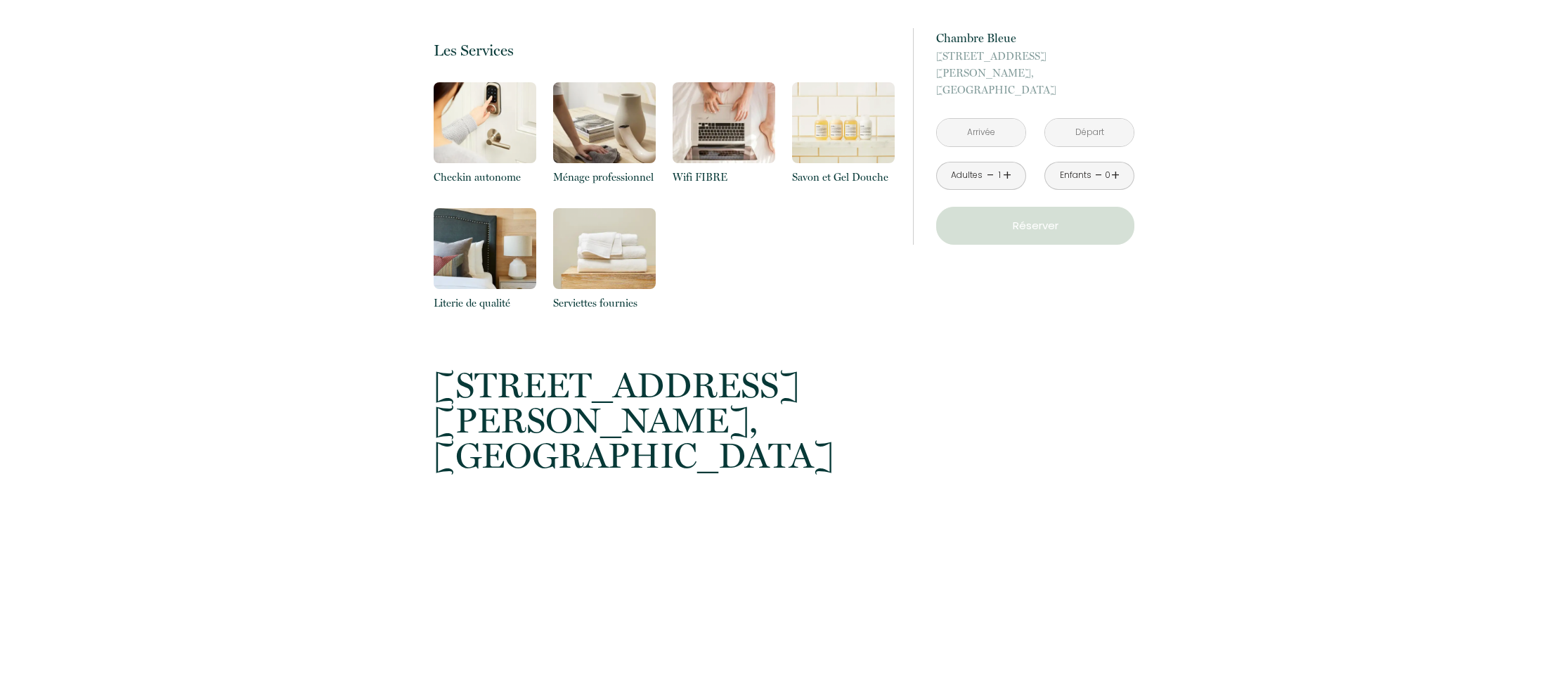
scroll to position [851, 0]
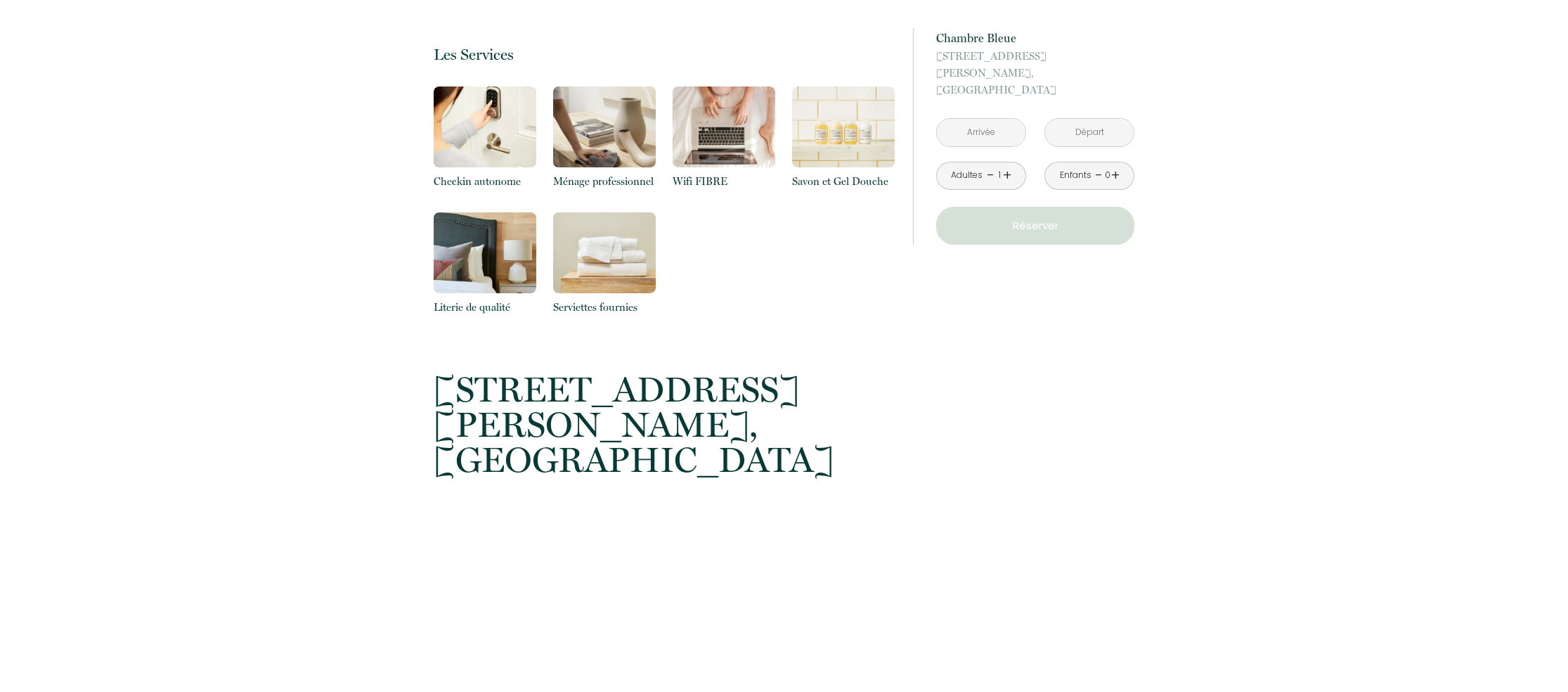
click at [996, 118] on input "text" at bounding box center [981, 132] width 88 height 27
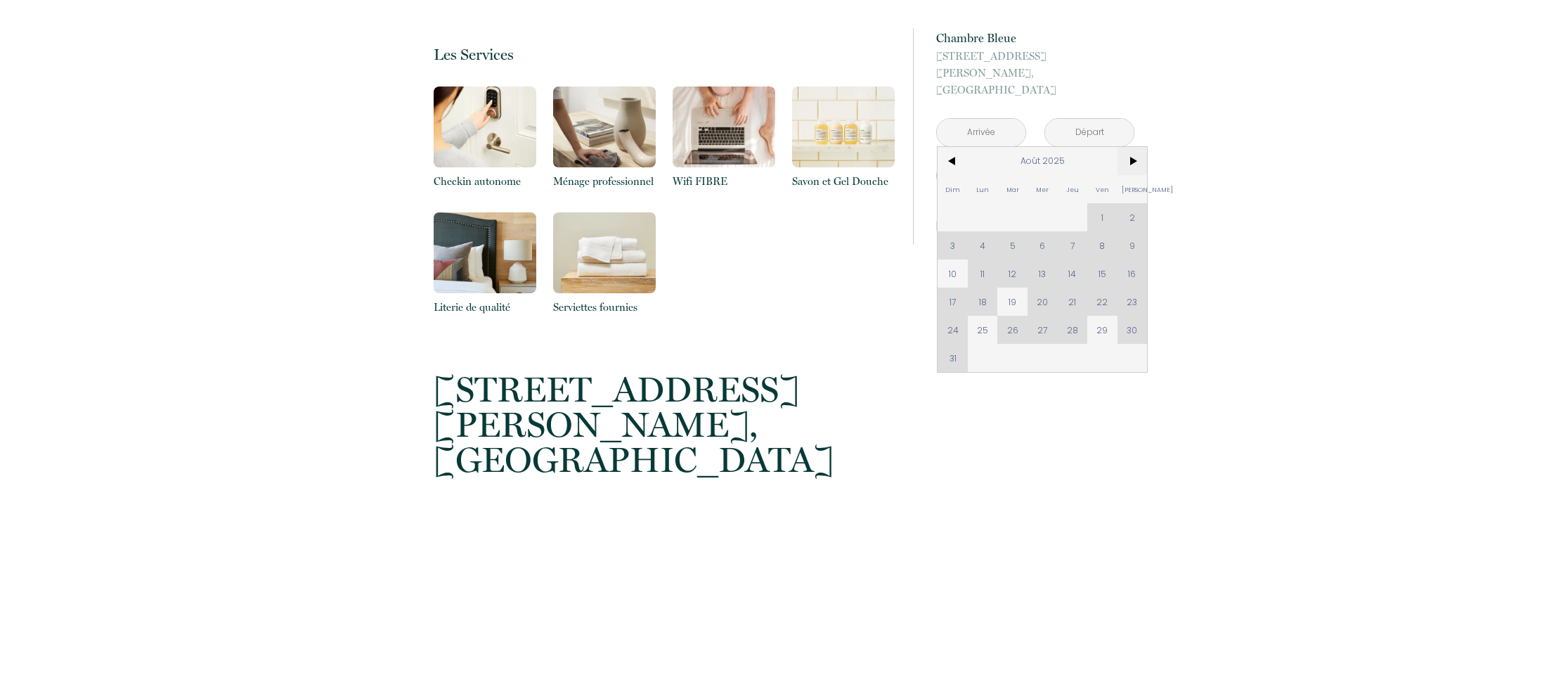
click at [1133, 147] on span ">" at bounding box center [1133, 161] width 30 height 28
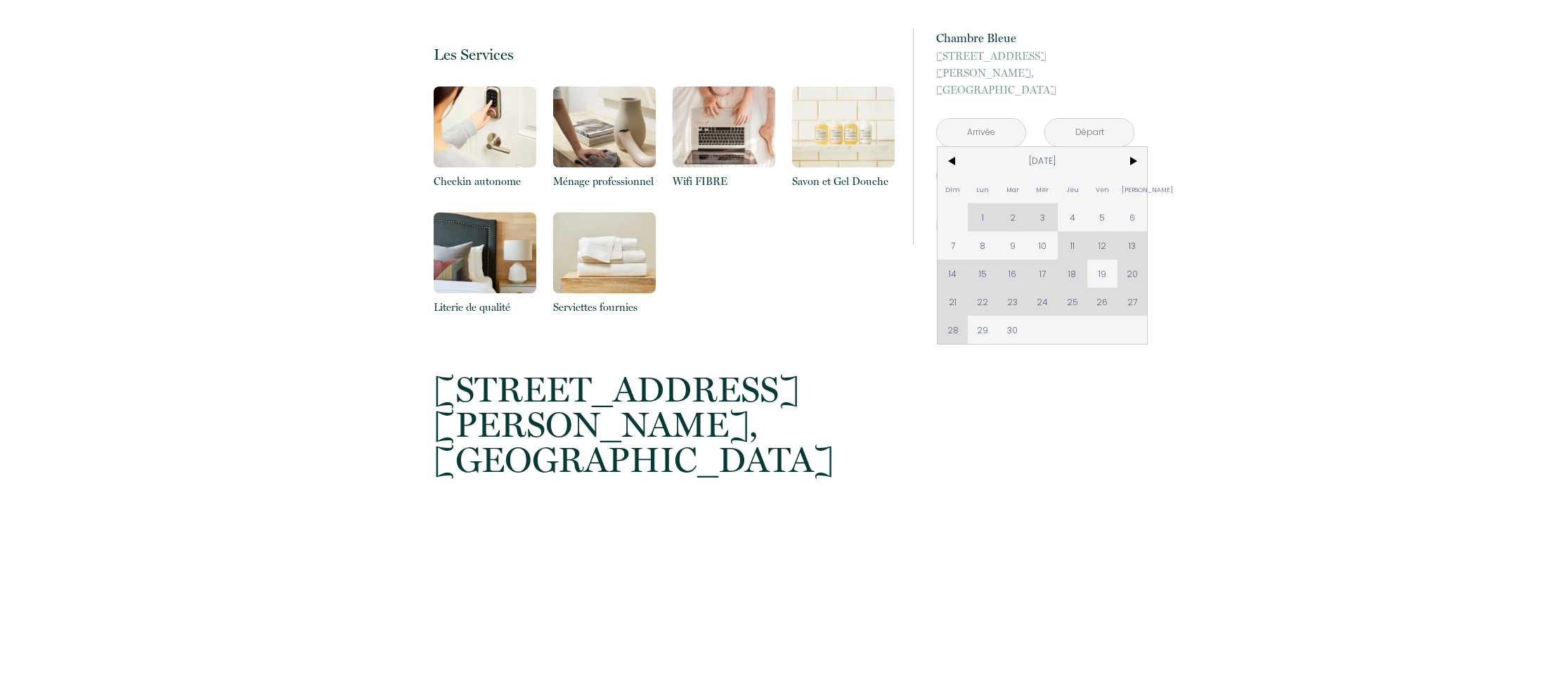
click at [1067, 287] on div "Dim Lun Mar Mer Jeu Ven Sam 1 2 3 4 5 6 7 8 9 10 11 12 13 14 15 16 17 18 19 20 …" at bounding box center [1042, 246] width 209 height 197
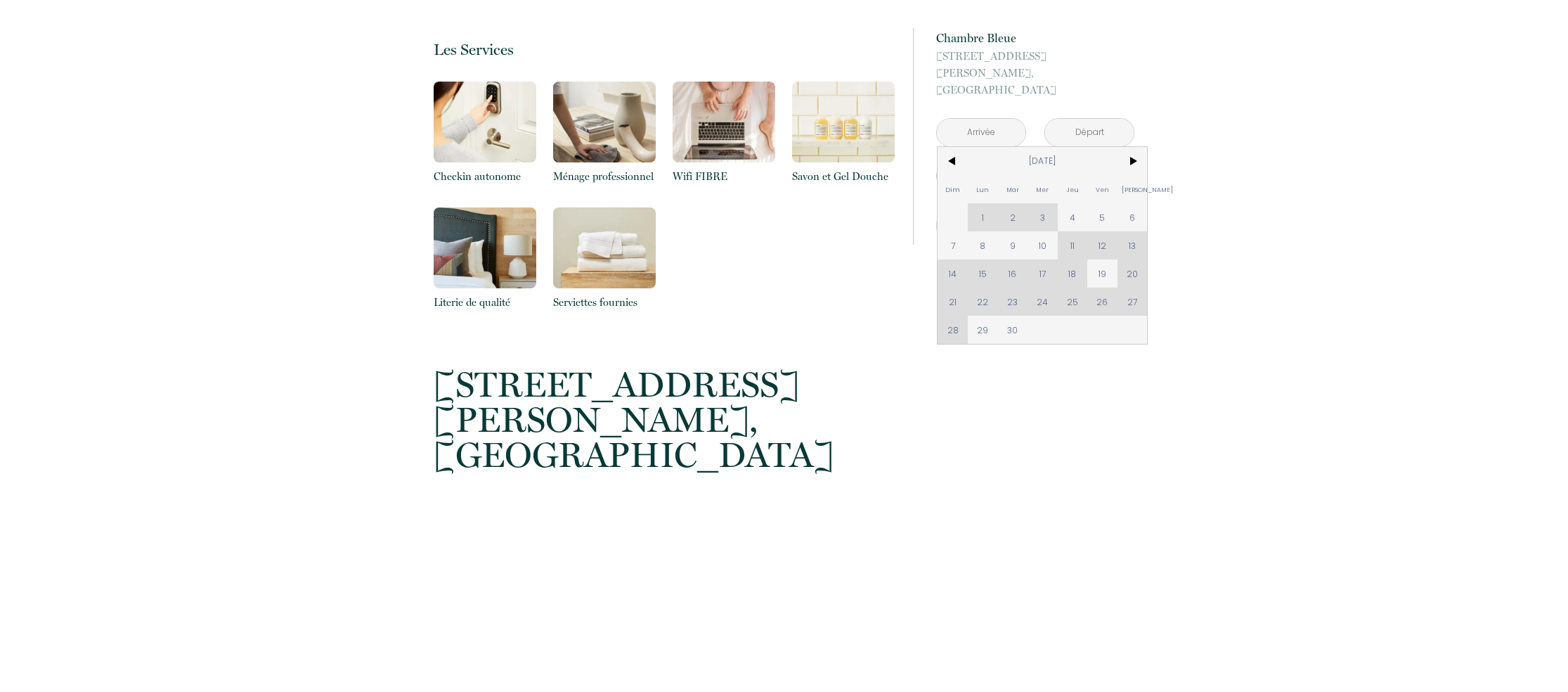
scroll to position [857, 0]
click at [1075, 284] on div "Dim Lun Mar Mer Jeu Ven Sam 1 2 3 4 5 6 7 8 9 10 11 12 13 14 15 16 17 18 19 20 …" at bounding box center [1042, 246] width 209 height 197
click at [1074, 284] on div "Dim Lun Mar Mer Jeu Ven Sam 1 2 3 4 5 6 7 8 9 10 11 12 13 14 15 16 17 18 19 20 …" at bounding box center [1042, 246] width 209 height 197
click at [1099, 284] on div "Dim Lun Mar Mer Jeu Ven Sam 1 2 3 4 5 6 7 8 9 10 11 12 13 14 15 16 17 18 19 20 …" at bounding box center [1042, 246] width 209 height 197
drag, startPoint x: 1112, startPoint y: 257, endPoint x: 1514, endPoint y: 256, distance: 402.0
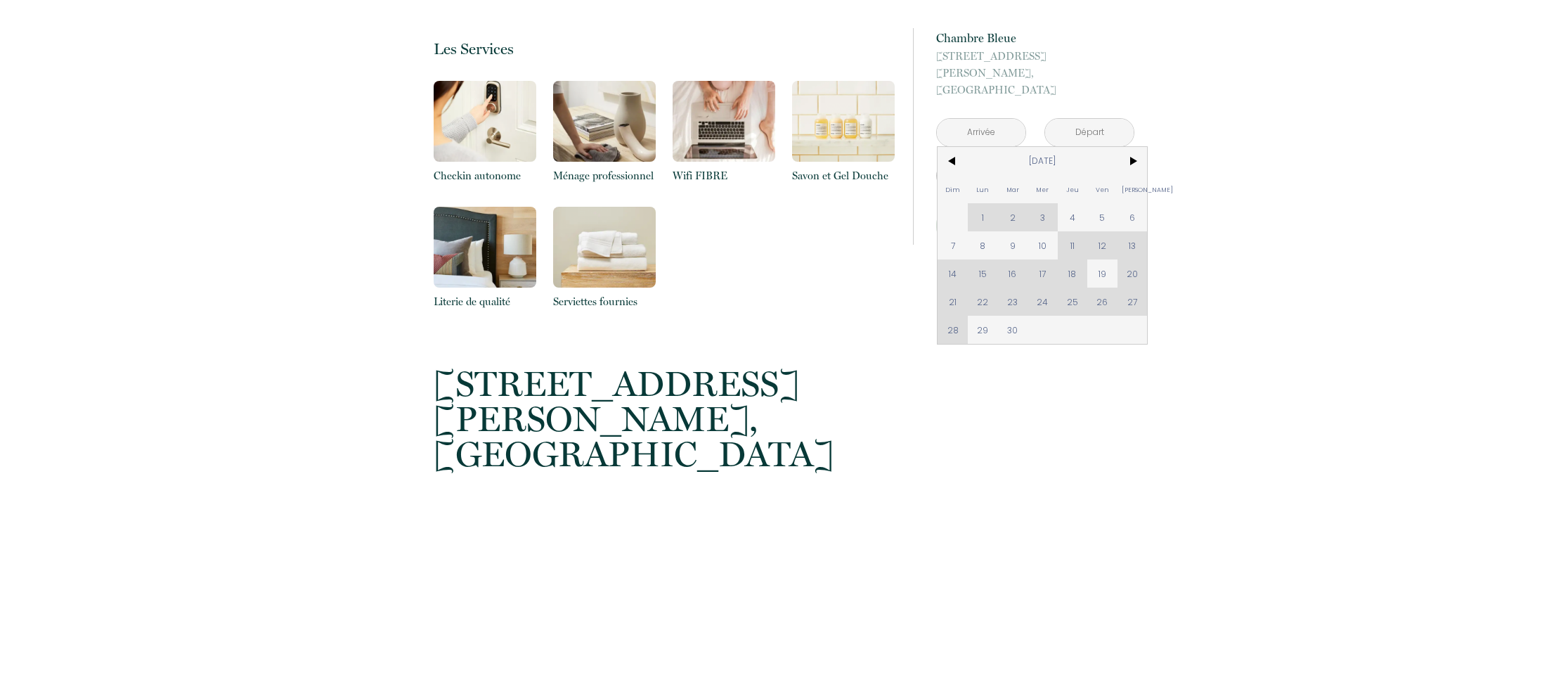
click at [1112, 260] on span "19" at bounding box center [1103, 274] width 30 height 28
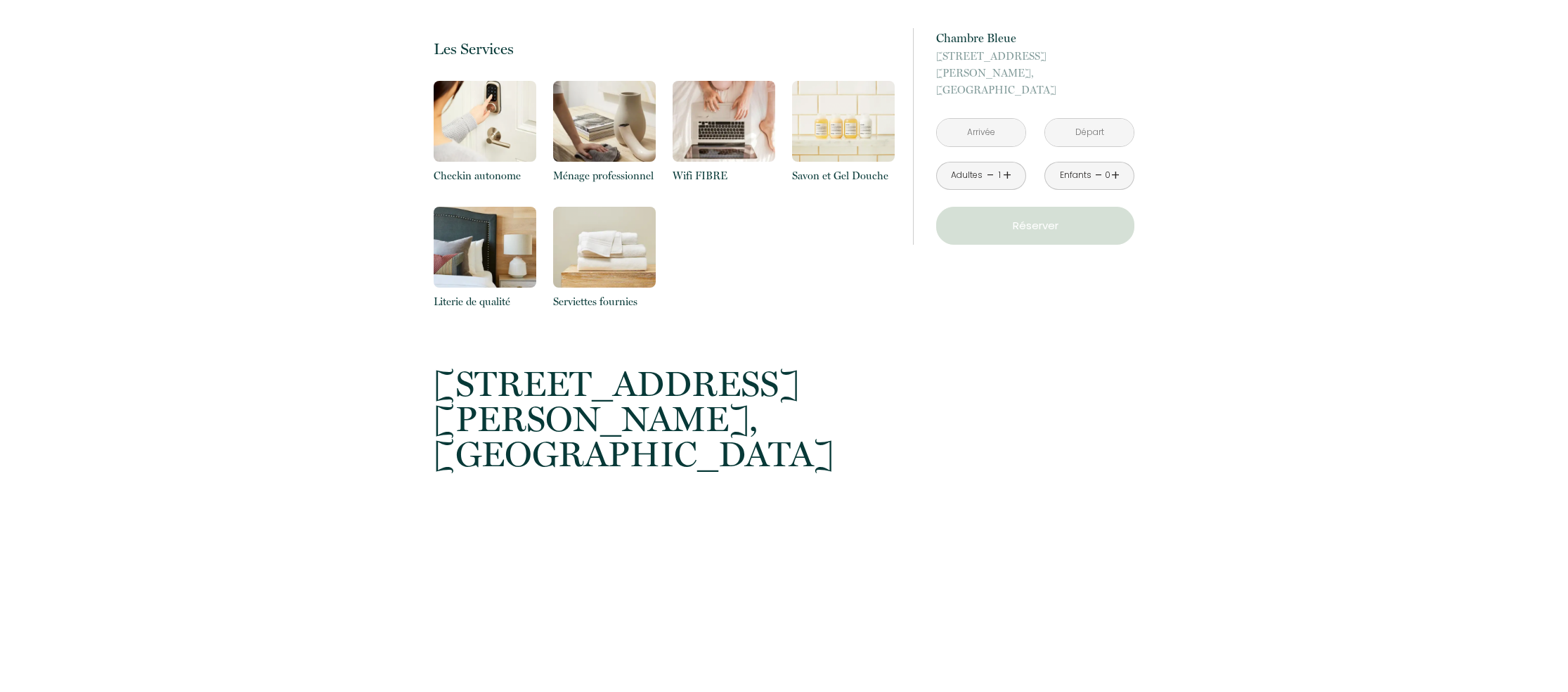
type input "Ven 19 Sep 2025"
type input "Sam 20 Sep 2025"
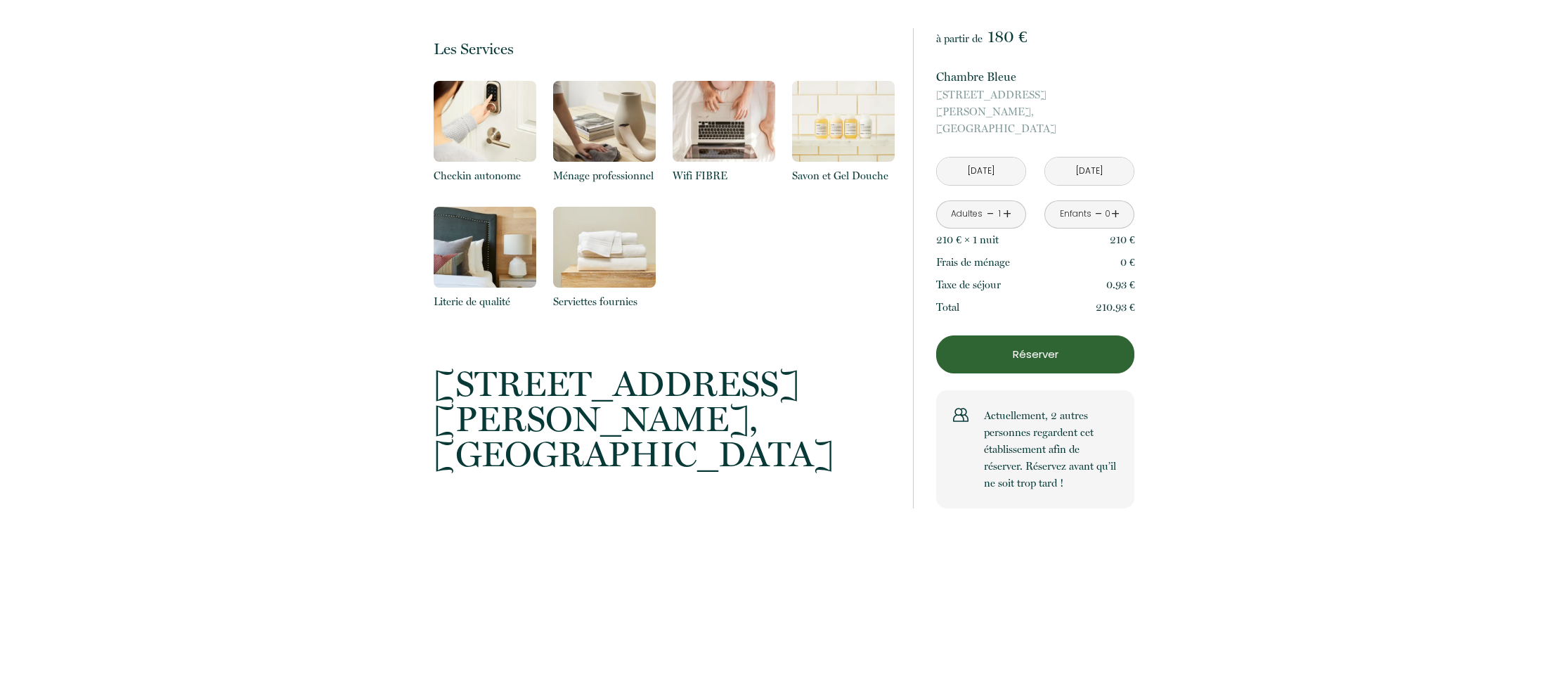
click at [1449, 253] on div "Retourner vers Chambre Bleue 41 rue d'endoume, Marseille 1 Chambre 2 Voyageur s…" at bounding box center [784, 325] width 1568 height 1814
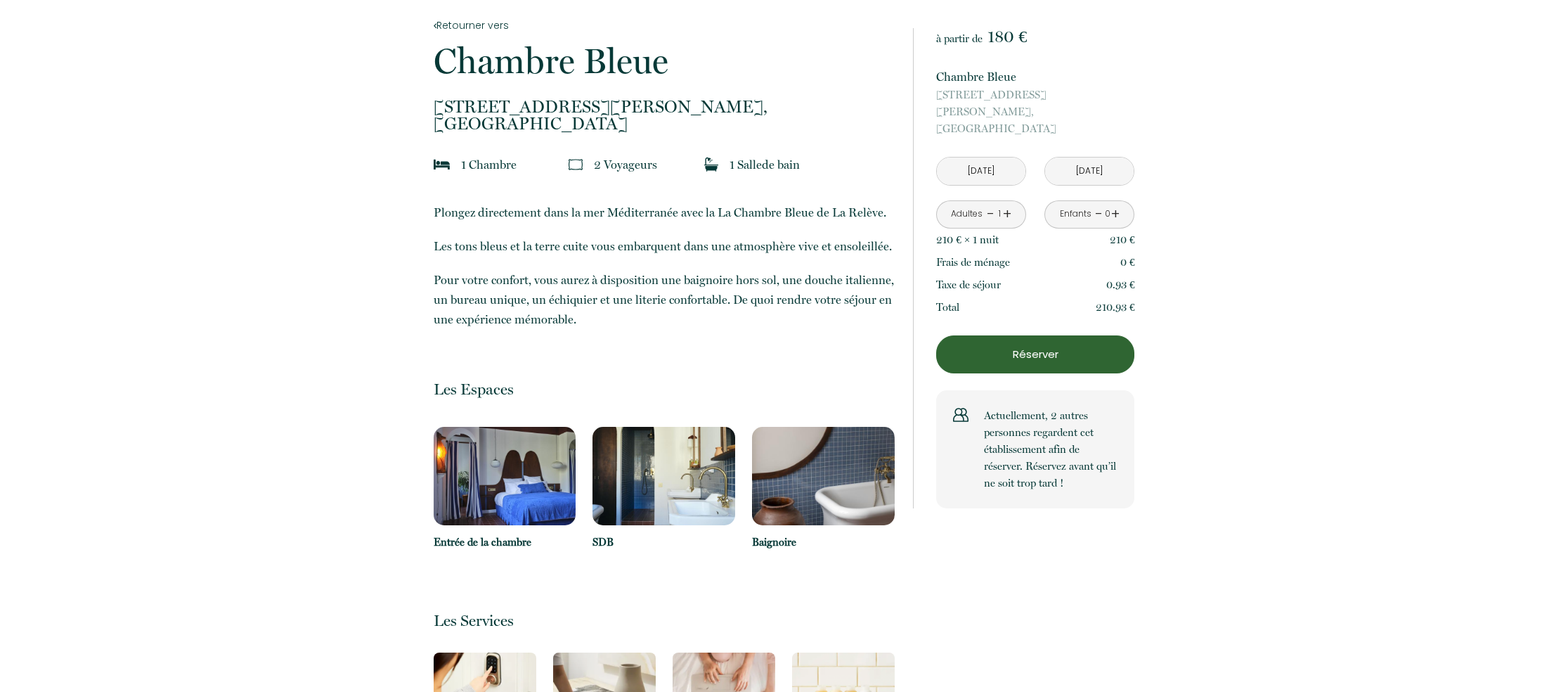
scroll to position [0, 0]
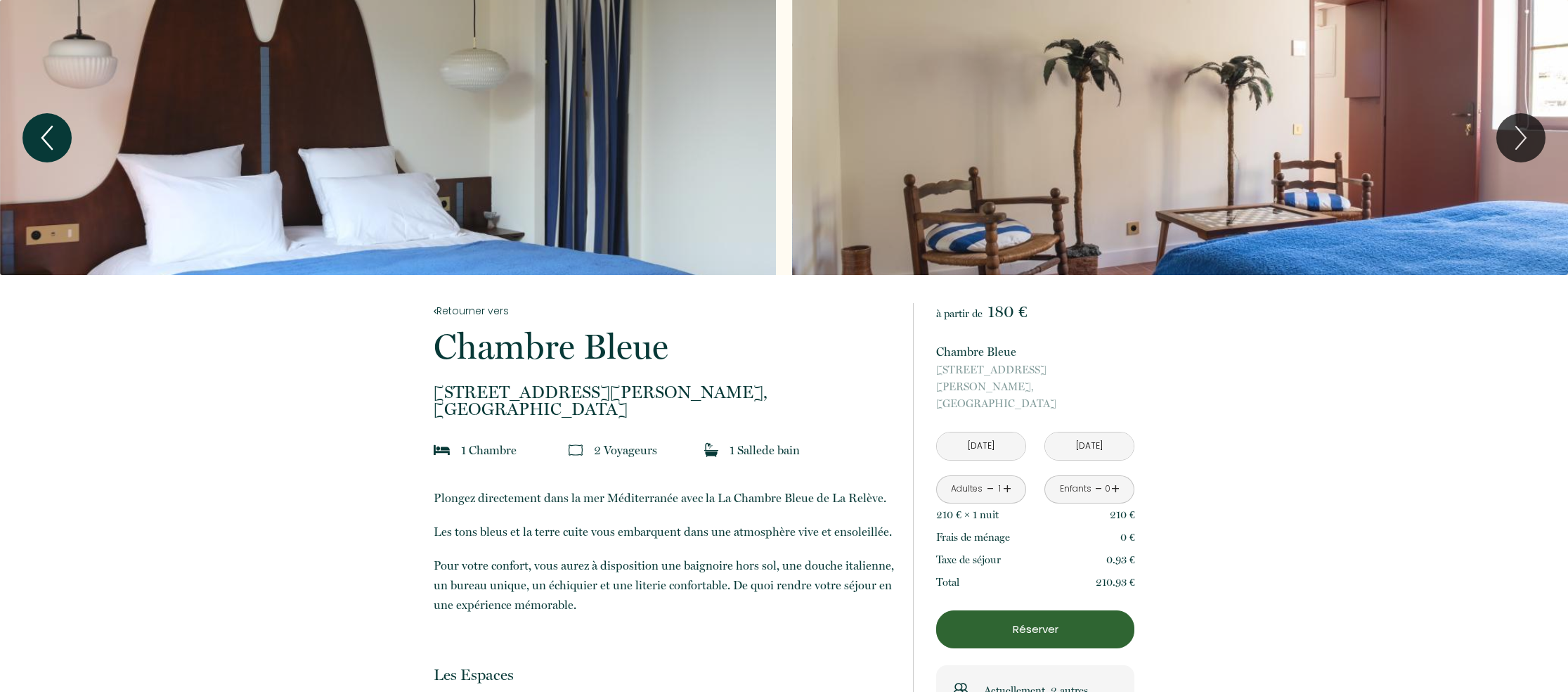
click at [46, 132] on icon "Previous" at bounding box center [47, 138] width 9 height 23
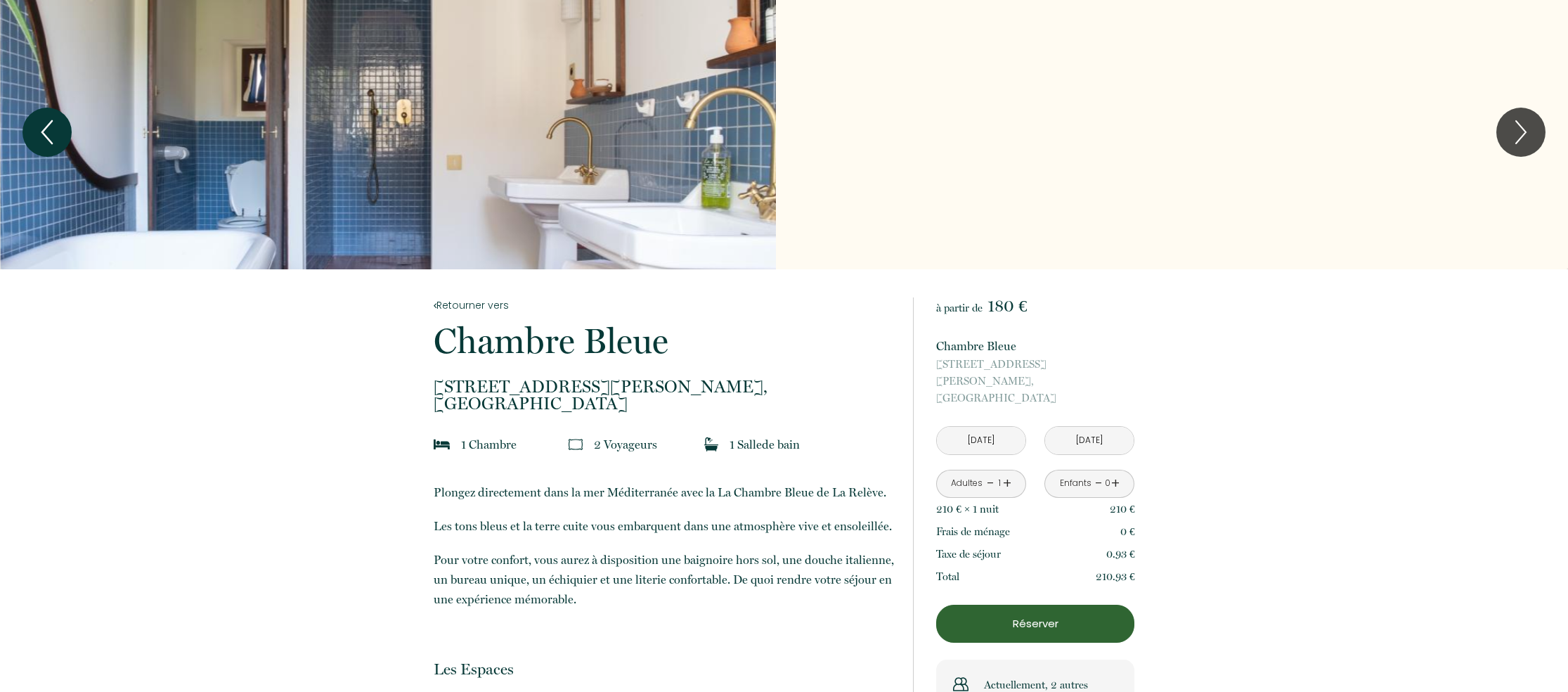
scroll to position [4, 0]
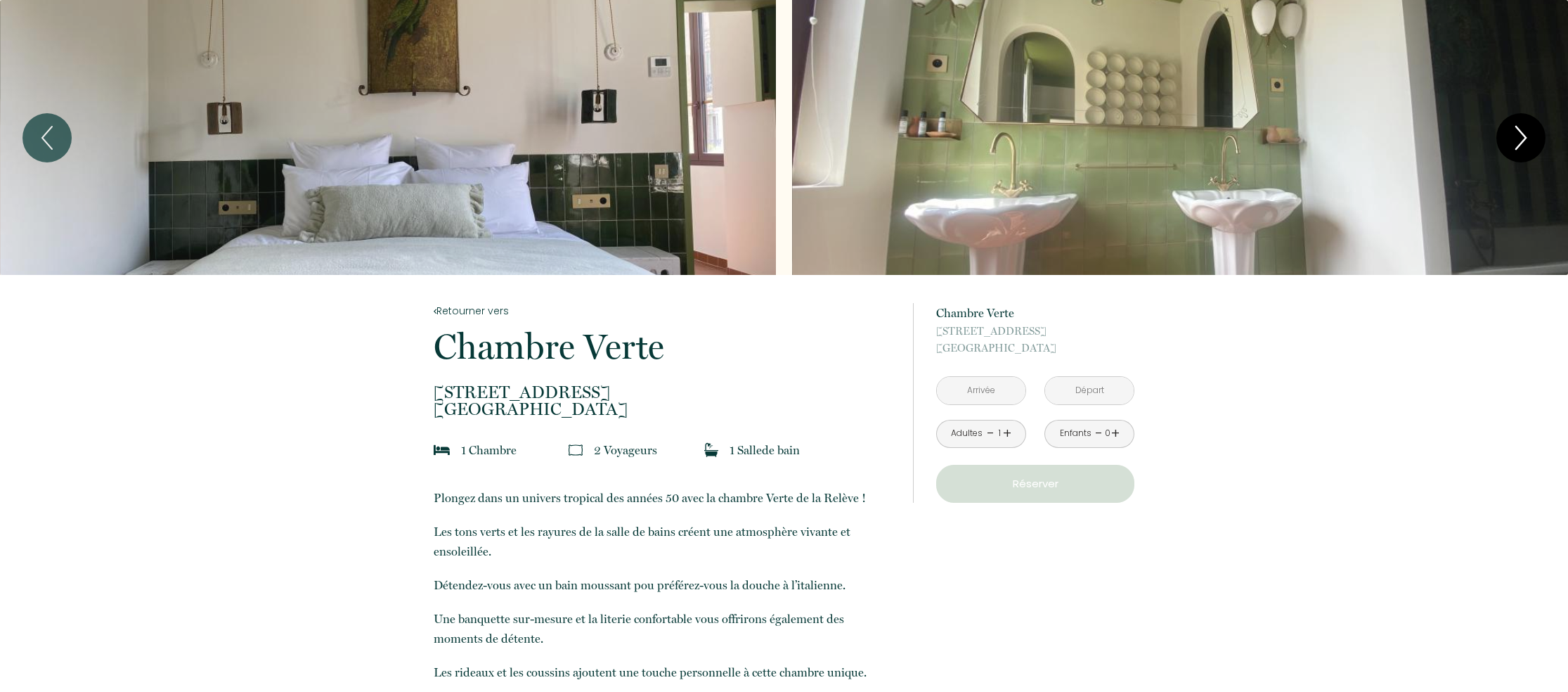
click at [1528, 145] on icon "Next" at bounding box center [1521, 137] width 29 height 43
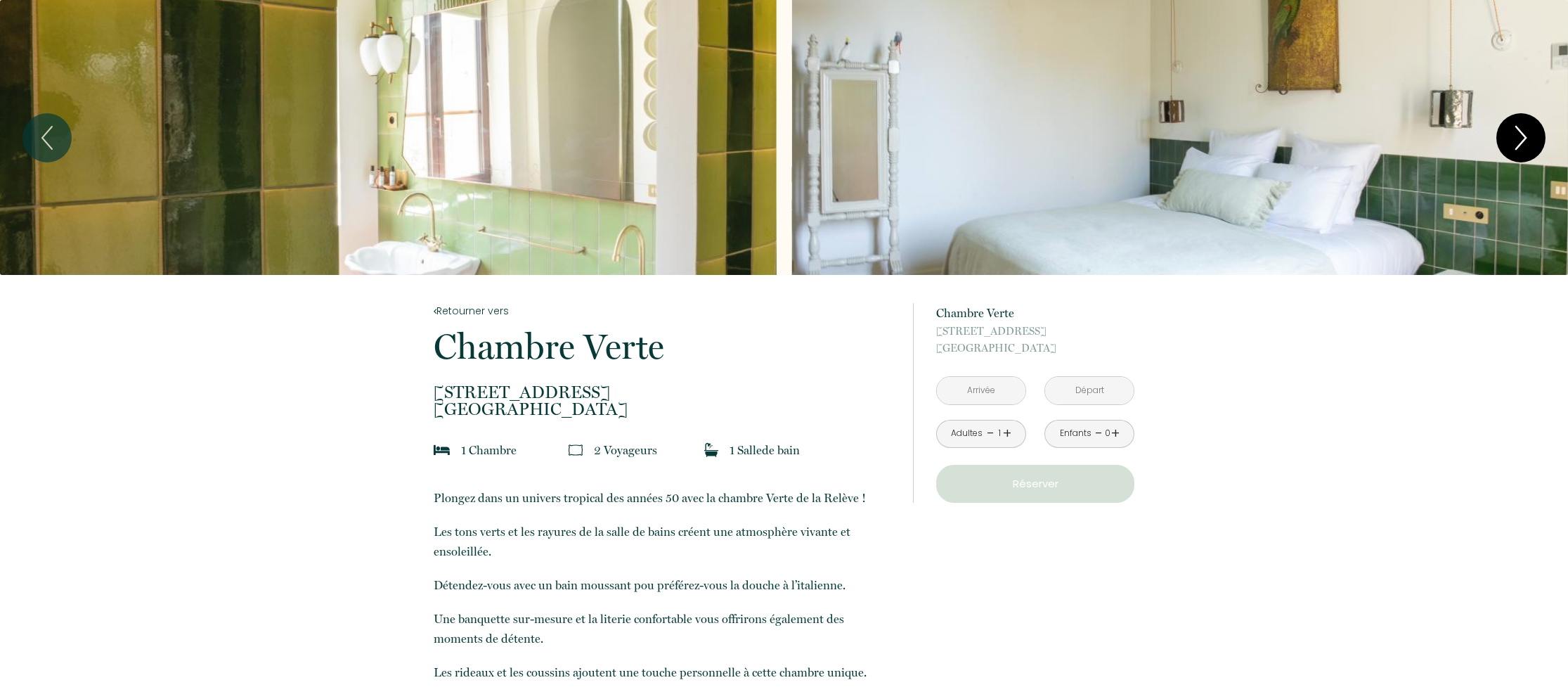
click at [1528, 144] on icon "Next" at bounding box center [1521, 137] width 29 height 43
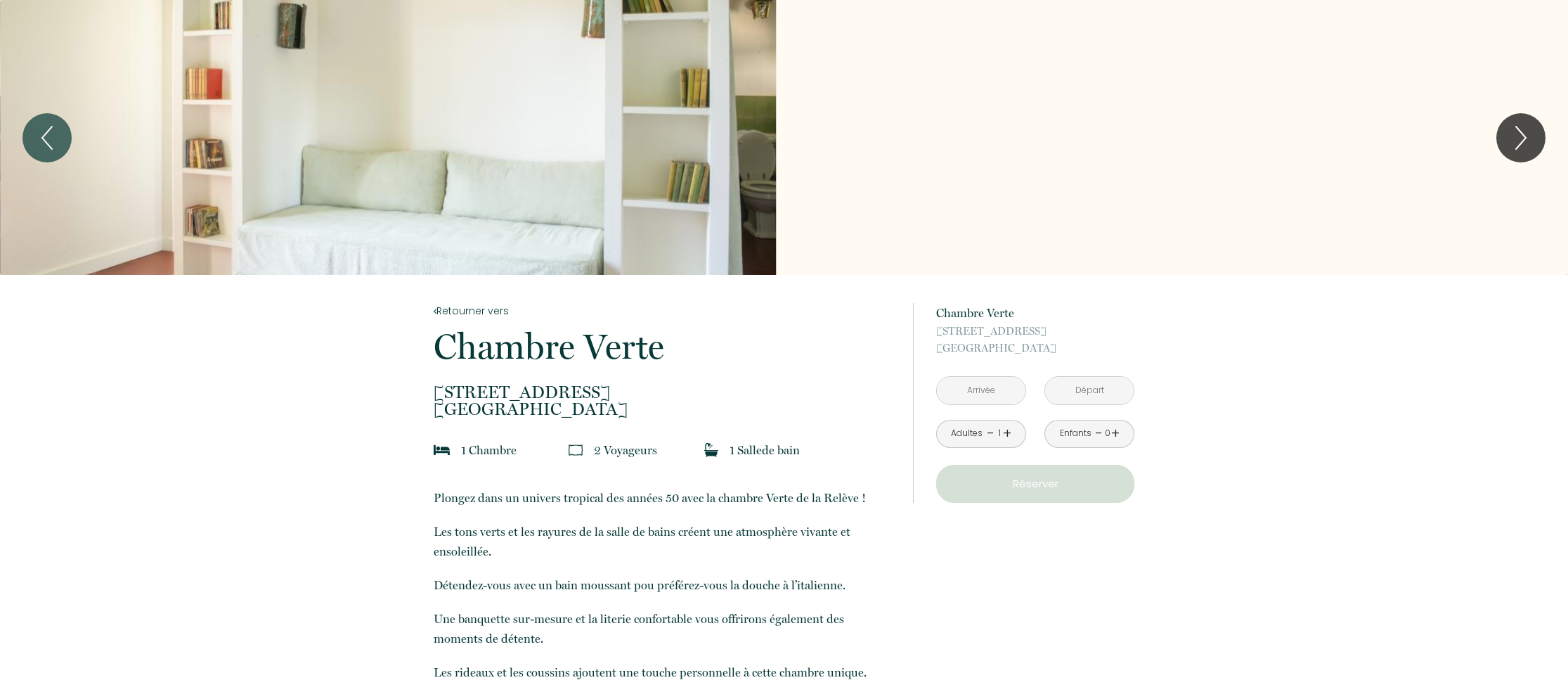
click at [998, 398] on input "text" at bounding box center [981, 391] width 88 height 27
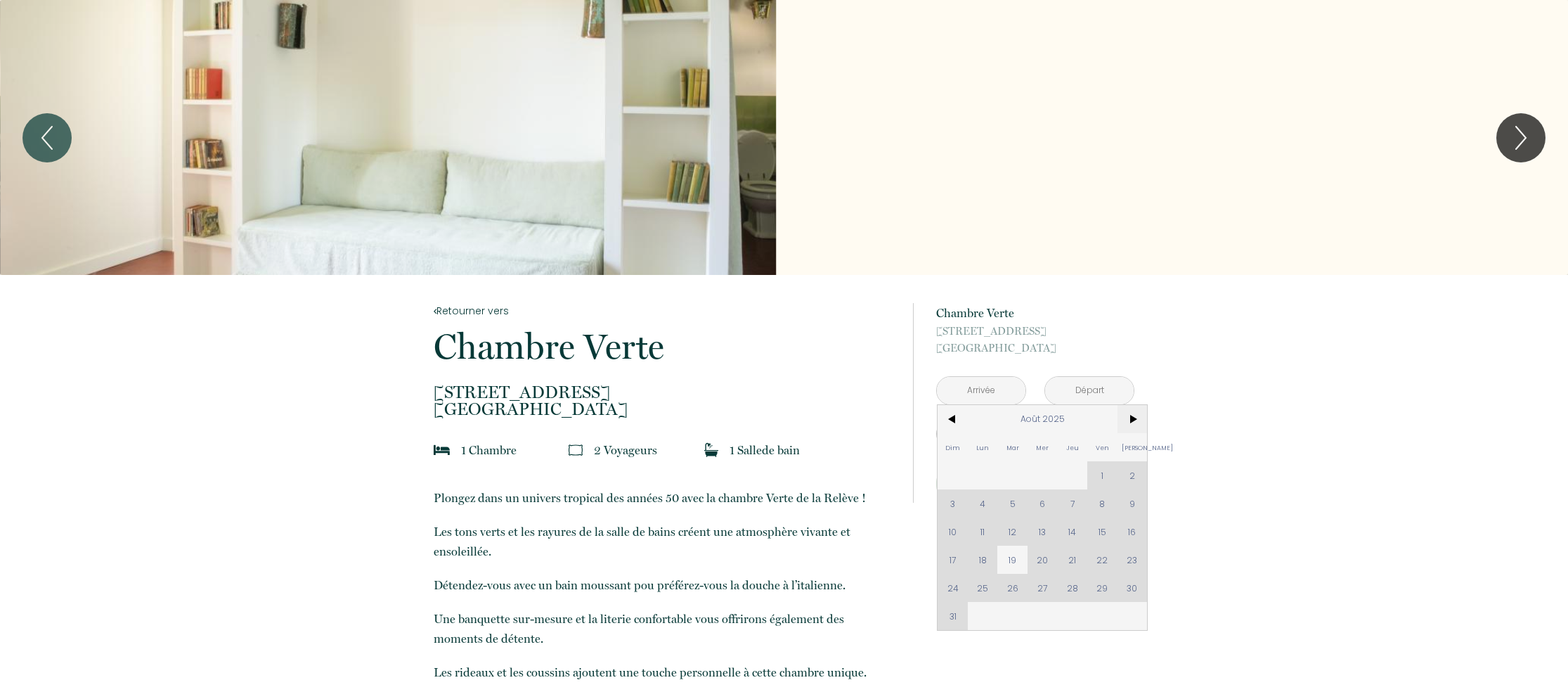
click at [1133, 420] on span ">" at bounding box center [1133, 419] width 30 height 28
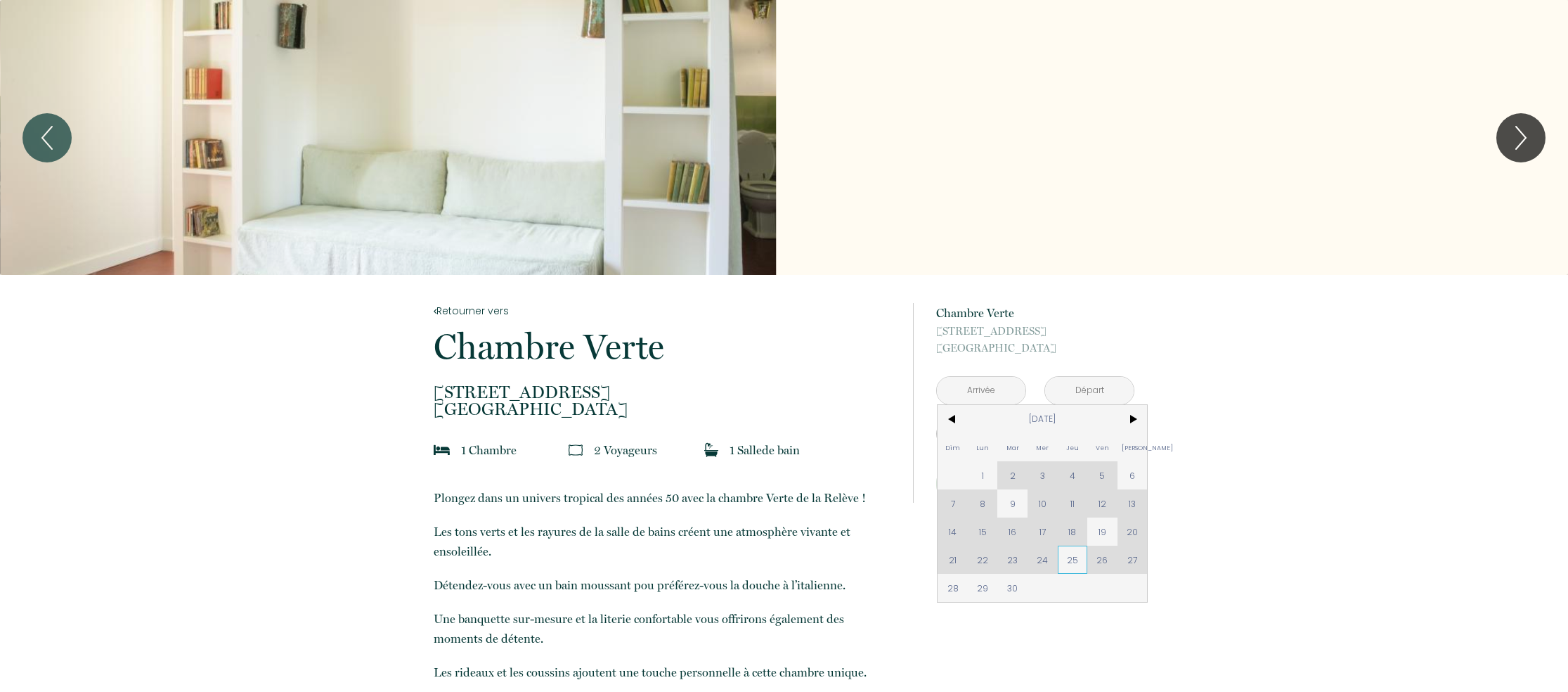
click at [1072, 566] on span "25" at bounding box center [1073, 560] width 30 height 28
type input "Jeu [DATE]"
type input "Ven [DATE]"
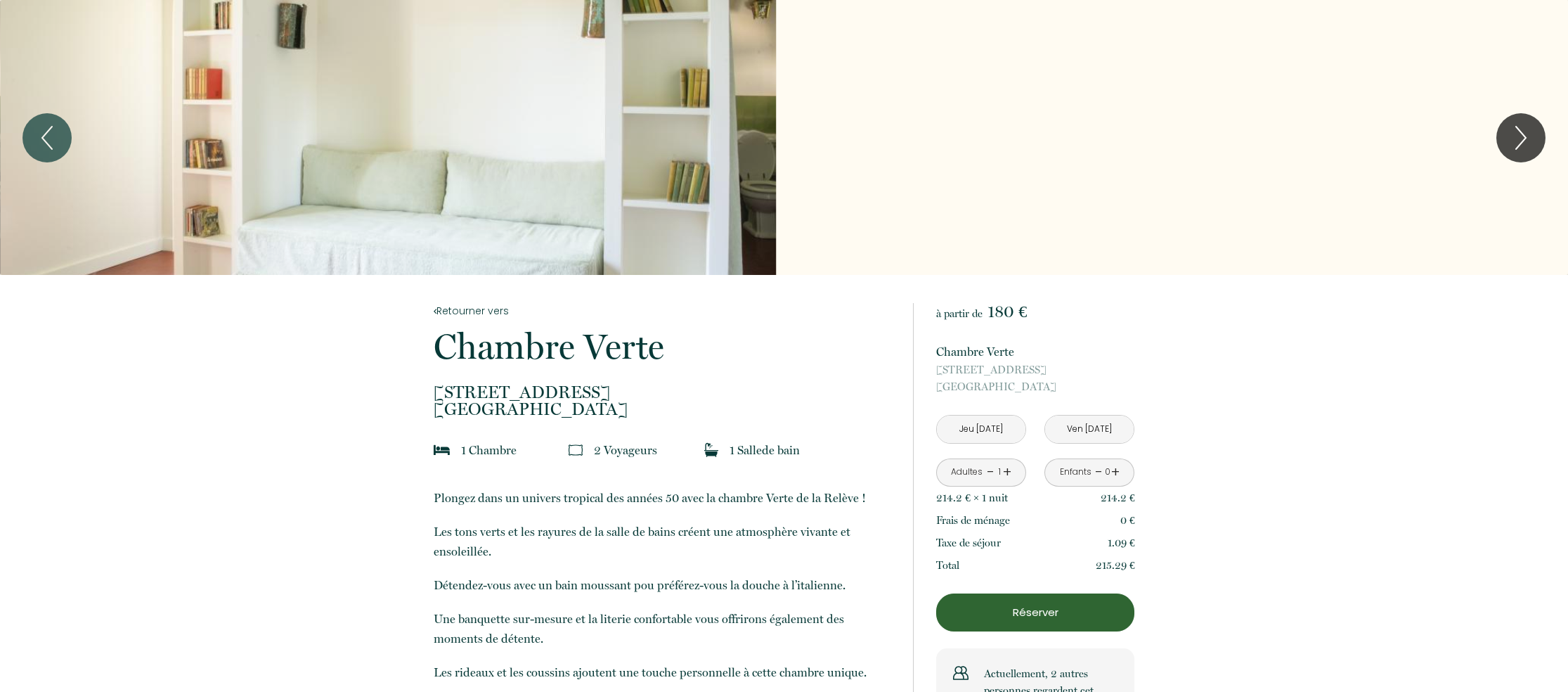
click at [52, 145] on icon "Previous" at bounding box center [46, 137] width 29 height 43
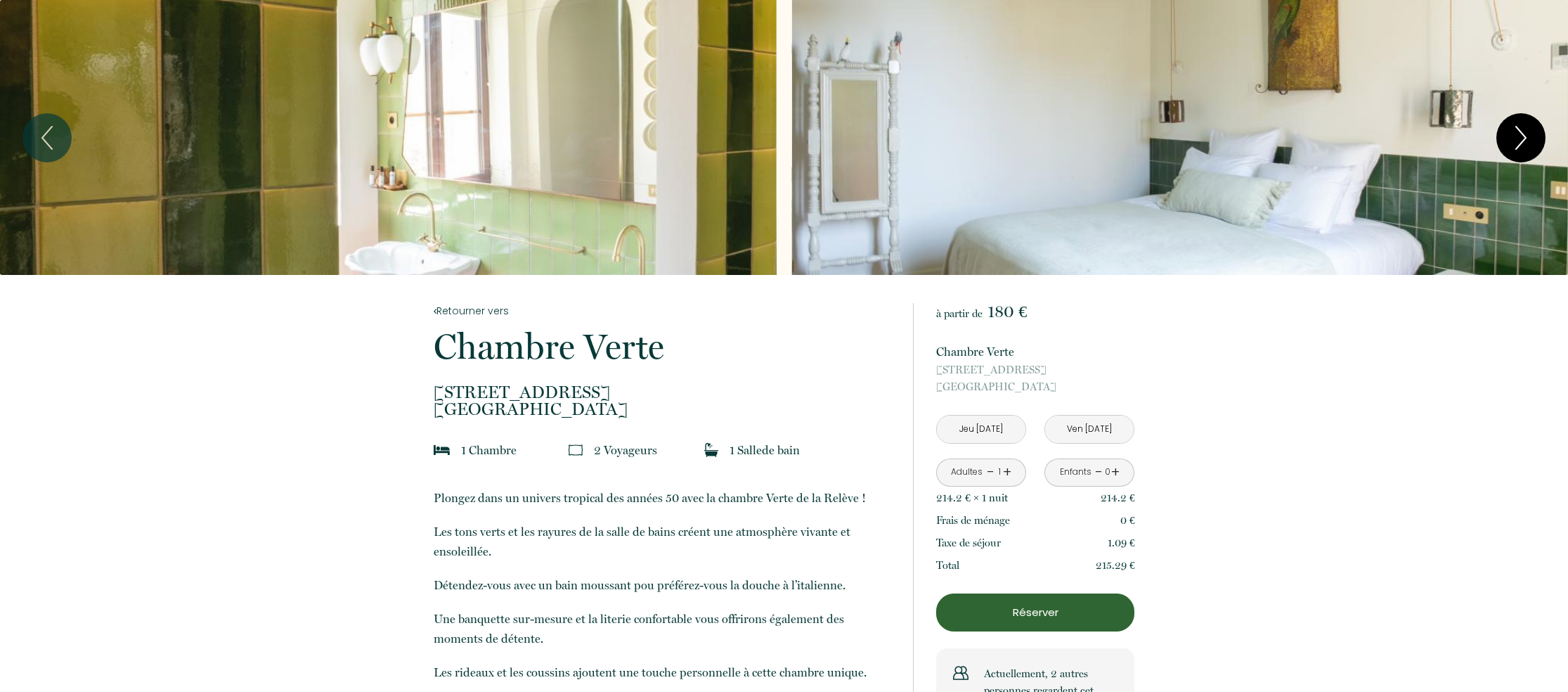
click at [1537, 140] on button "Next" at bounding box center [1522, 137] width 49 height 49
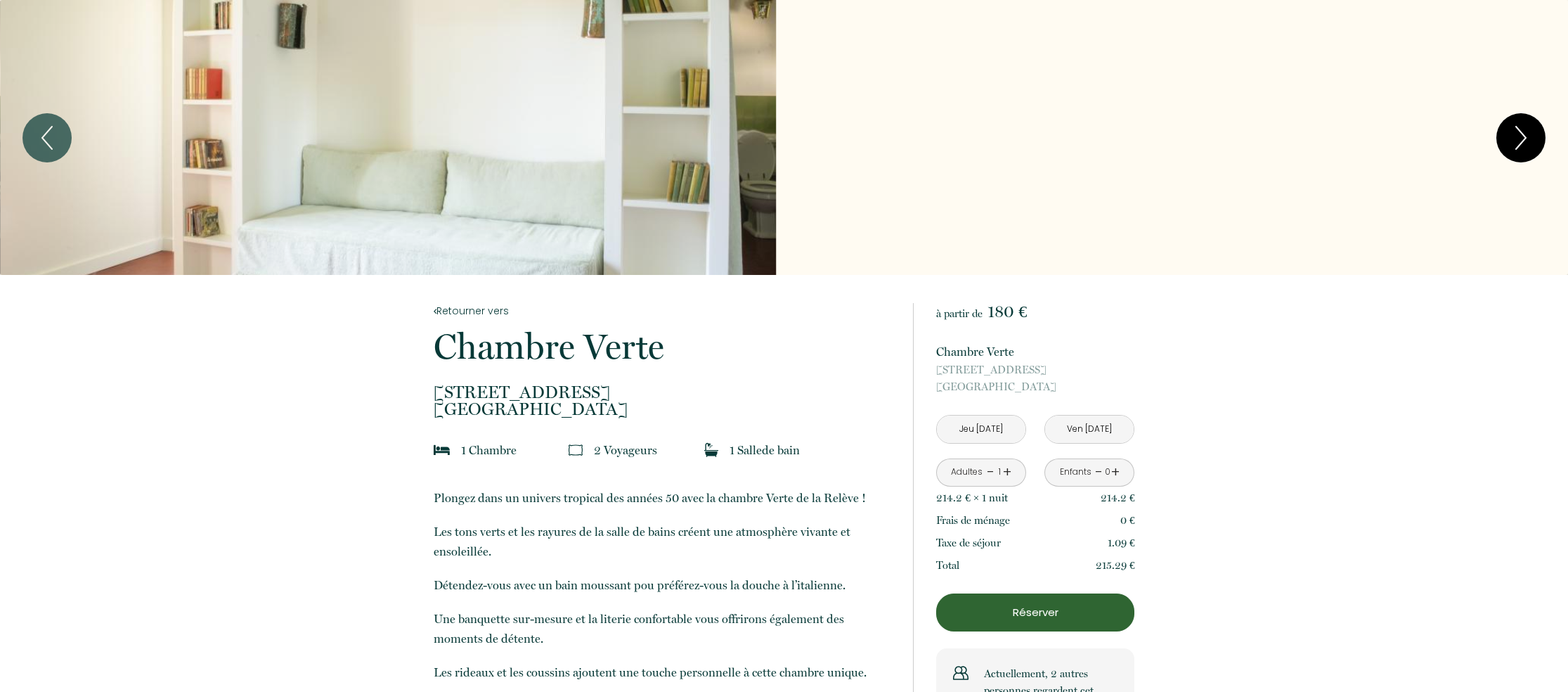
click at [1537, 140] on button "Next" at bounding box center [1522, 137] width 49 height 49
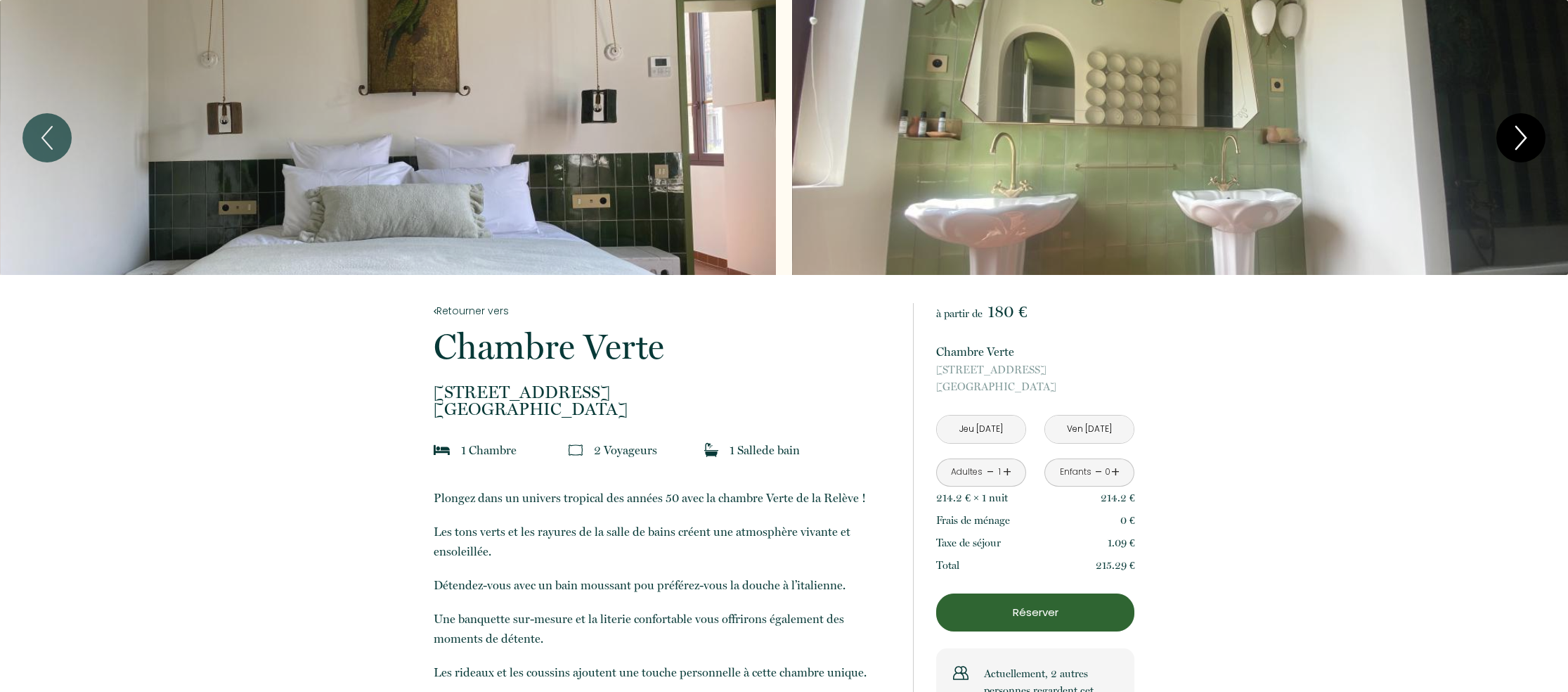
click at [1526, 139] on icon "Next" at bounding box center [1521, 137] width 29 height 43
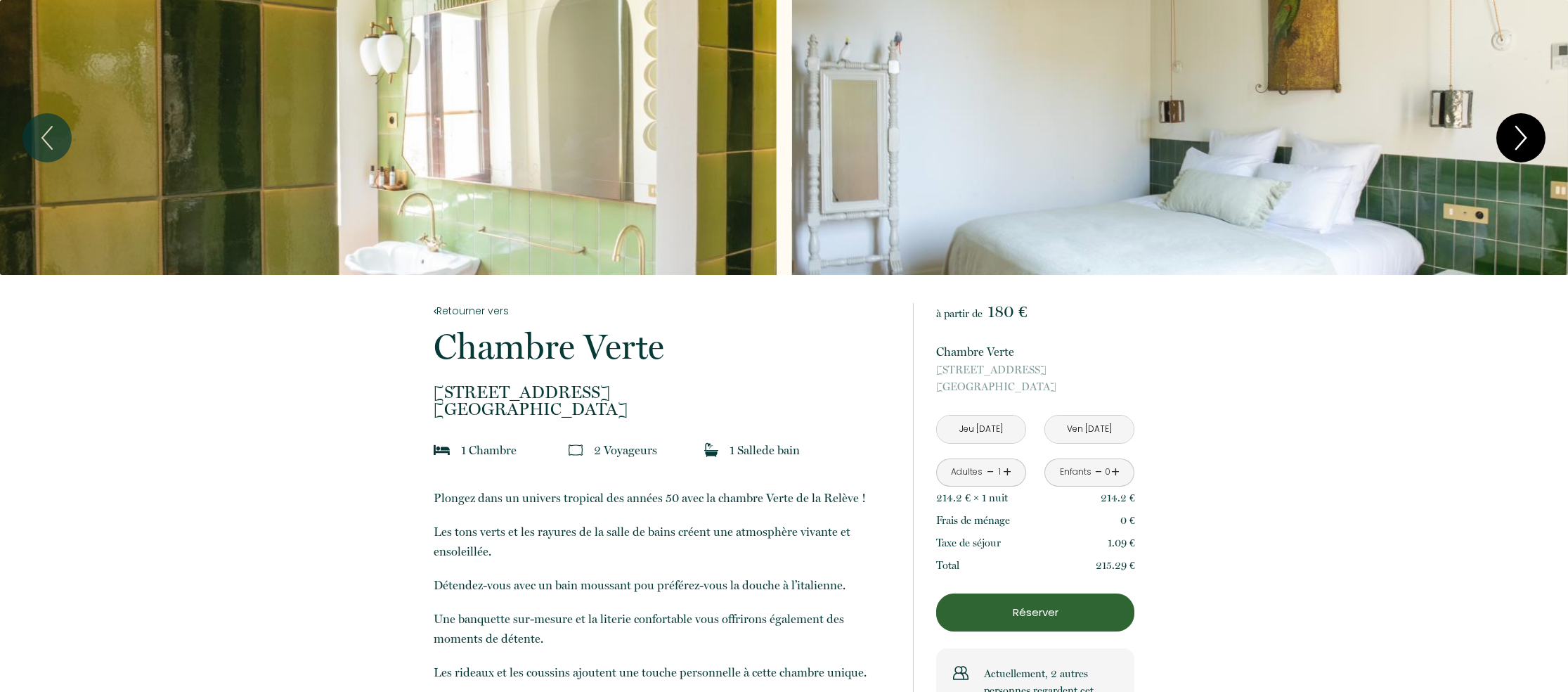
click at [1525, 138] on icon "Next" at bounding box center [1521, 138] width 9 height 23
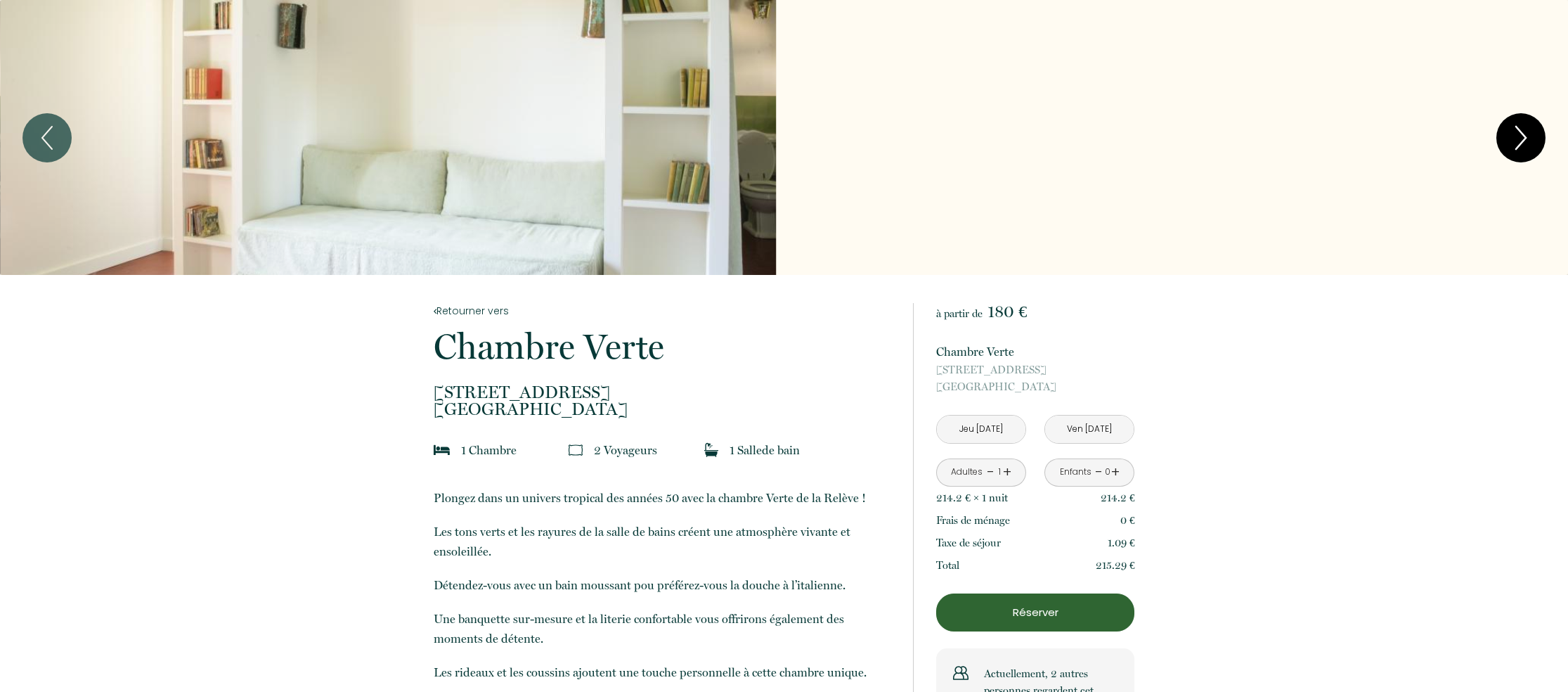
click at [1525, 138] on icon "Next" at bounding box center [1521, 138] width 9 height 23
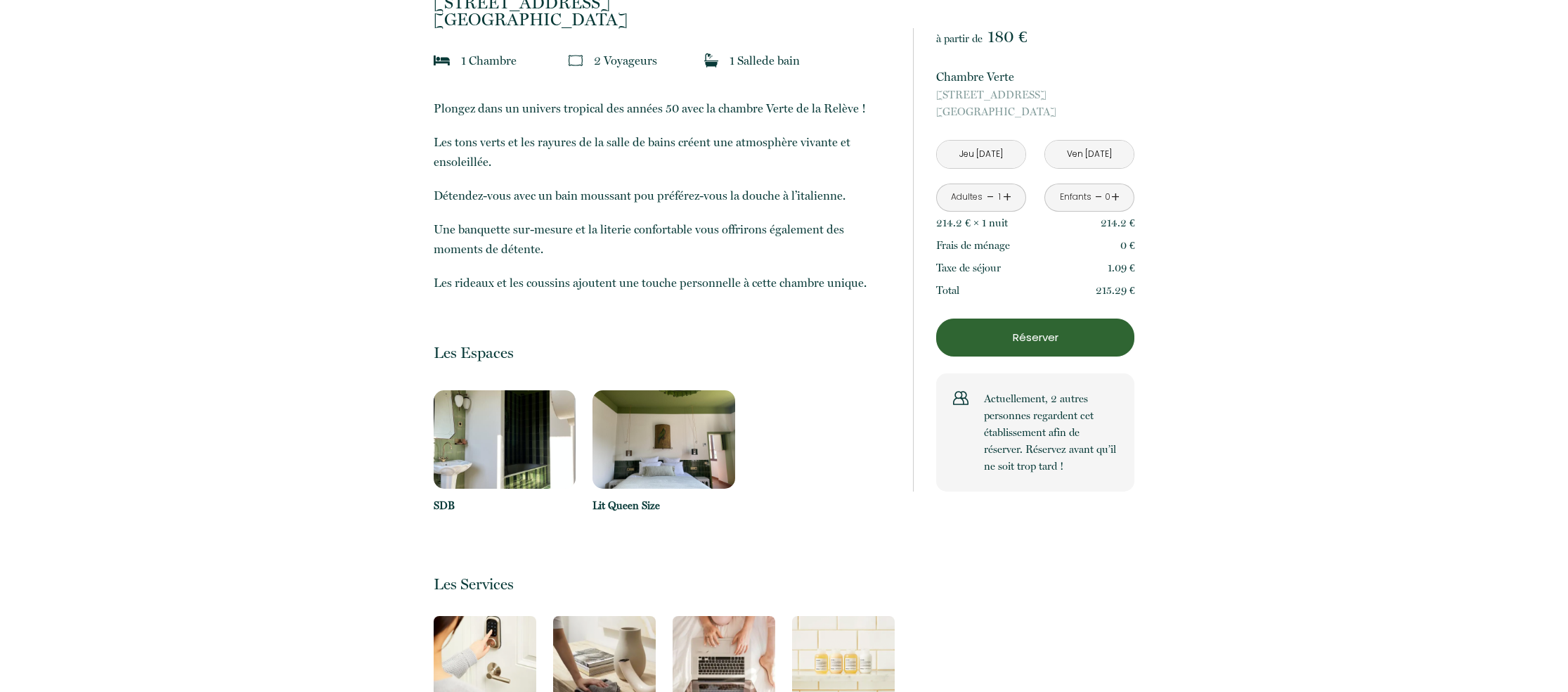
scroll to position [416, 0]
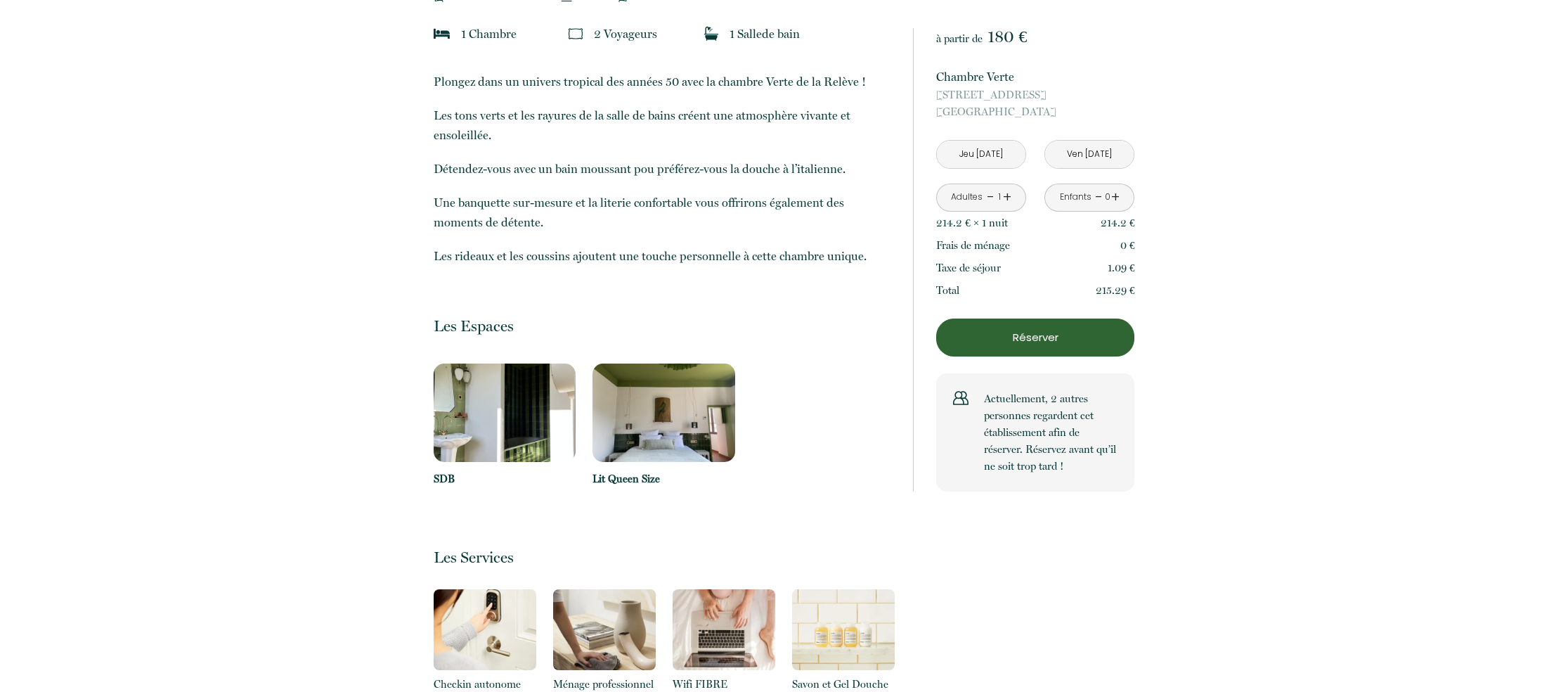
click at [492, 420] on img at bounding box center [505, 413] width 143 height 99
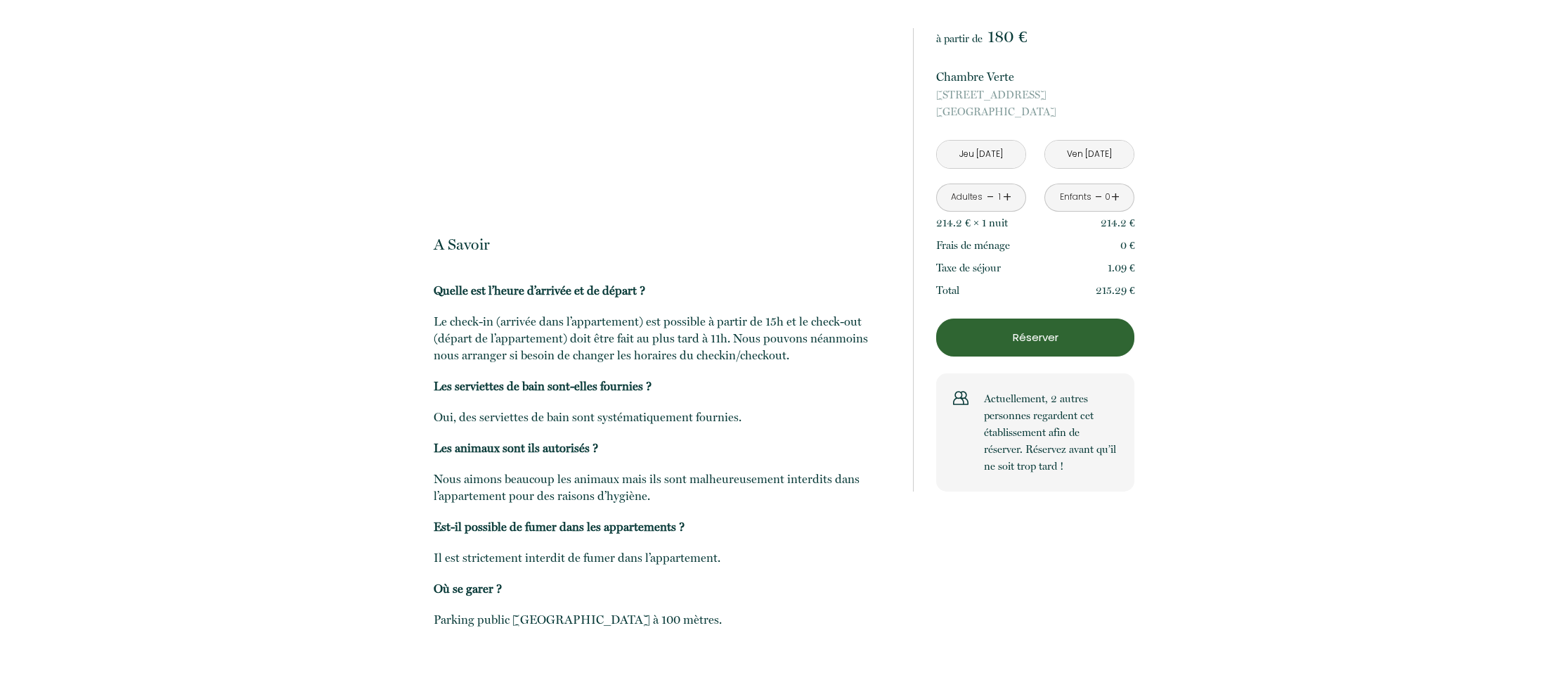
scroll to position [1426, 0]
click at [459, 537] on p "Est-il possible de fumer dans les appartements ?" at bounding box center [664, 531] width 461 height 17
click at [460, 530] on b "Est-il possible de fumer dans les appartements ?" at bounding box center [559, 530] width 251 height 14
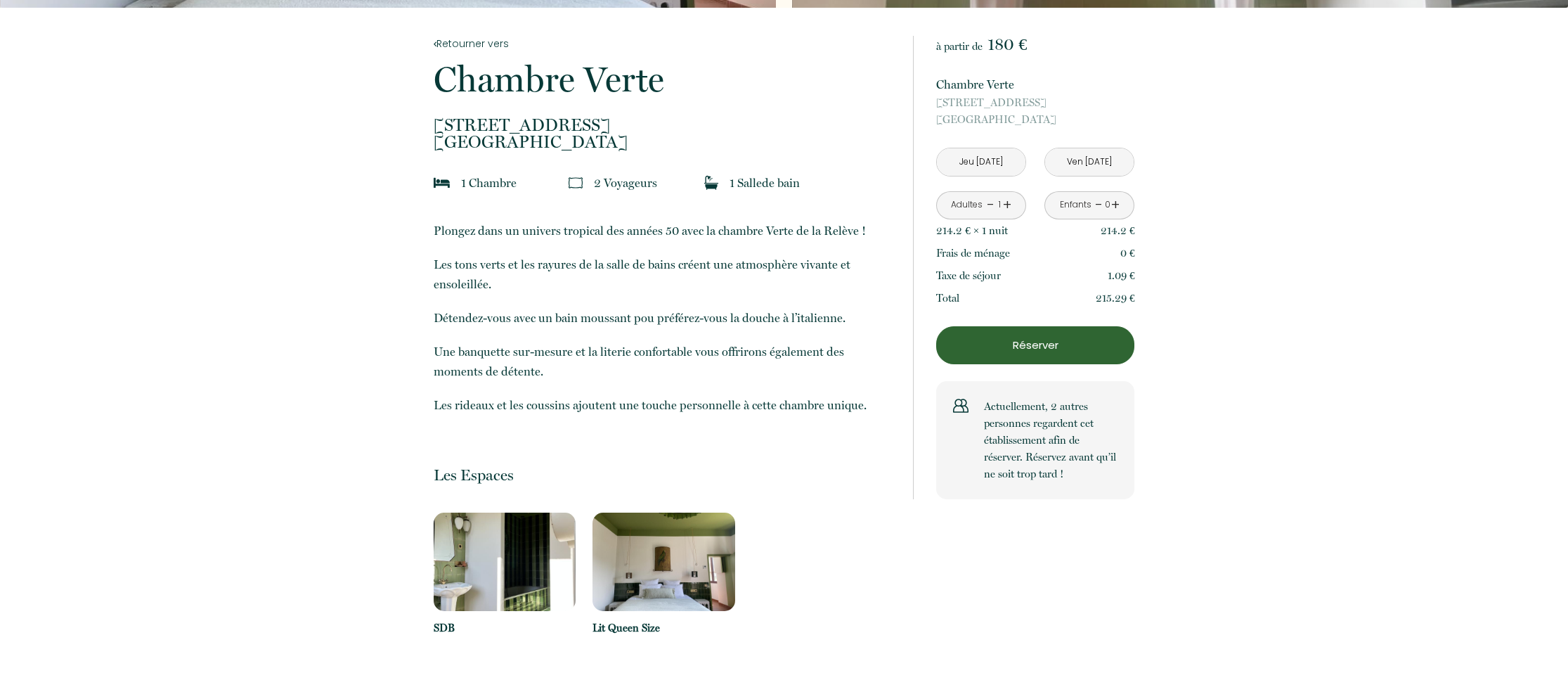
scroll to position [265, 0]
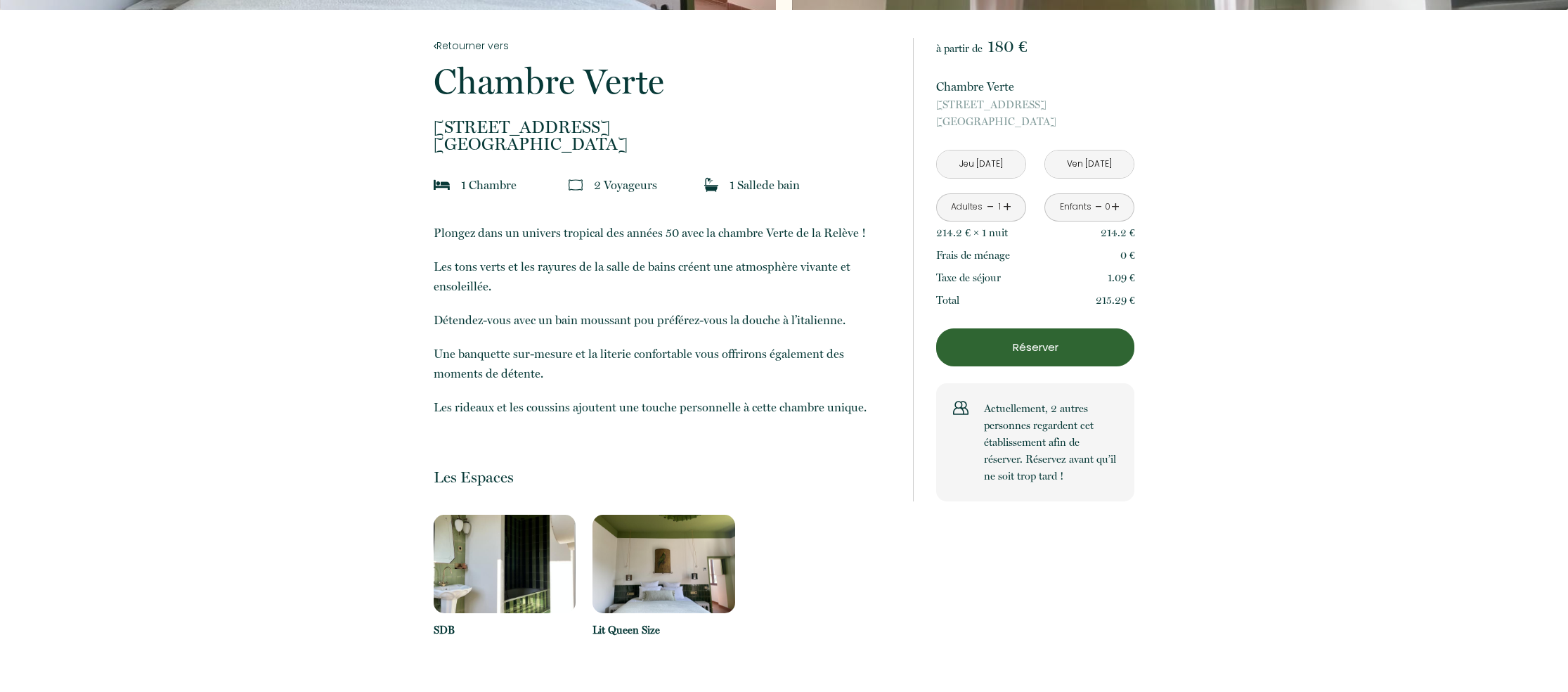
click at [1084, 351] on p "Réserver" at bounding box center [1035, 348] width 189 height 17
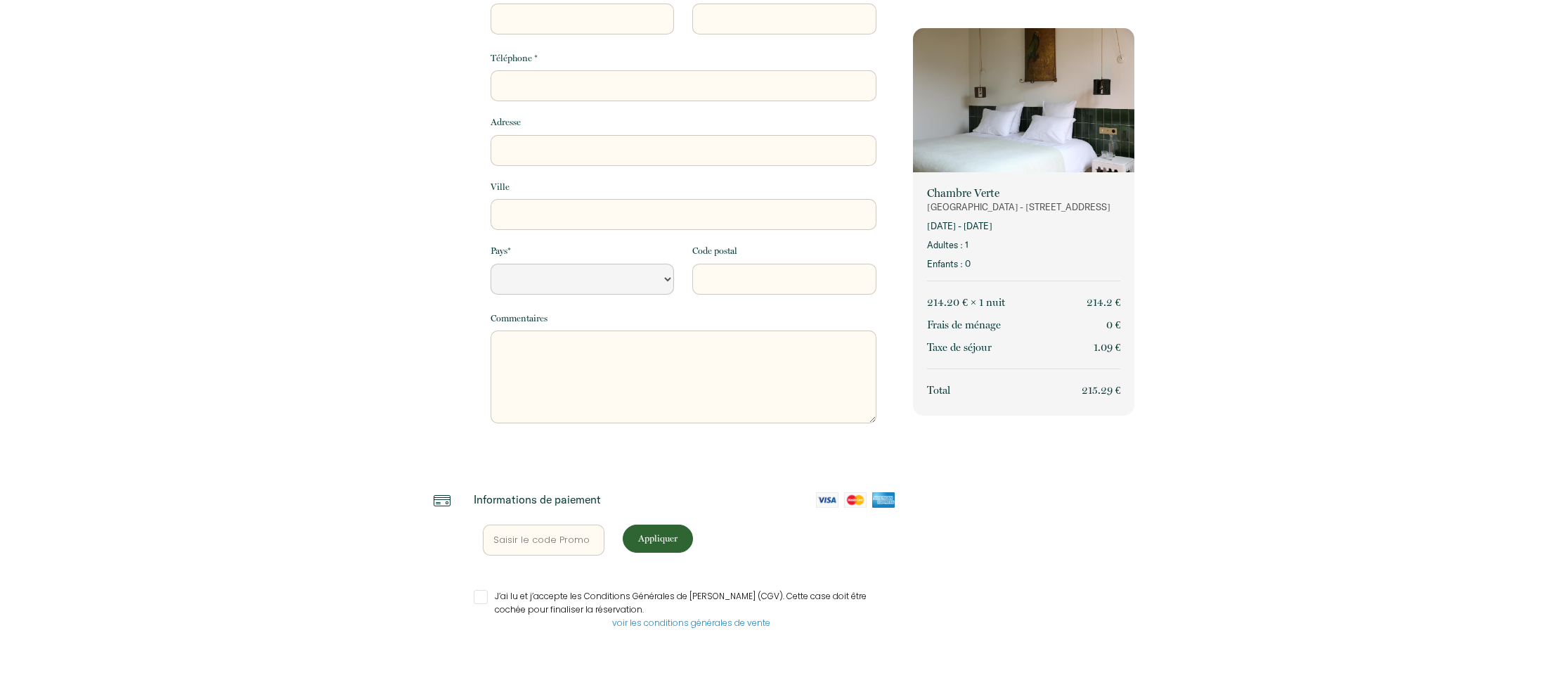
select select "Default select example"
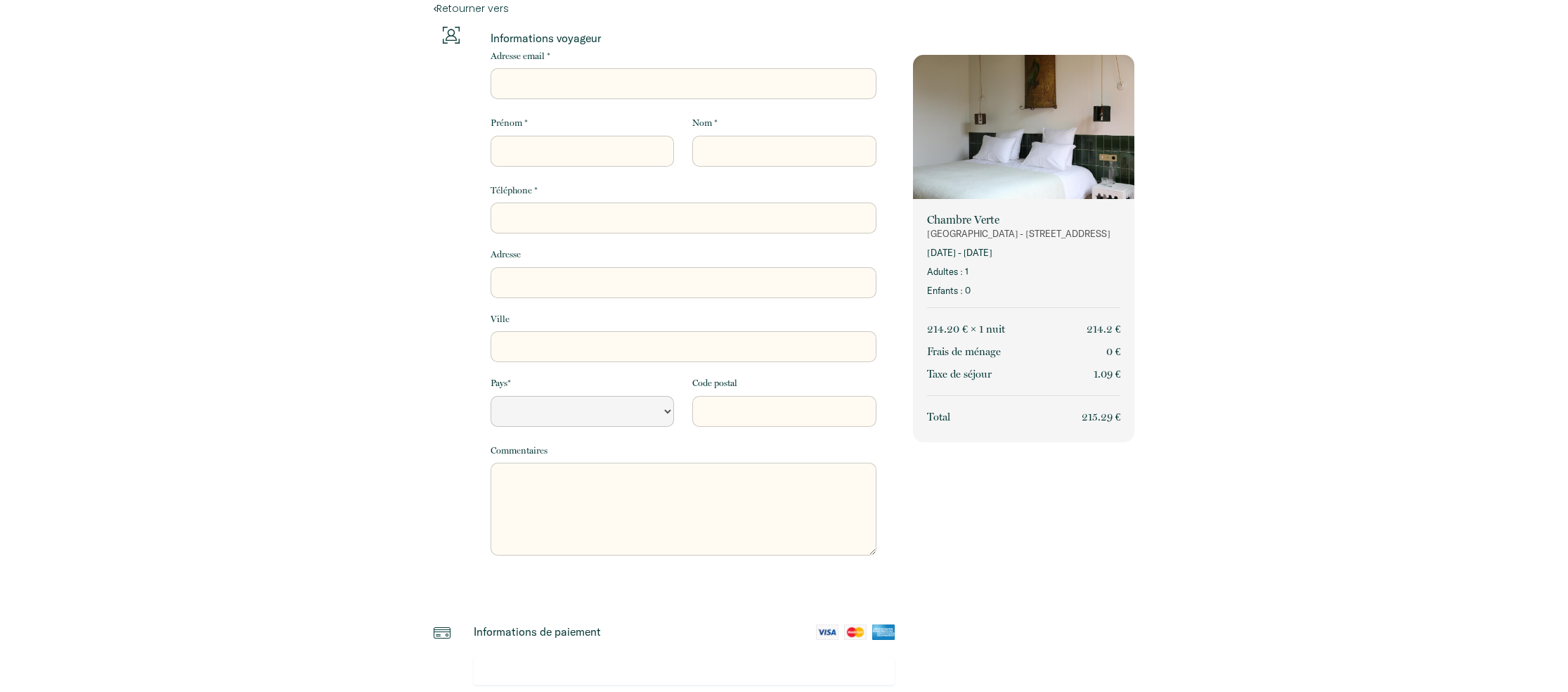
scroll to position [0, 0]
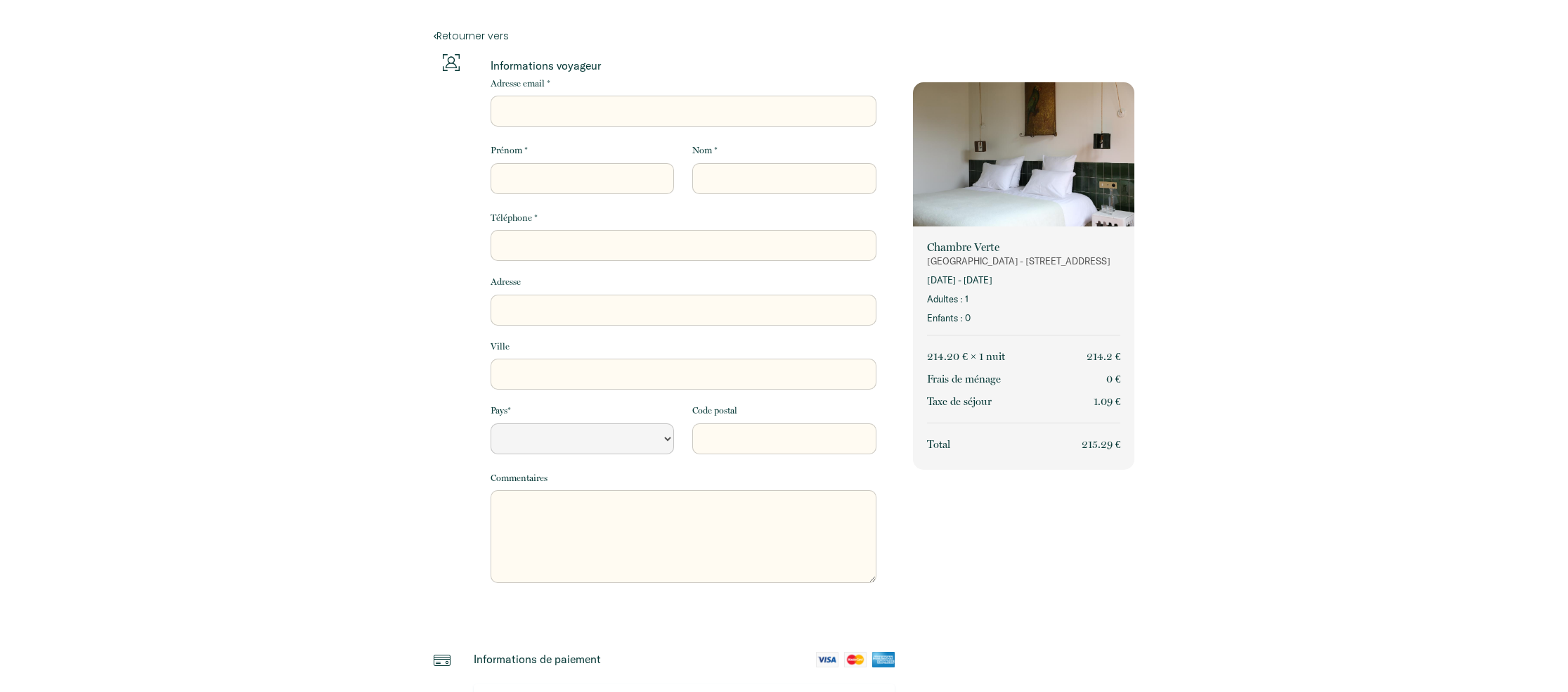
click at [575, 118] on input "Adresse email *" at bounding box center [683, 111] width 386 height 31
type input "s"
select select "Default select example"
type input "su"
select select "Default select example"
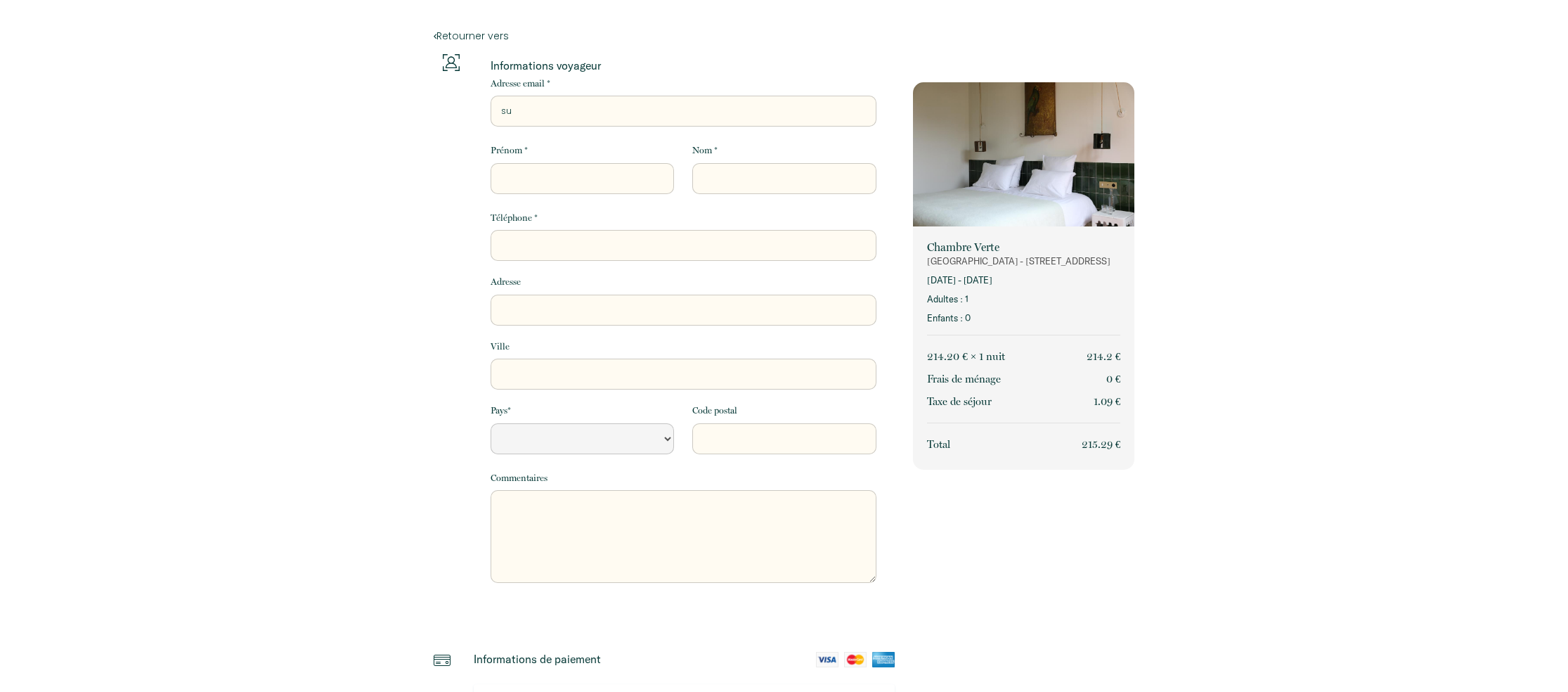
type input "suz"
select select "Default select example"
type input "suza"
select select "Default select example"
type input "[PERSON_NAME]"
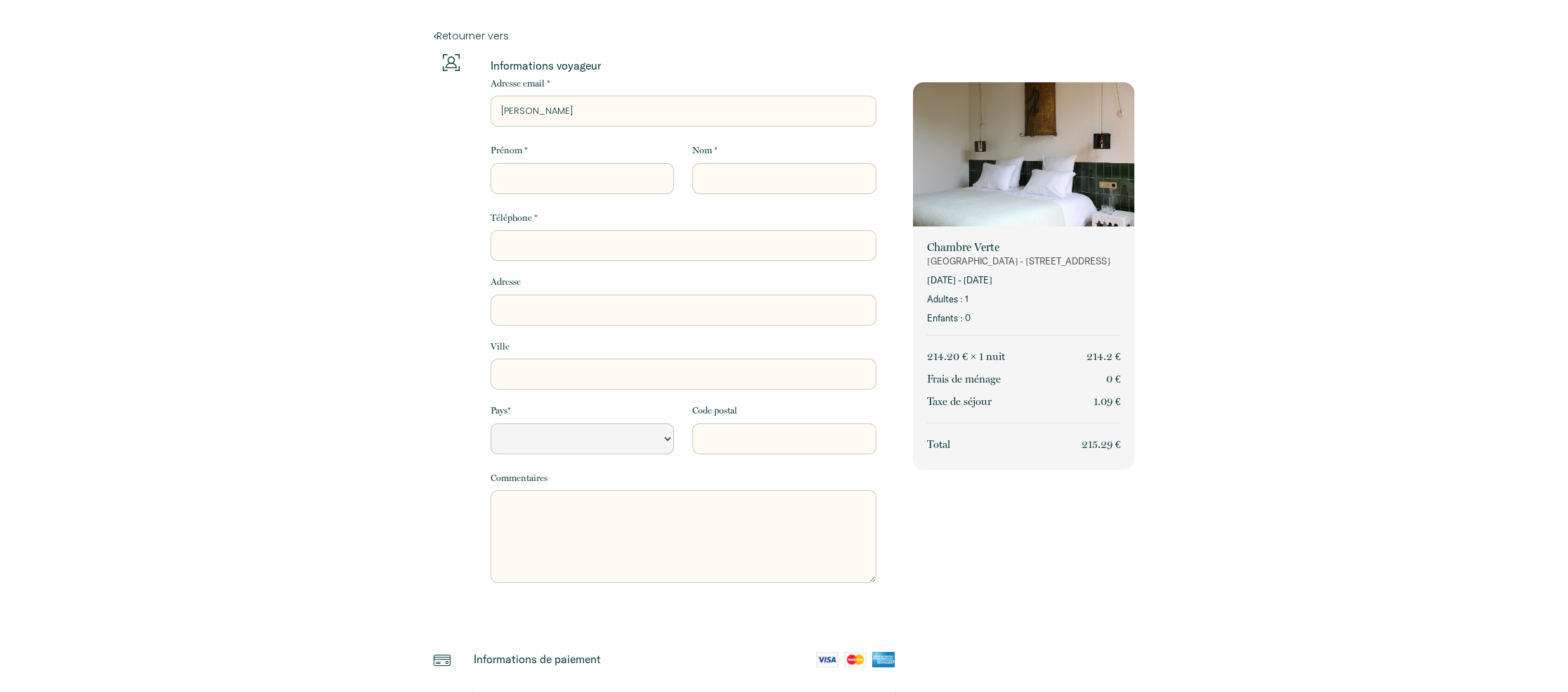
select select "Default select example"
type input "[PERSON_NAME]"
select select "Default select example"
type input "[PERSON_NAME]"
select select "Default select example"
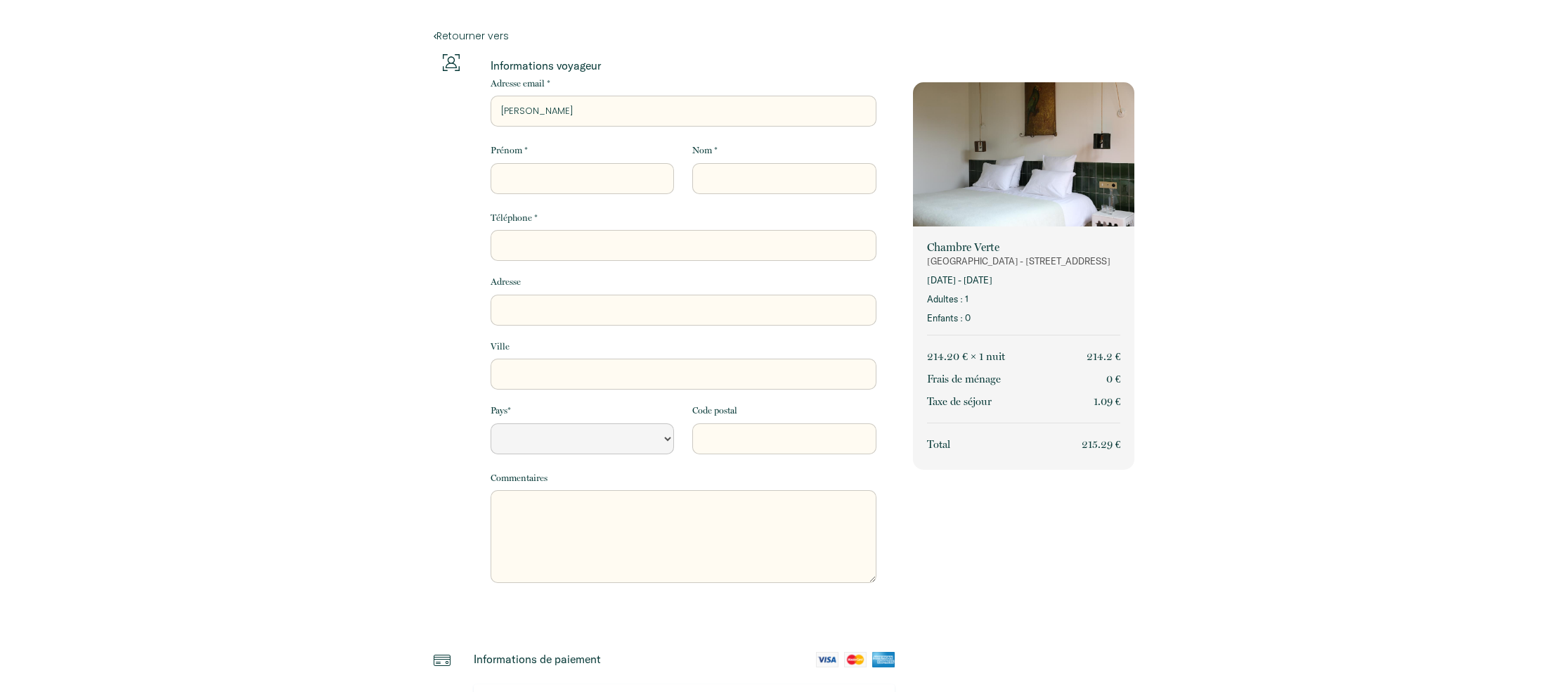
type input "[PERSON_NAME]"
select select "Default select example"
type input "suzannahr"
select select "Default select example"
type input "suzannahra"
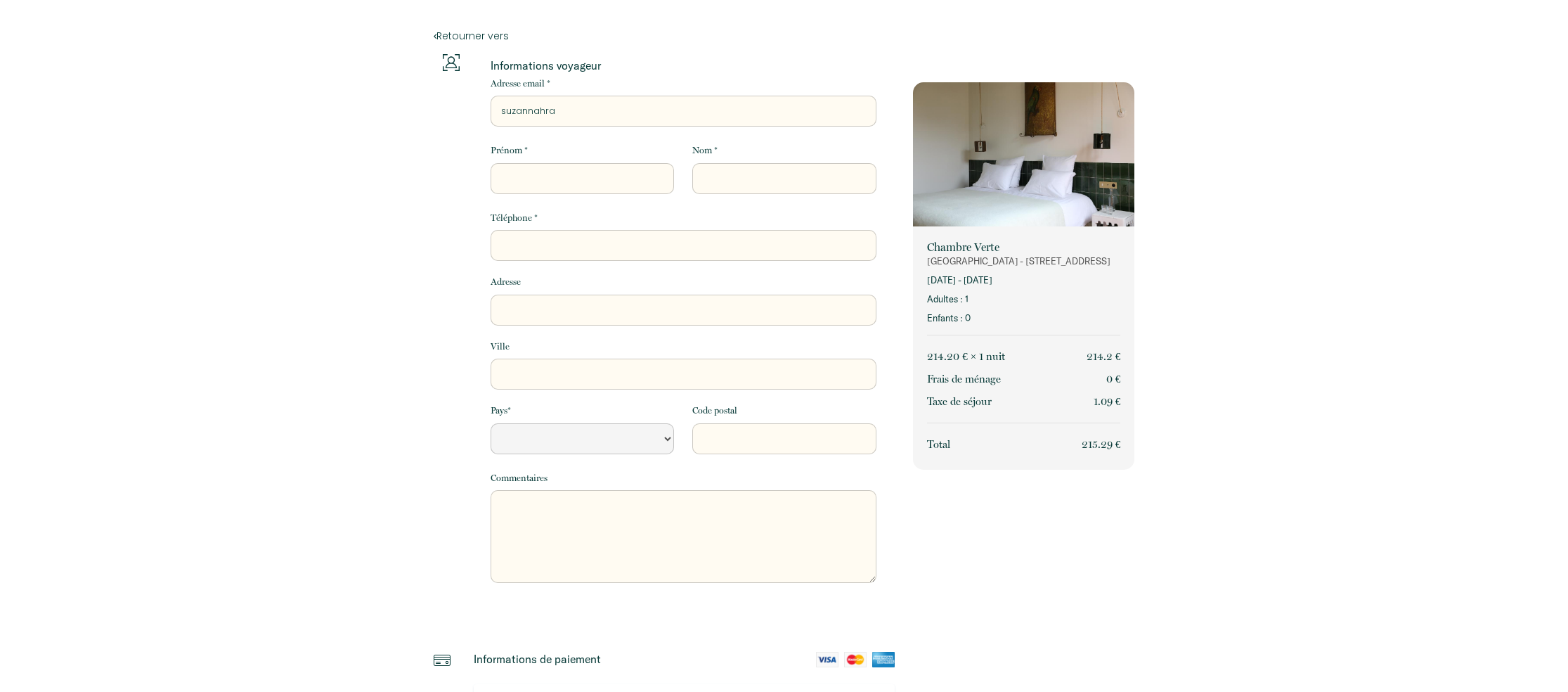
select select "Default select example"
type input "suzannahrau"
select select "Default select example"
type input "suzannahraud"
select select "Default select example"
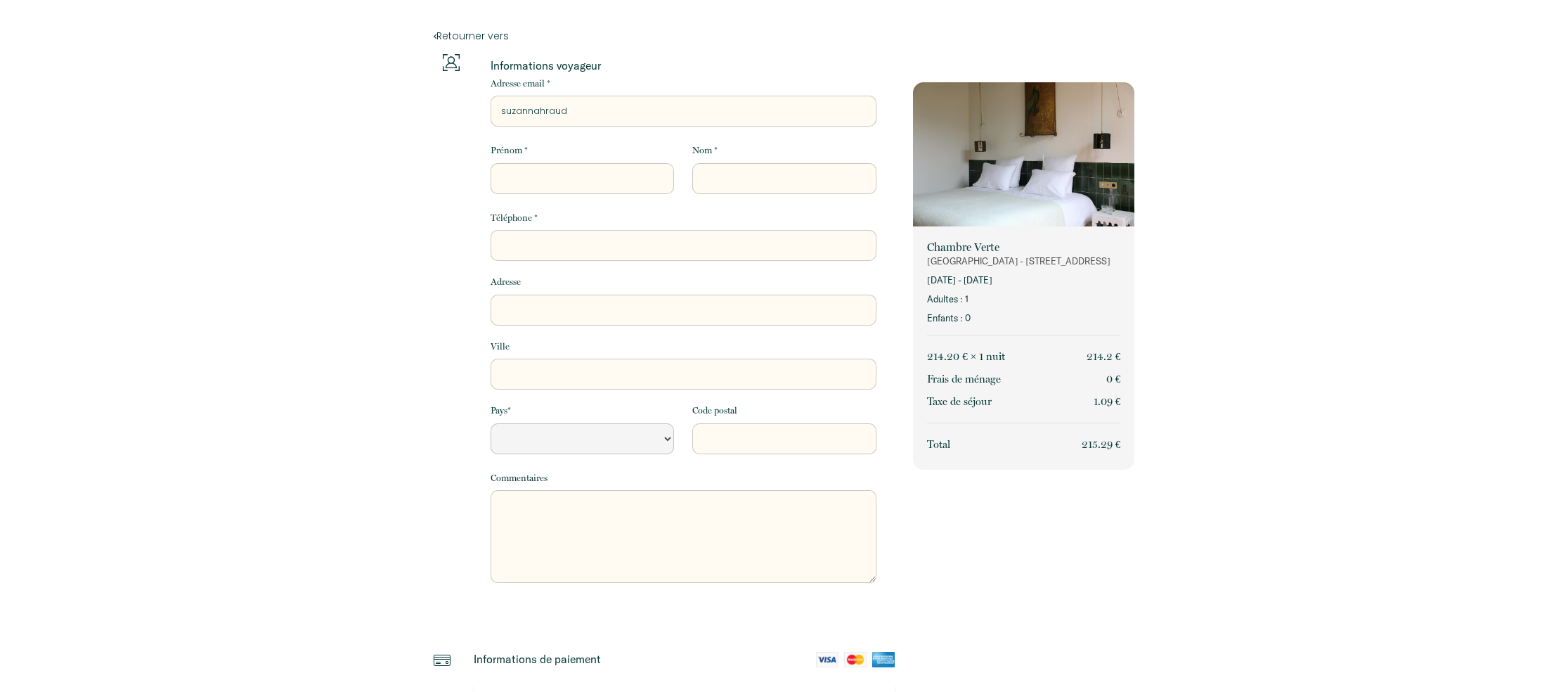
type input "suzannahrauda"
select select "Default select example"
type input "suzannahraudas"
select select "Default select example"
type input "suzannahraudasc"
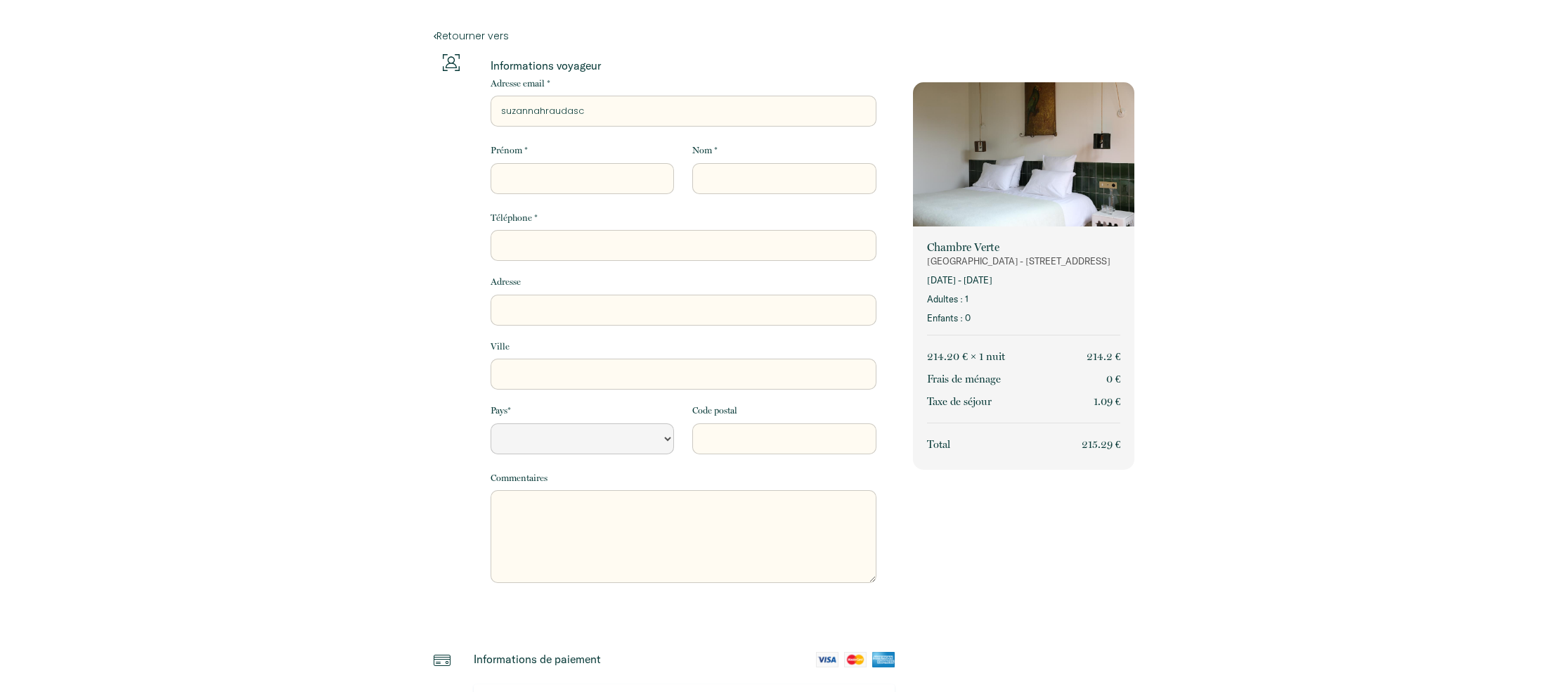
select select "Default select example"
type input "suzannahraudasch"
select select "Default select example"
type input "suzannahraudaschl"
select select "Default select example"
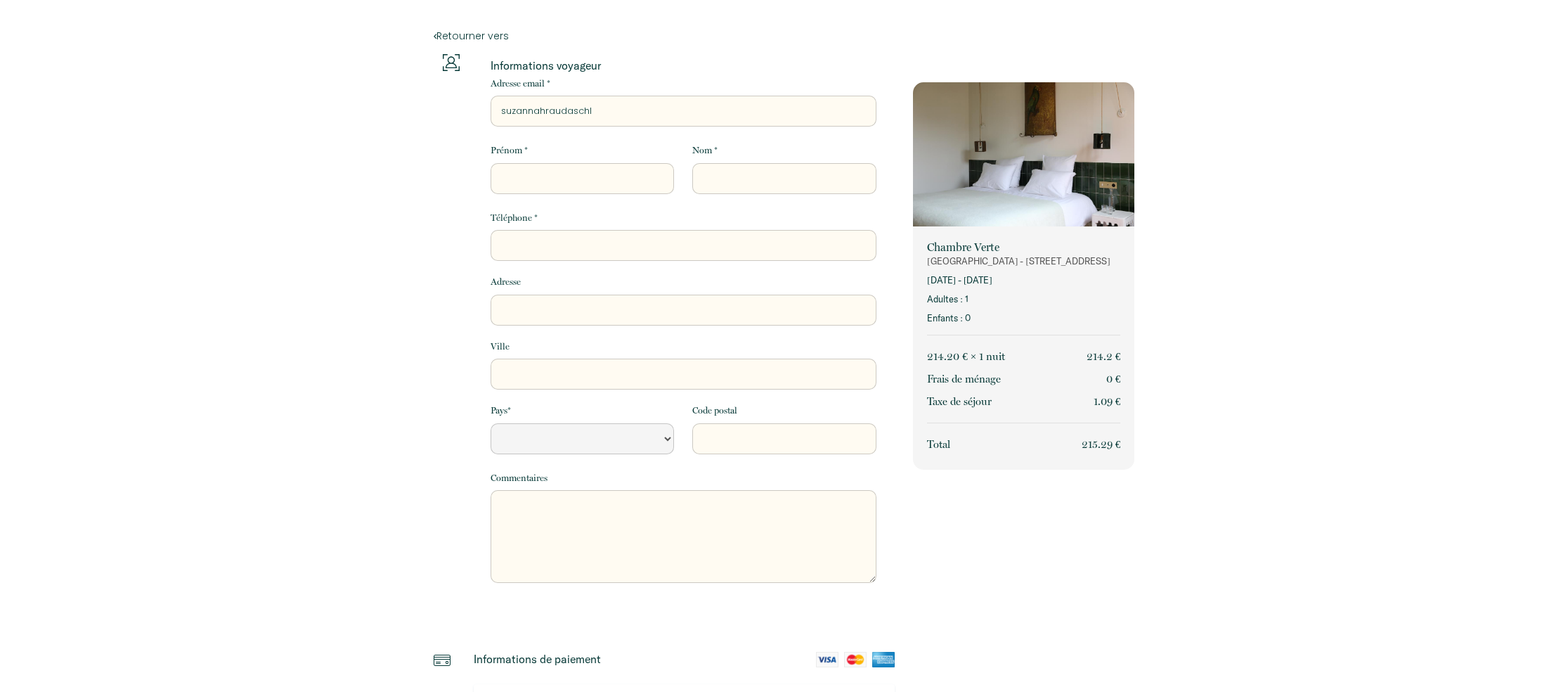
type input "suzannahraudaschl@"
select select "Default select example"
type input "suzannahraudaschl@g"
select select "Default select example"
type input "suzannahraudaschl@gm"
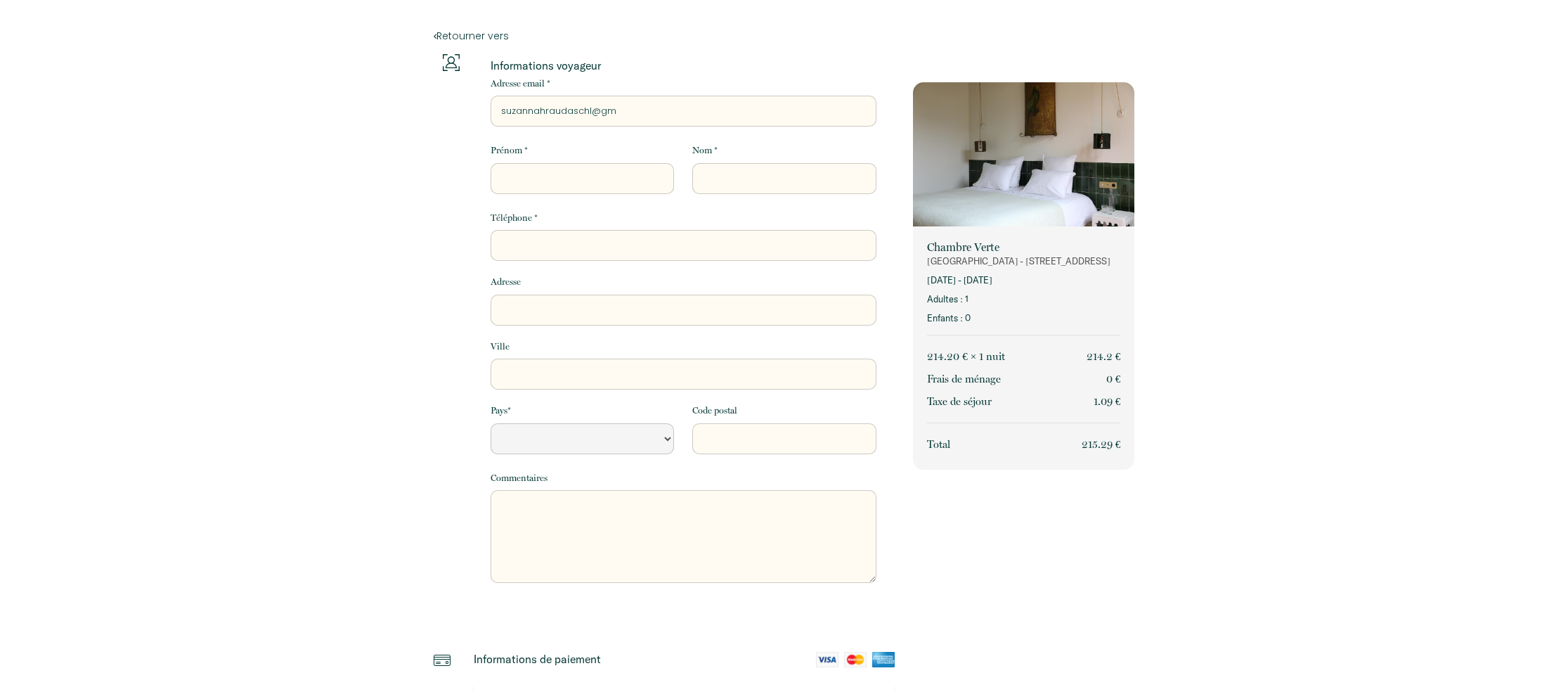
select select "Default select example"
type input "suzannahraudaschl@gma"
select select "Default select example"
type input "suzannahraudaschl@gmai"
select select "Default select example"
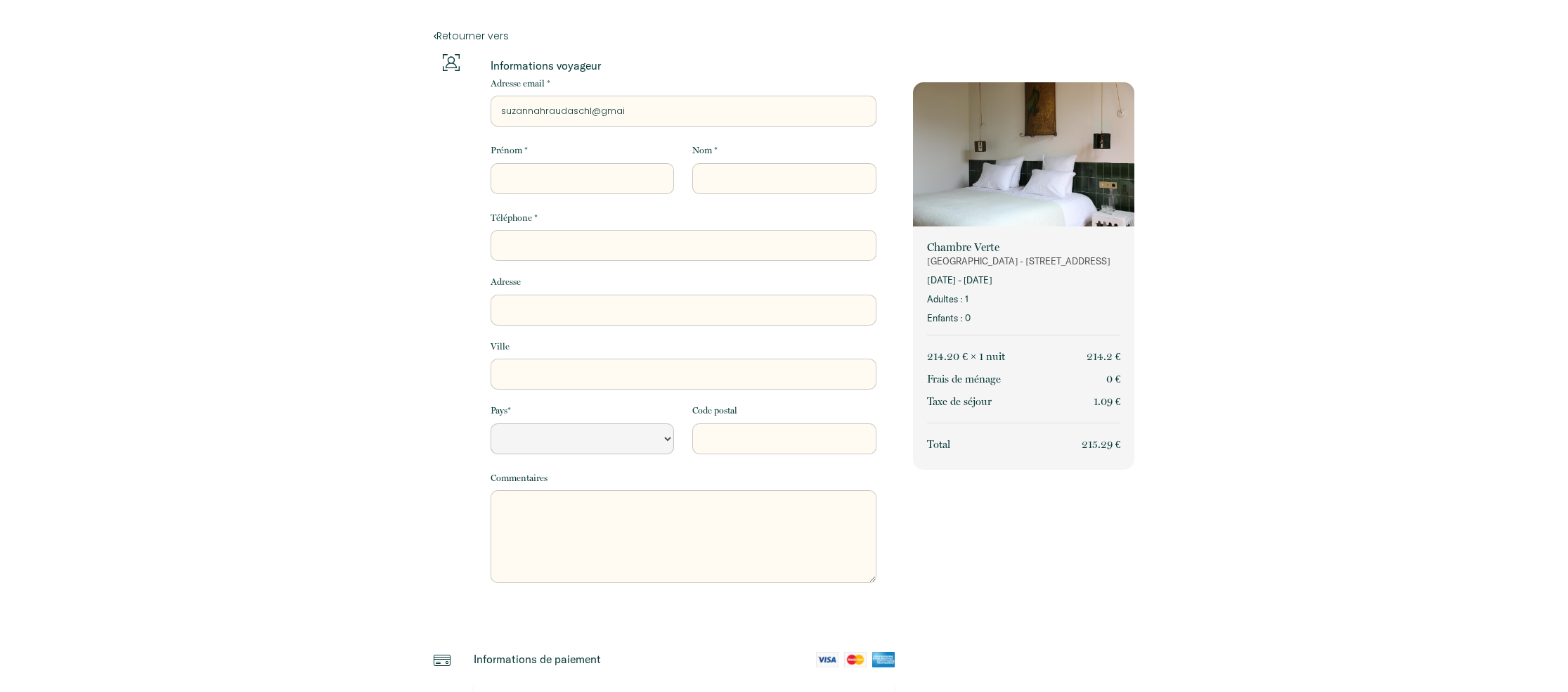
type input "[EMAIL_ADDRESS]"
select select "Default select example"
type input "[EMAIL_ADDRESS]."
select select "Default select example"
type input "suzannahraudaschl@gmail.c"
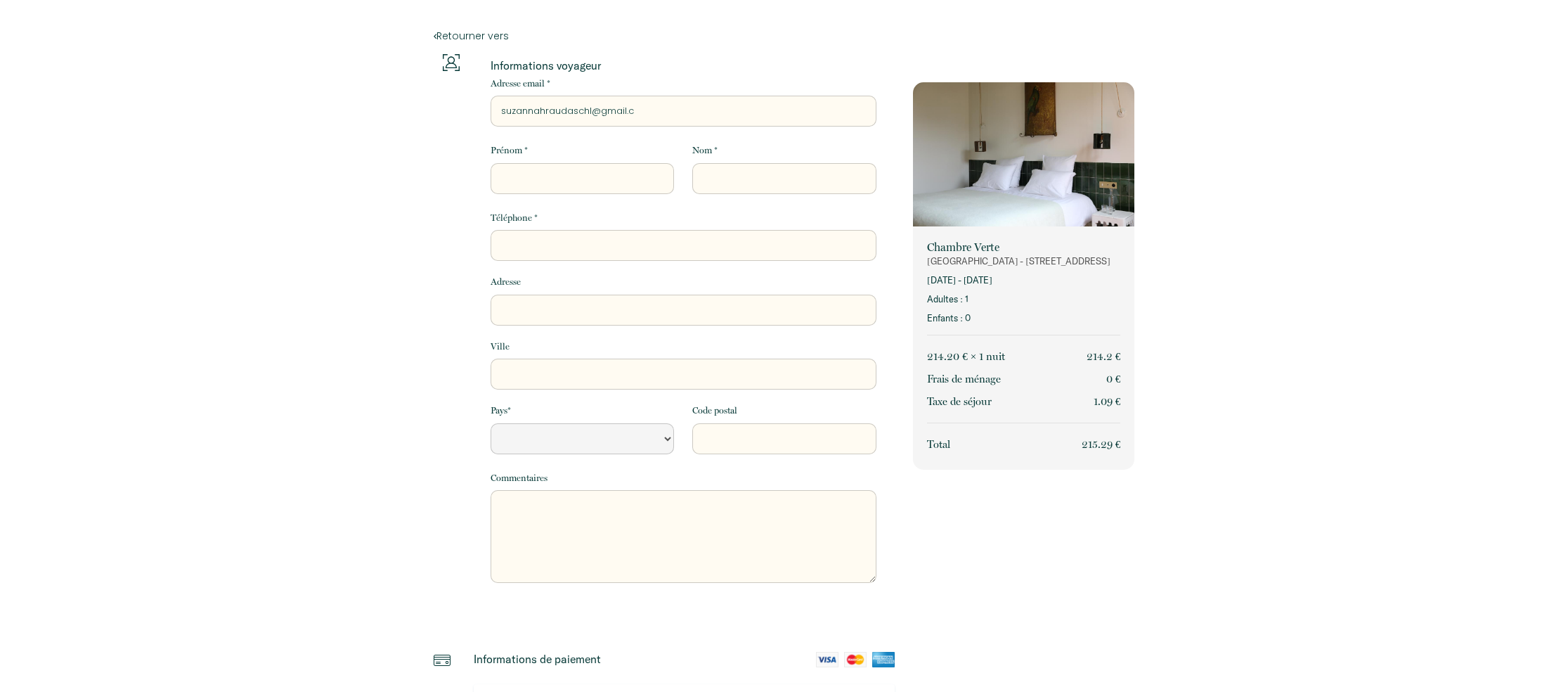
select select "Default select example"
type input "[EMAIL_ADDRESS][DOMAIN_NAME]"
select select "Default select example"
type input "[EMAIL_ADDRESS][DOMAIN_NAME]"
select select "Default select example"
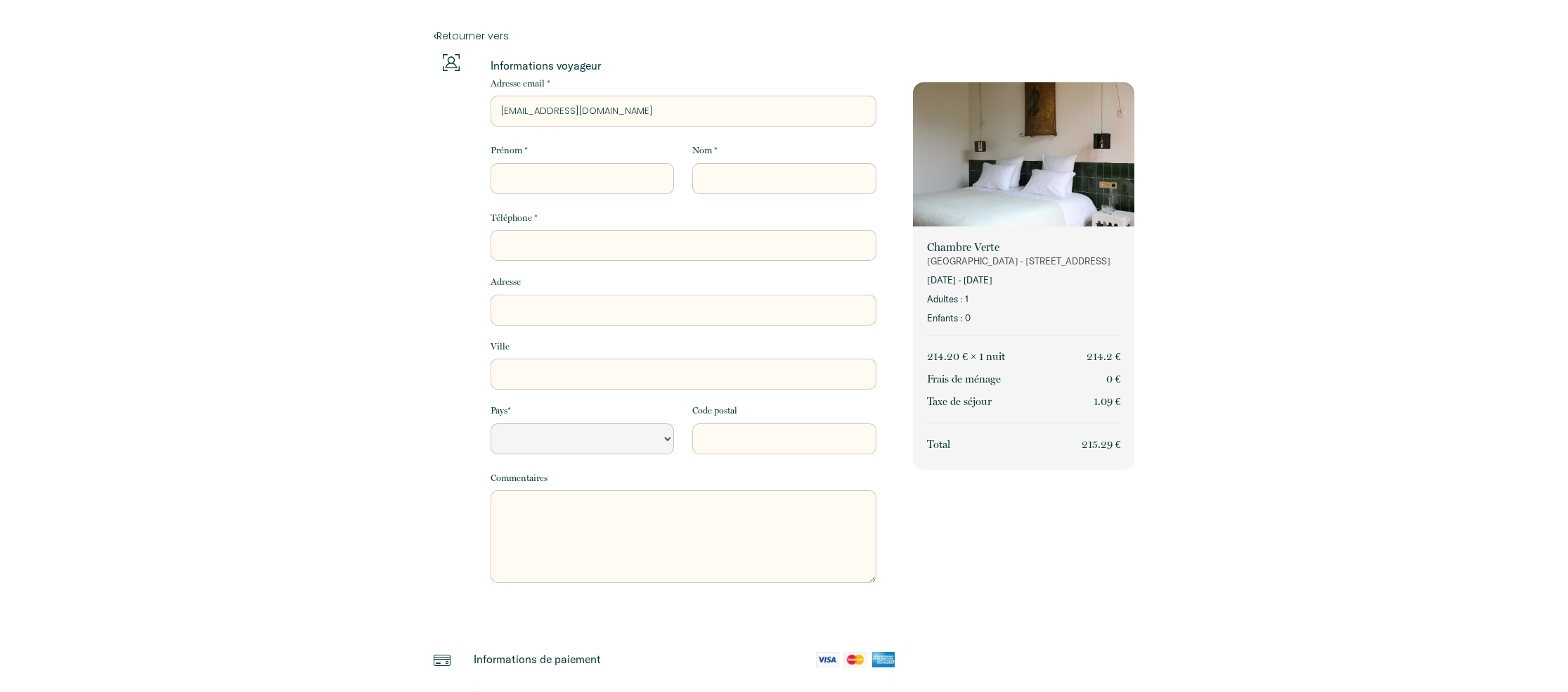
type input "[EMAIL_ADDRESS][DOMAIN_NAME]"
type input "S"
select select "Default select example"
type input "Su"
select select "Default select example"
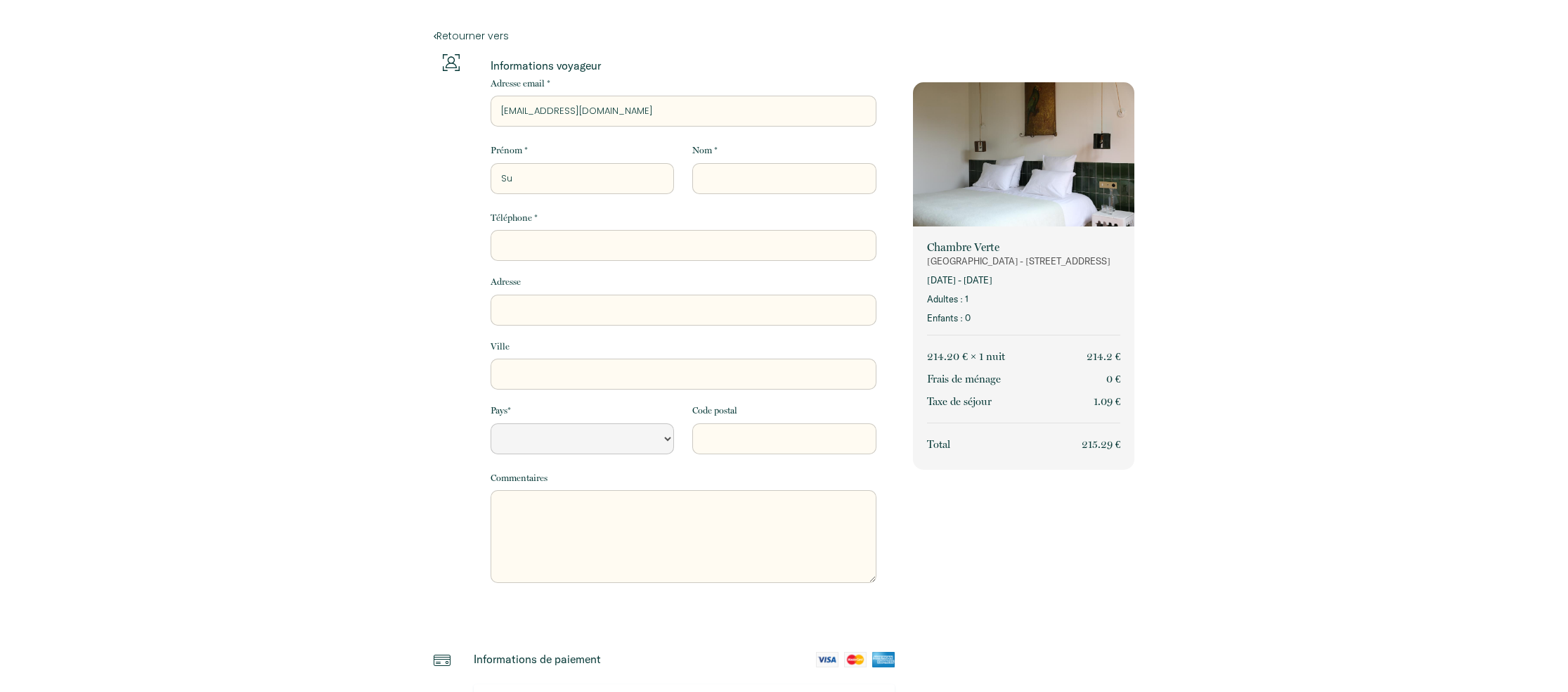
type input "Suz"
select select "Default select example"
type input "Suza"
select select "Default select example"
type input "[PERSON_NAME]"
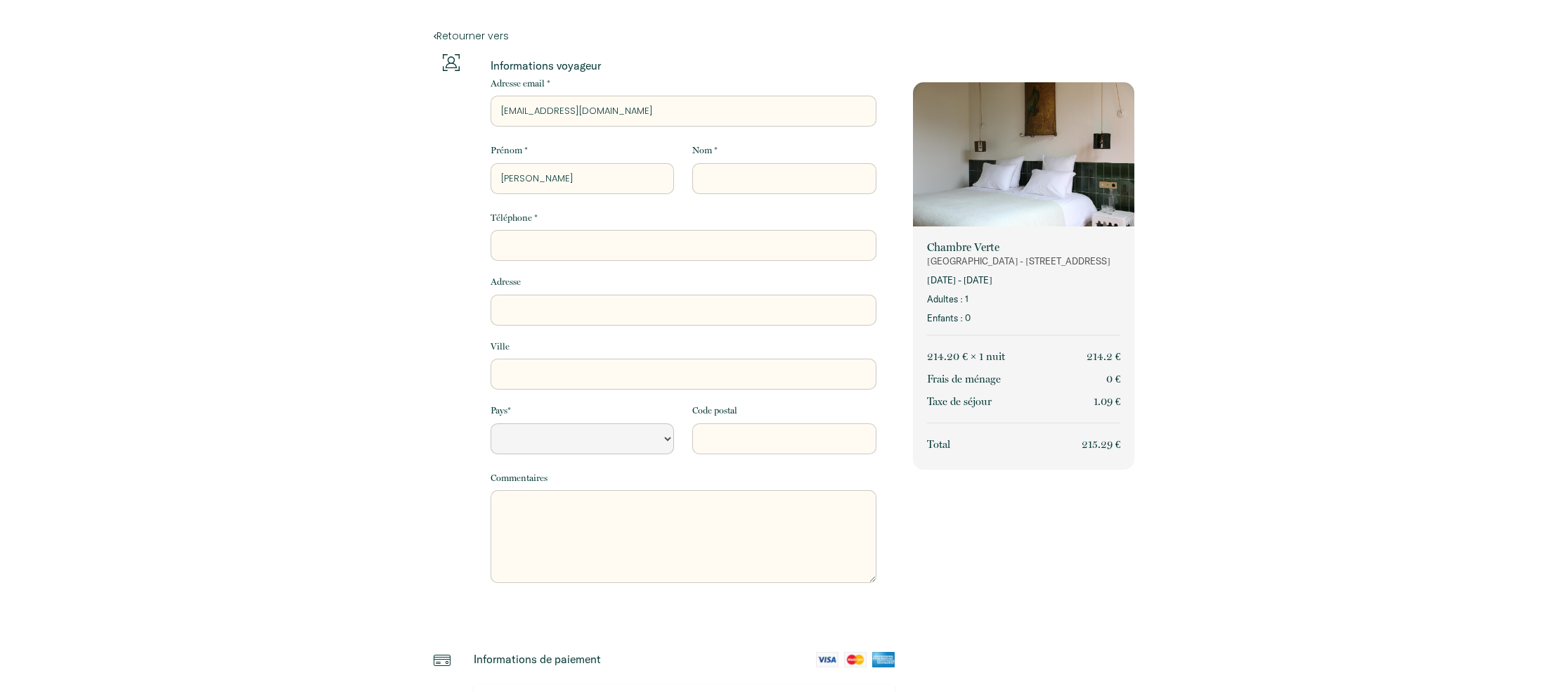
select select "Default select example"
type input "[PERSON_NAME]"
select select "Default select example"
type input "[PERSON_NAME]"
select select "Default select example"
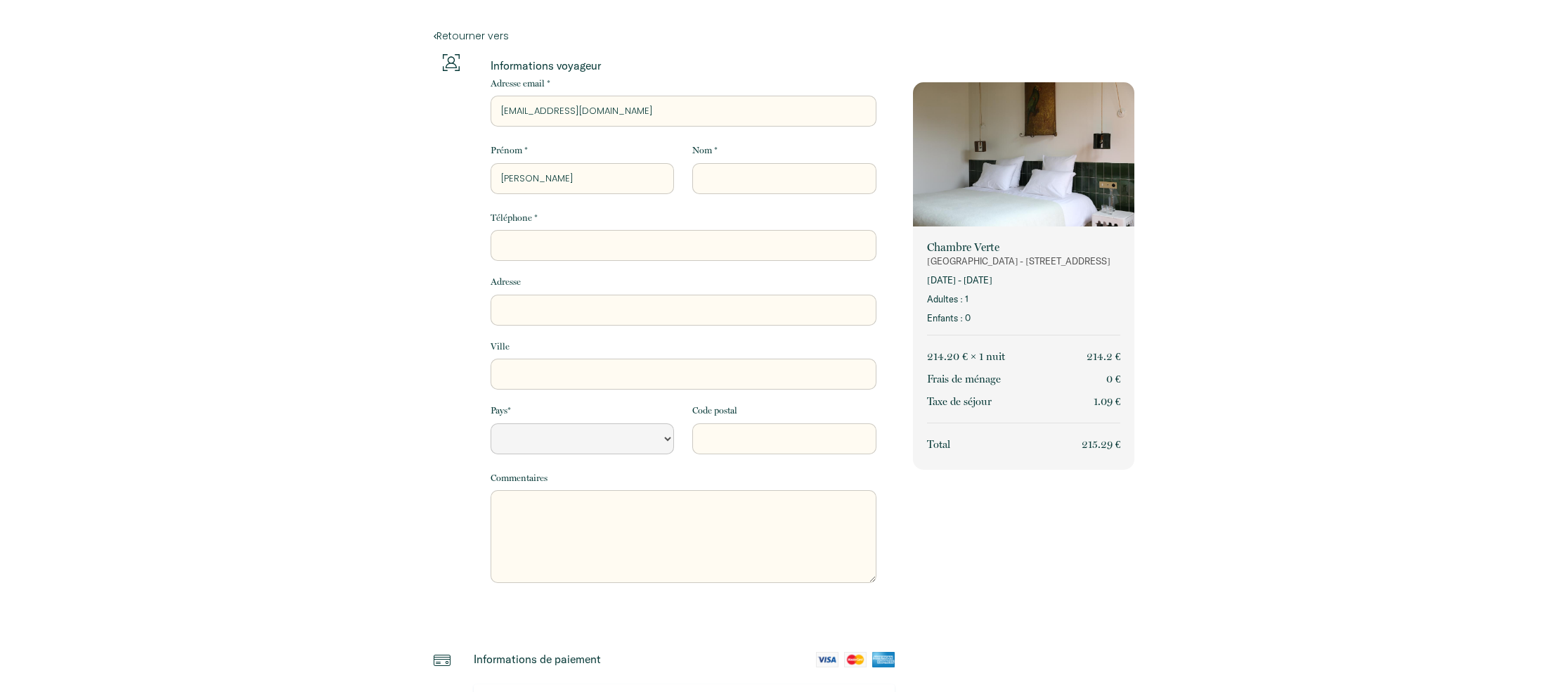
type input "[PERSON_NAME]"
select select "Default select example"
type input "[PERSON_NAME]"
type input "R"
select select "Default select example"
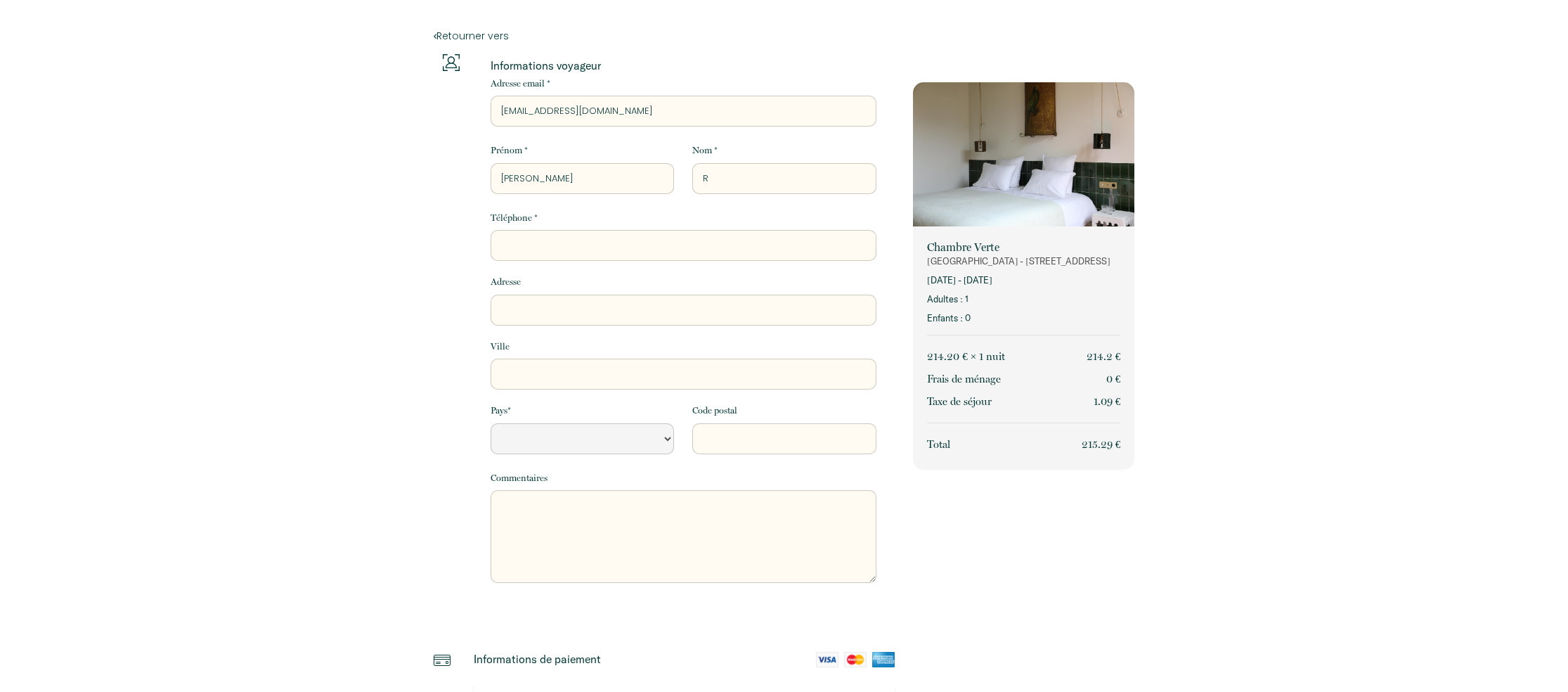
type input "Ra"
select select "Default select example"
type input "[PERSON_NAME]"
select select "Default select example"
type input "Raud"
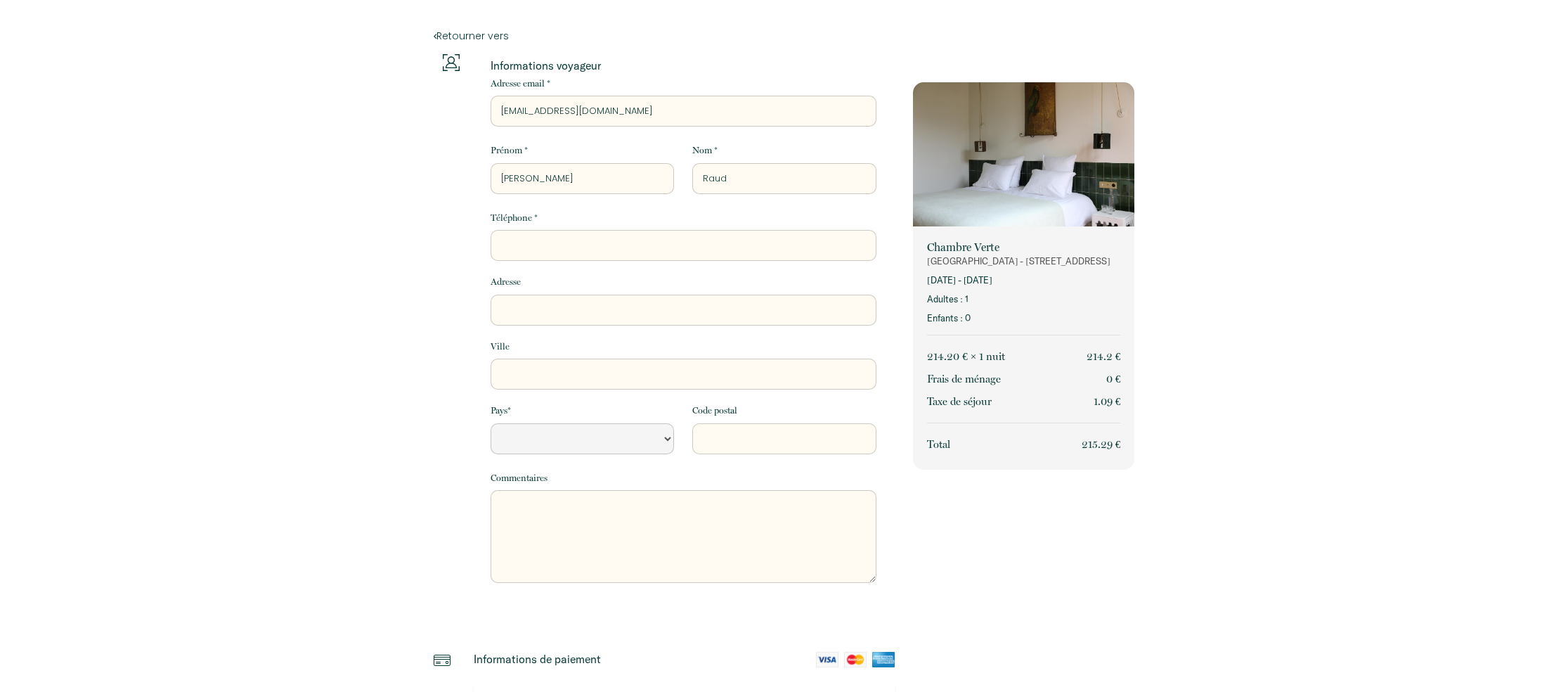
select select "Default select example"
type input "[PERSON_NAME]"
select select "Default select example"
type input "Raudas"
select select "Default select example"
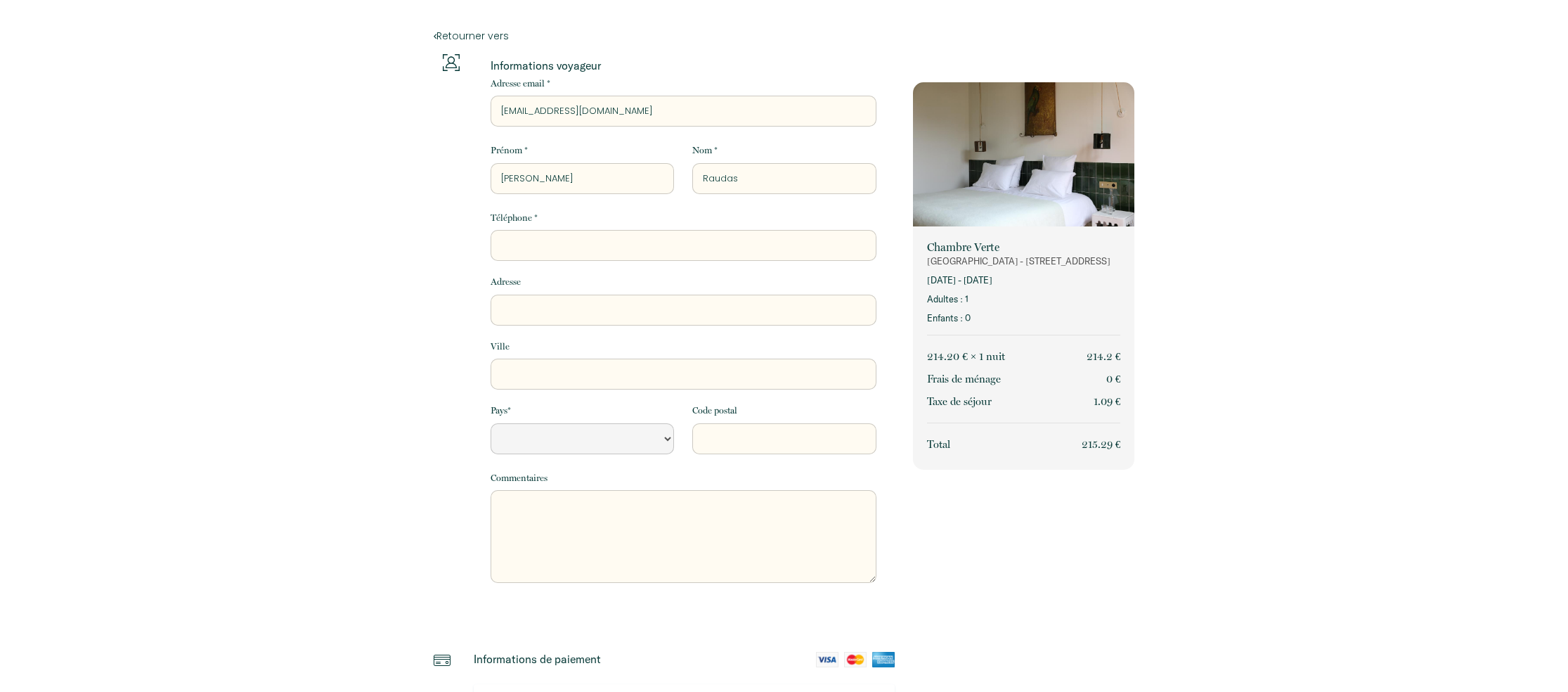
type input "Raudasc"
select select "Default select example"
type input "Raudasch"
select select "Default select example"
type input "Raudaschl"
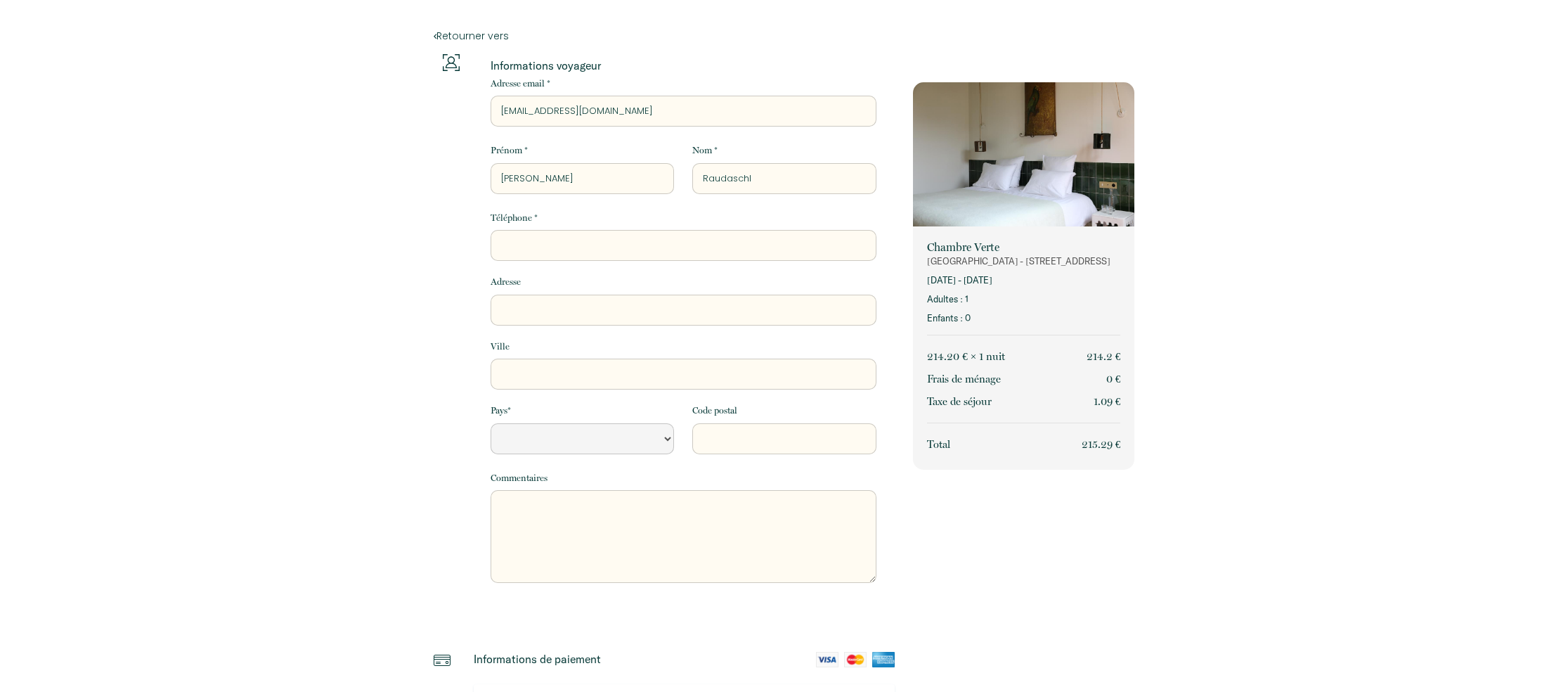
select select "Default select example"
type input "Raudaschl"
type input "+"
select select "Default select example"
type input "+3"
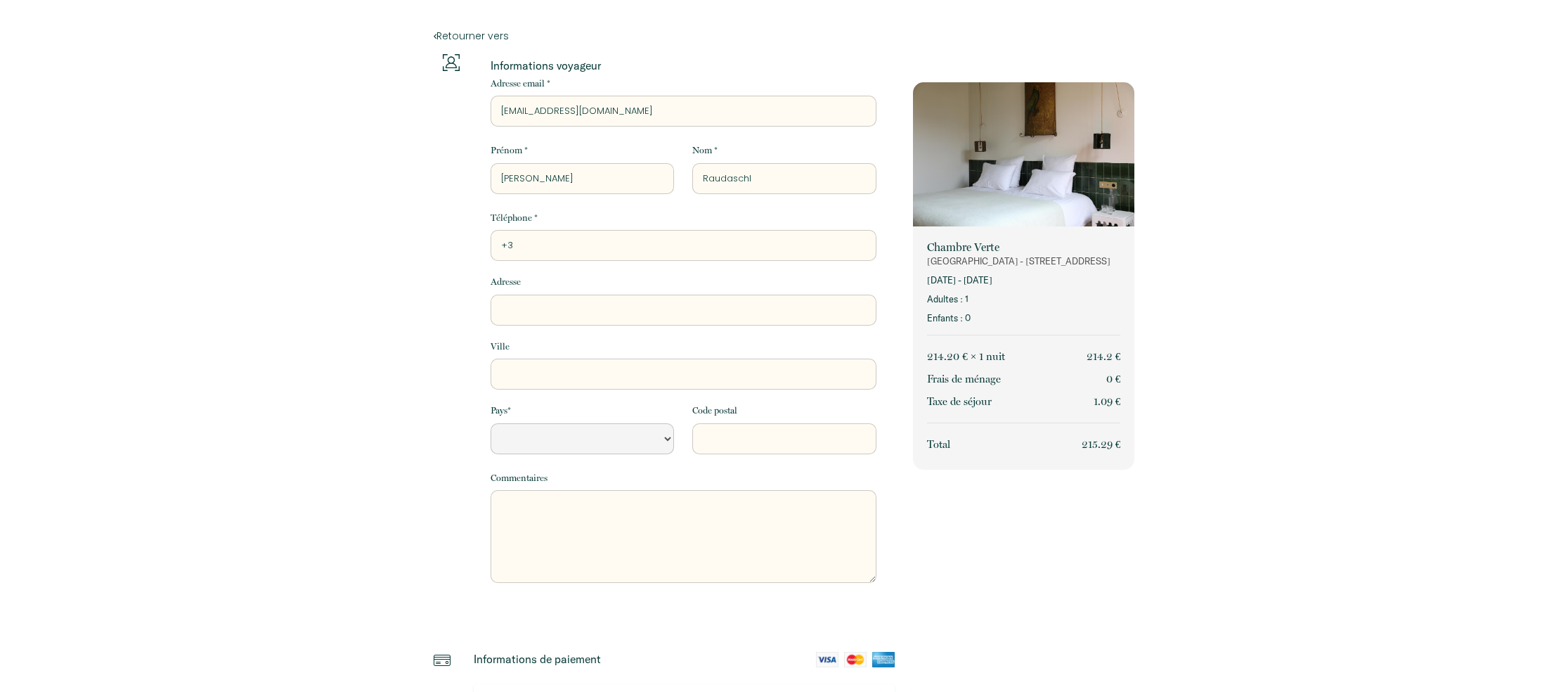
select select "Default select example"
type input "+31"
select select "Default select example"
type input "+316"
select select "Default select example"
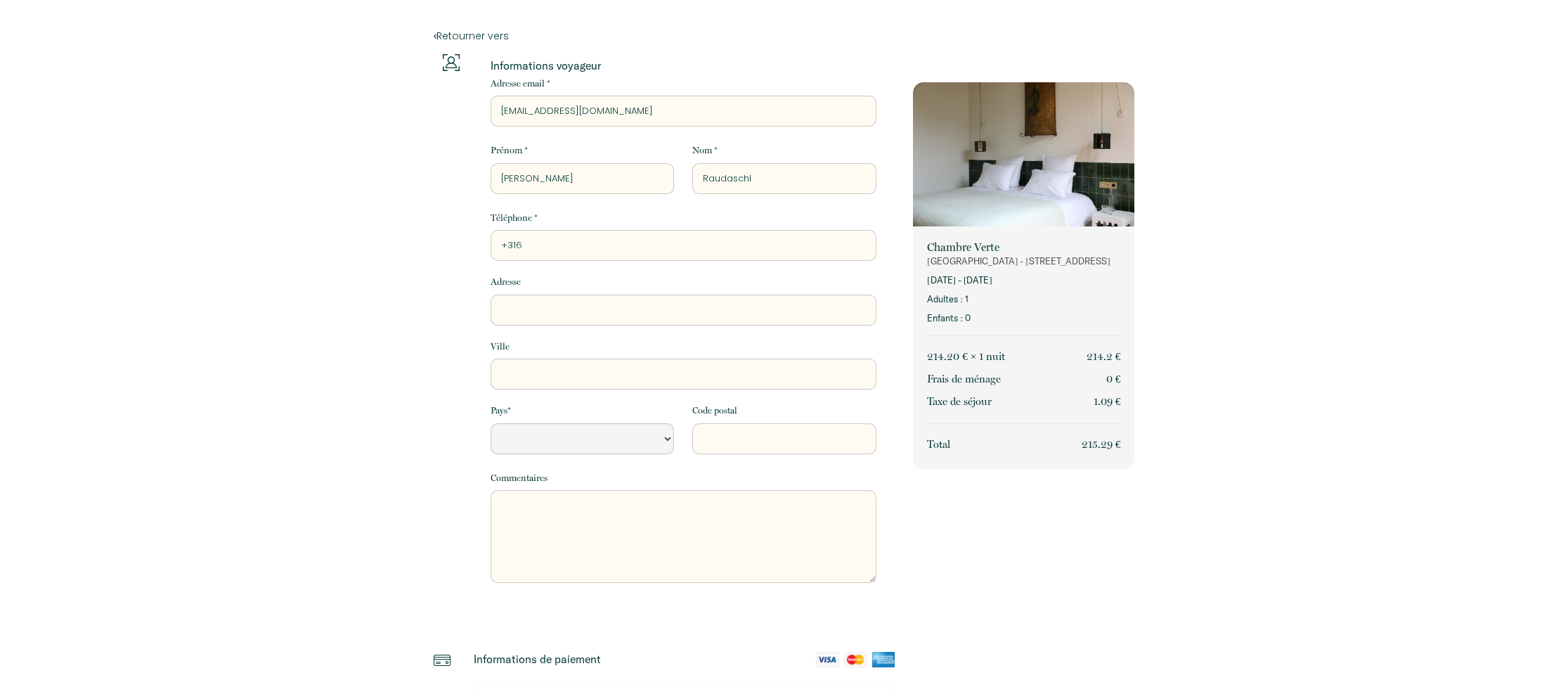
type input "+3162"
select select "Default select example"
type input "+31620"
select select "Default select example"
type input "+316203"
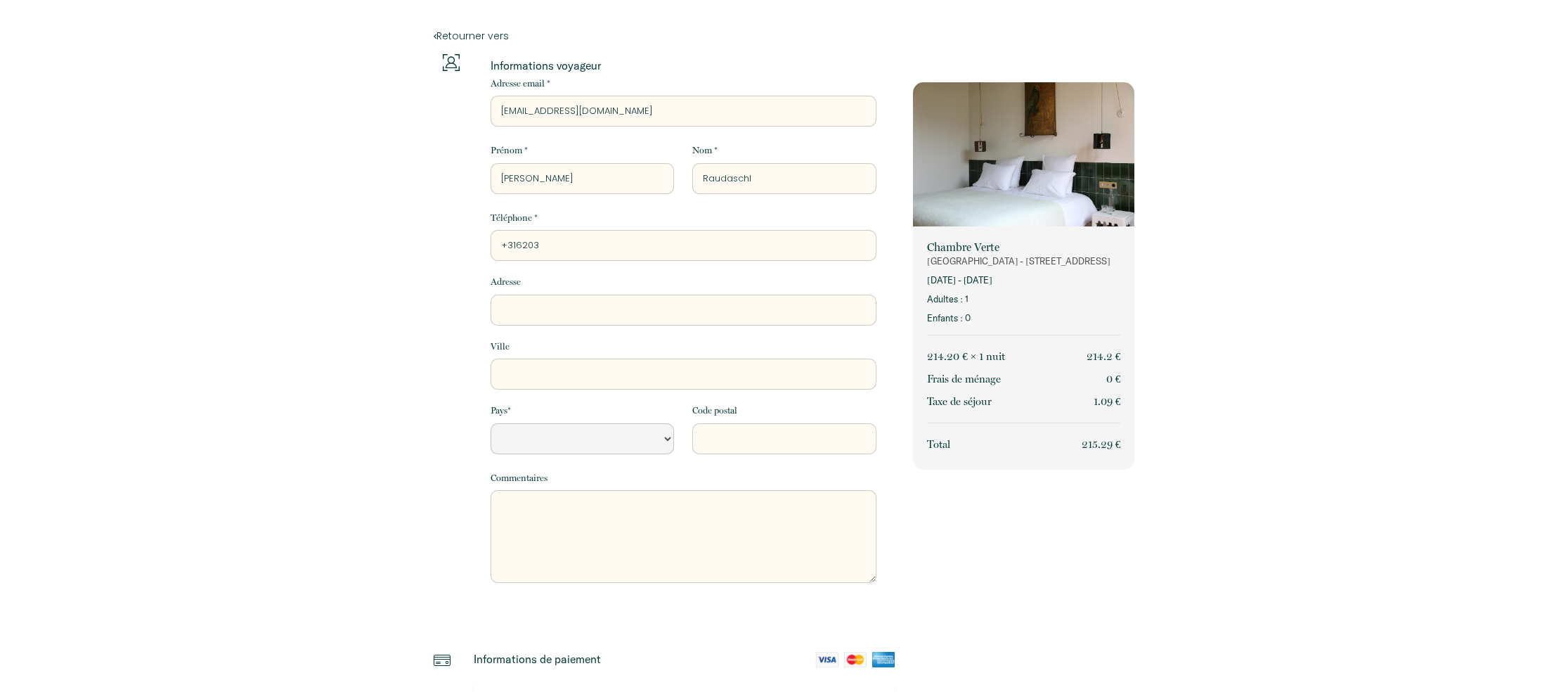
select select "Default select example"
type input "+3162030"
select select "Default select example"
type input "+31620309"
select select "Default select example"
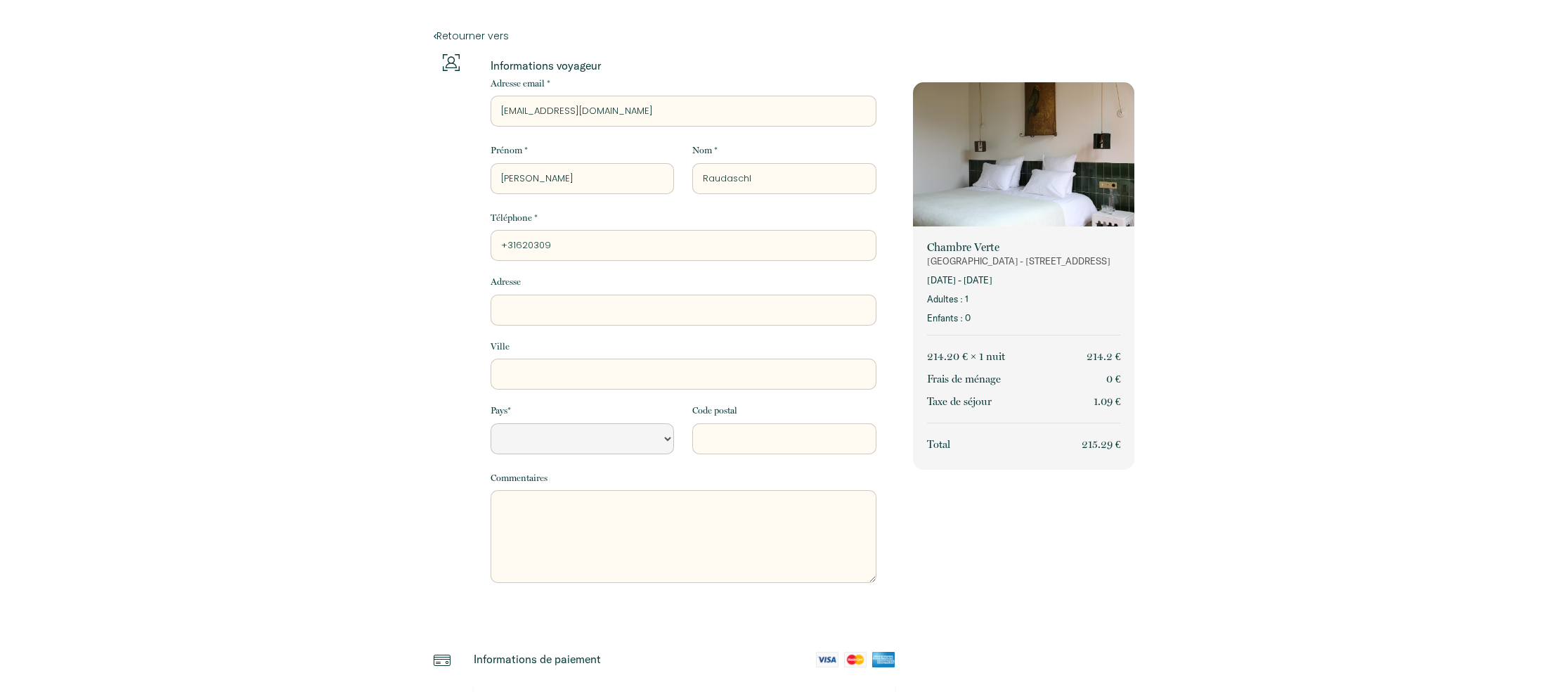
type input "[PHONE_NUMBER]"
select select "Default select example"
type input "[PHONE_NUMBER]"
select select "Default select example"
type input "[PHONE_NUMBER]"
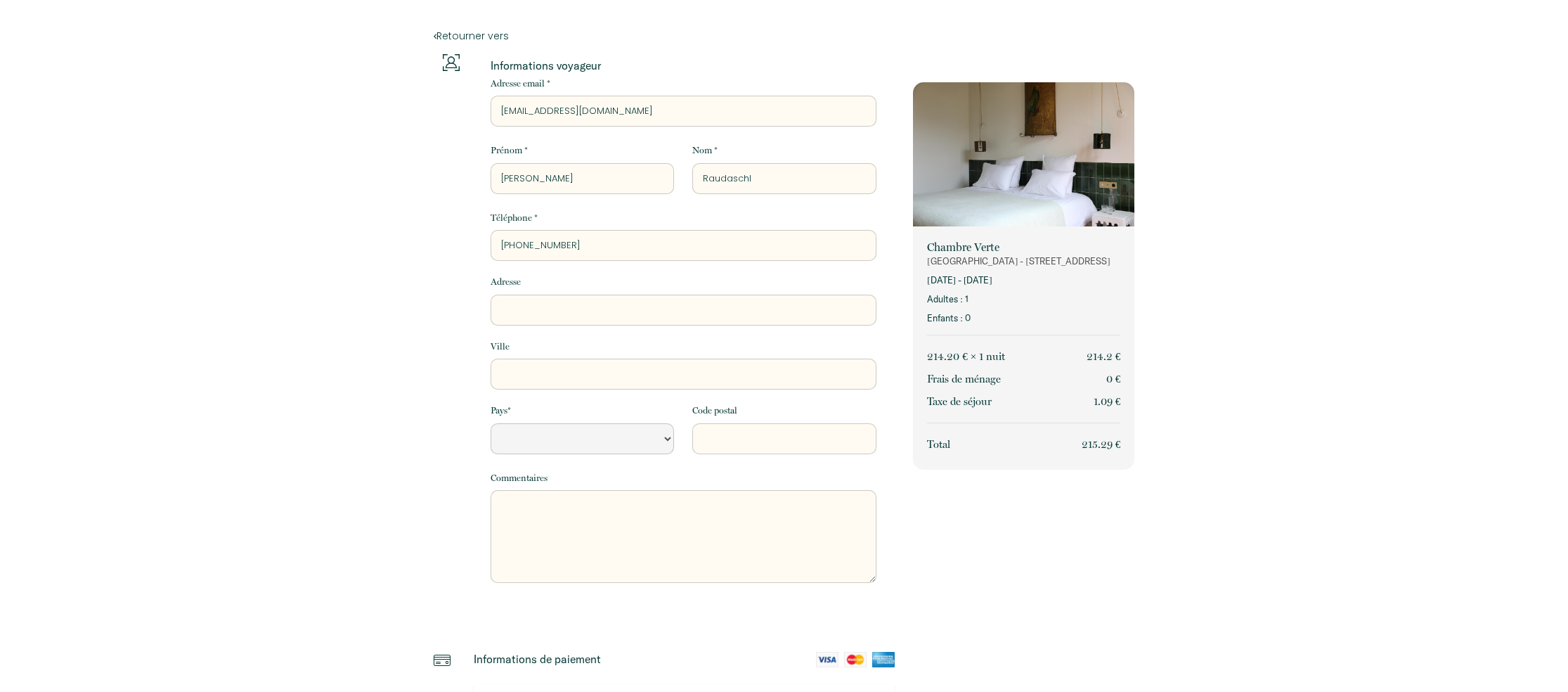
select select "Default select example"
type input "[PHONE_NUMBER]"
type input "W"
select select "Default select example"
type input "We"
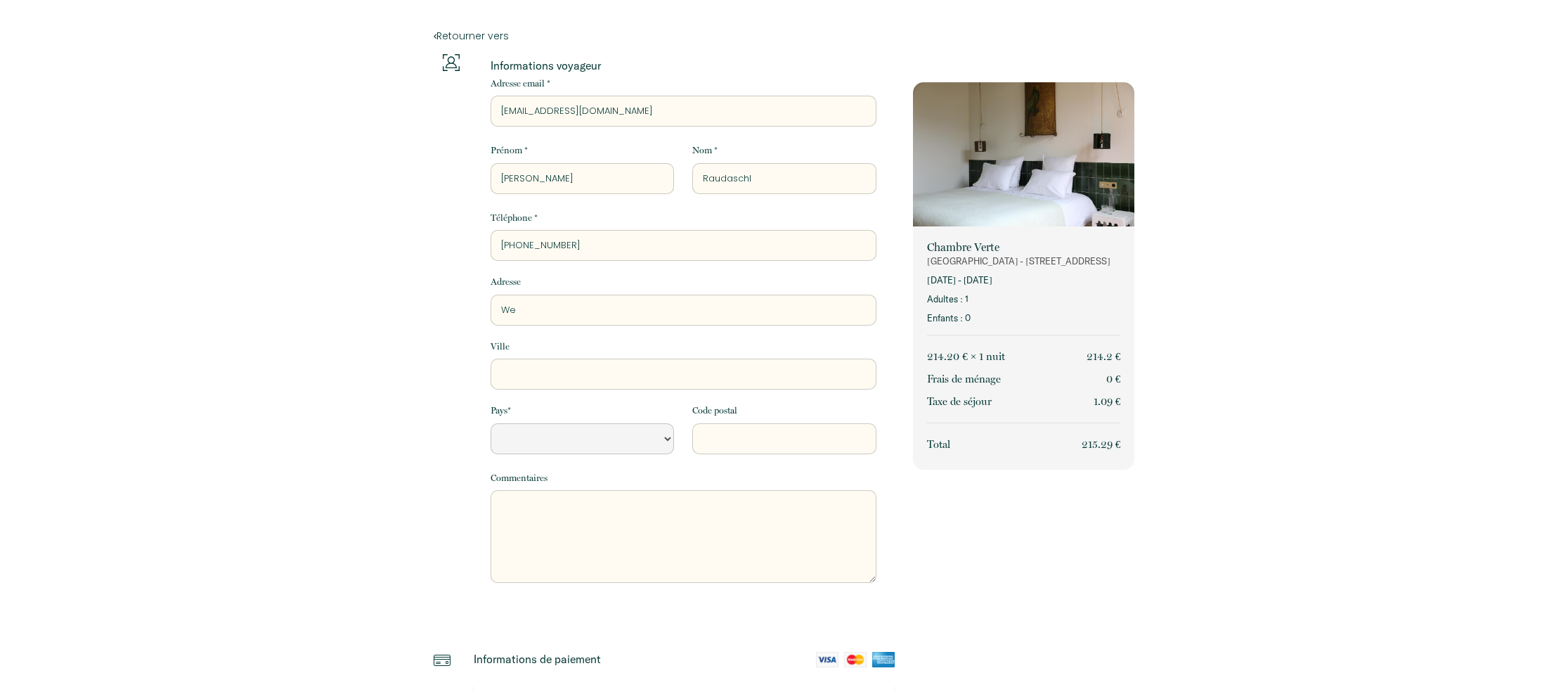
select select "Default select example"
type input "[PERSON_NAME]"
select select "Default select example"
type input "West"
select select "Default select example"
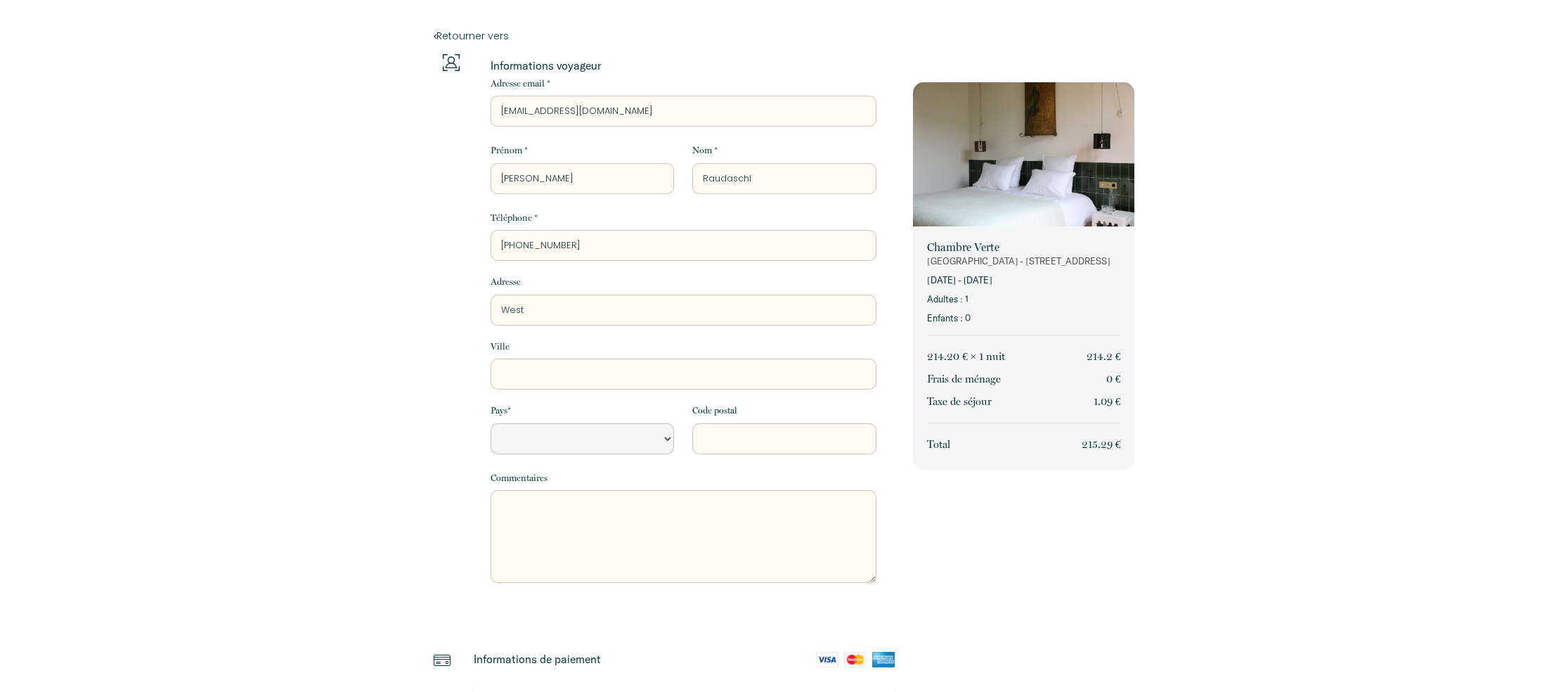
type input "Weste"
select select "Default select example"
type input "[PERSON_NAME]"
select select "Default select example"
type input "Westers"
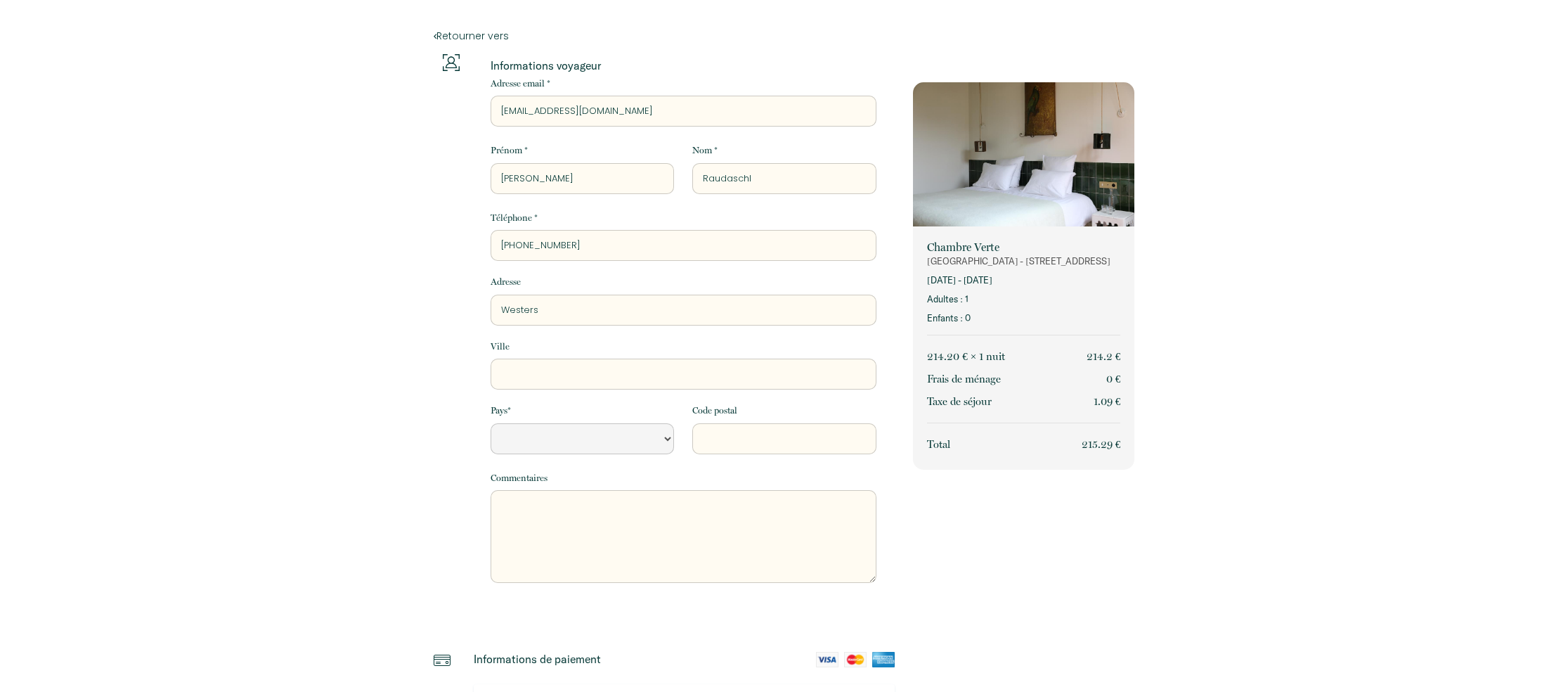
select select "Default select example"
type input "Westerst"
select select "Default select example"
type input "Westerstr"
select select "Default select example"
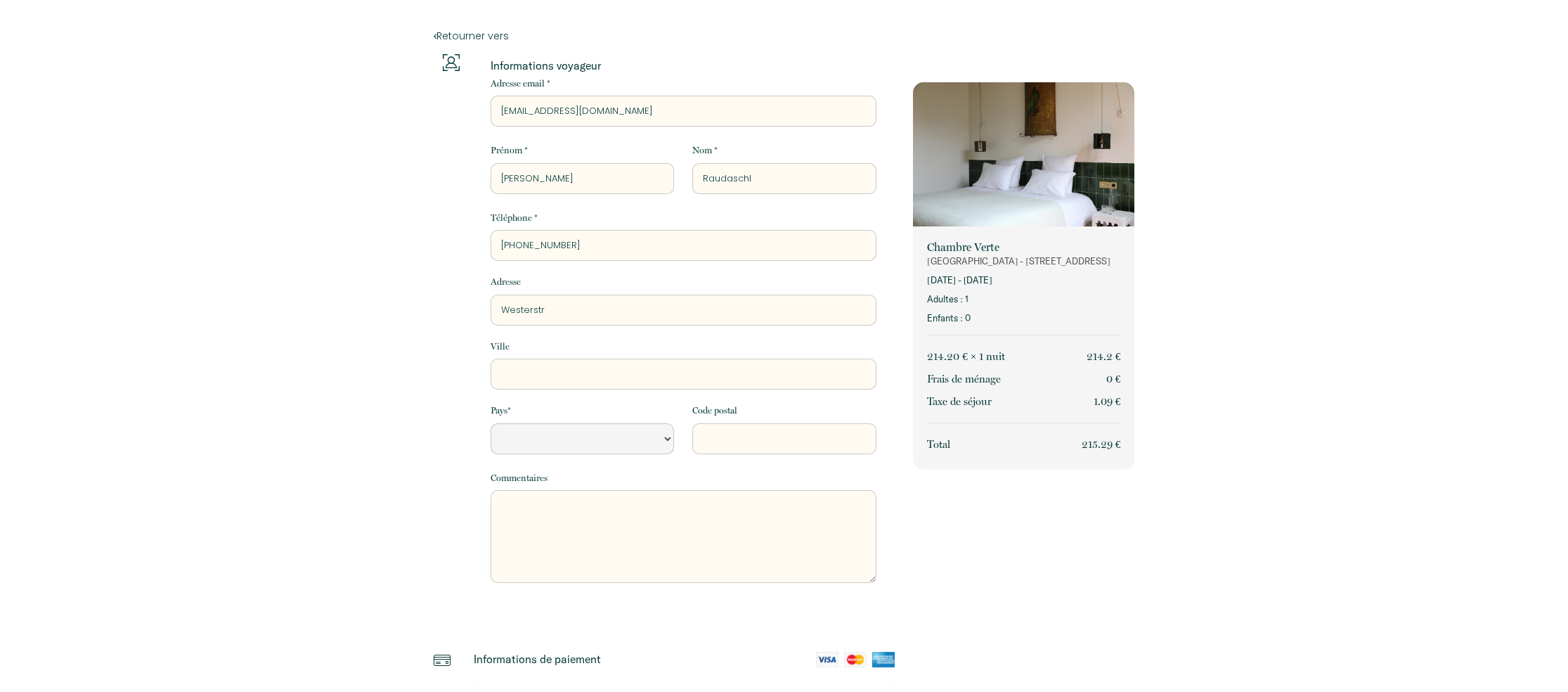
type input "Westerstra"
select select "Default select example"
type input "Westerstraa"
select select "Default select example"
type input "Westerstraat"
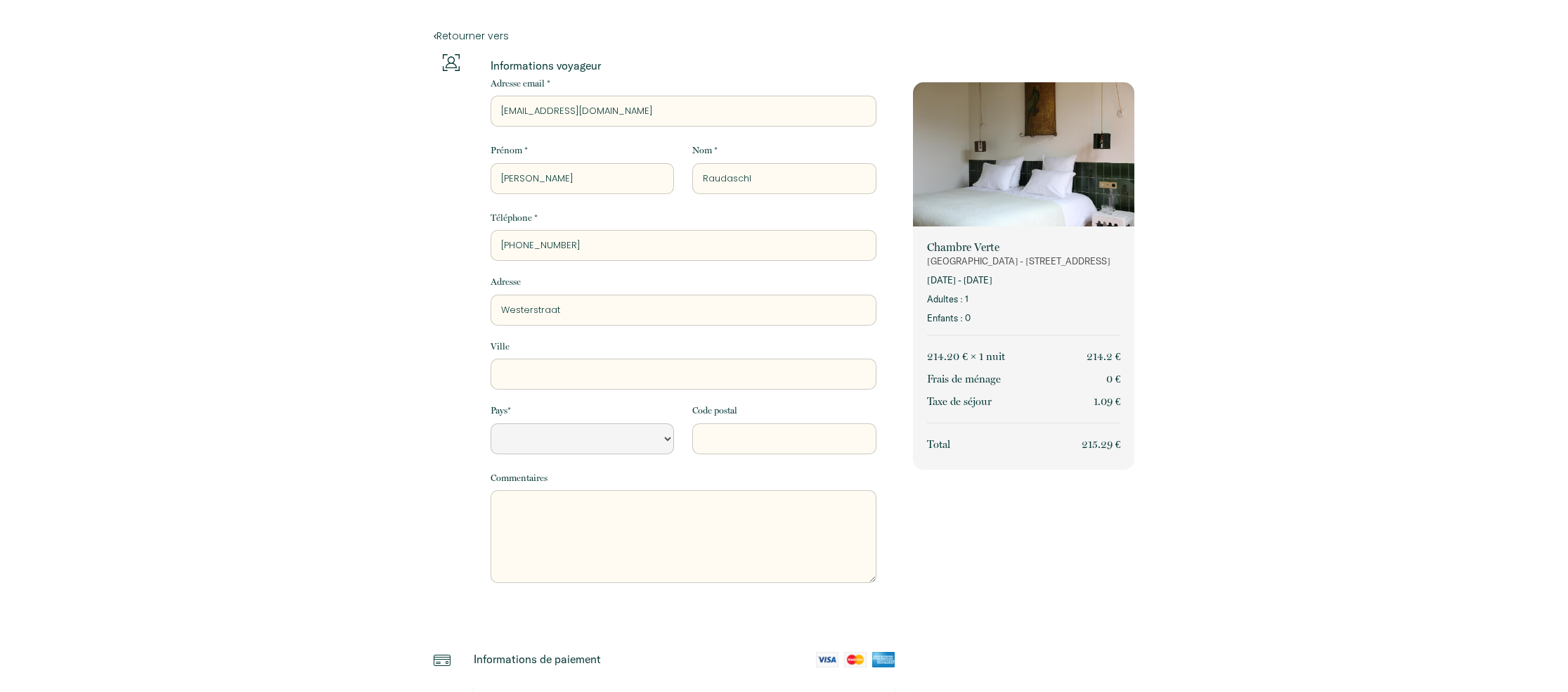
select select "Default select example"
type input "Westerstraat"
select select "Default select example"
type input "[STREET_ADDRESS]"
select select "Default select example"
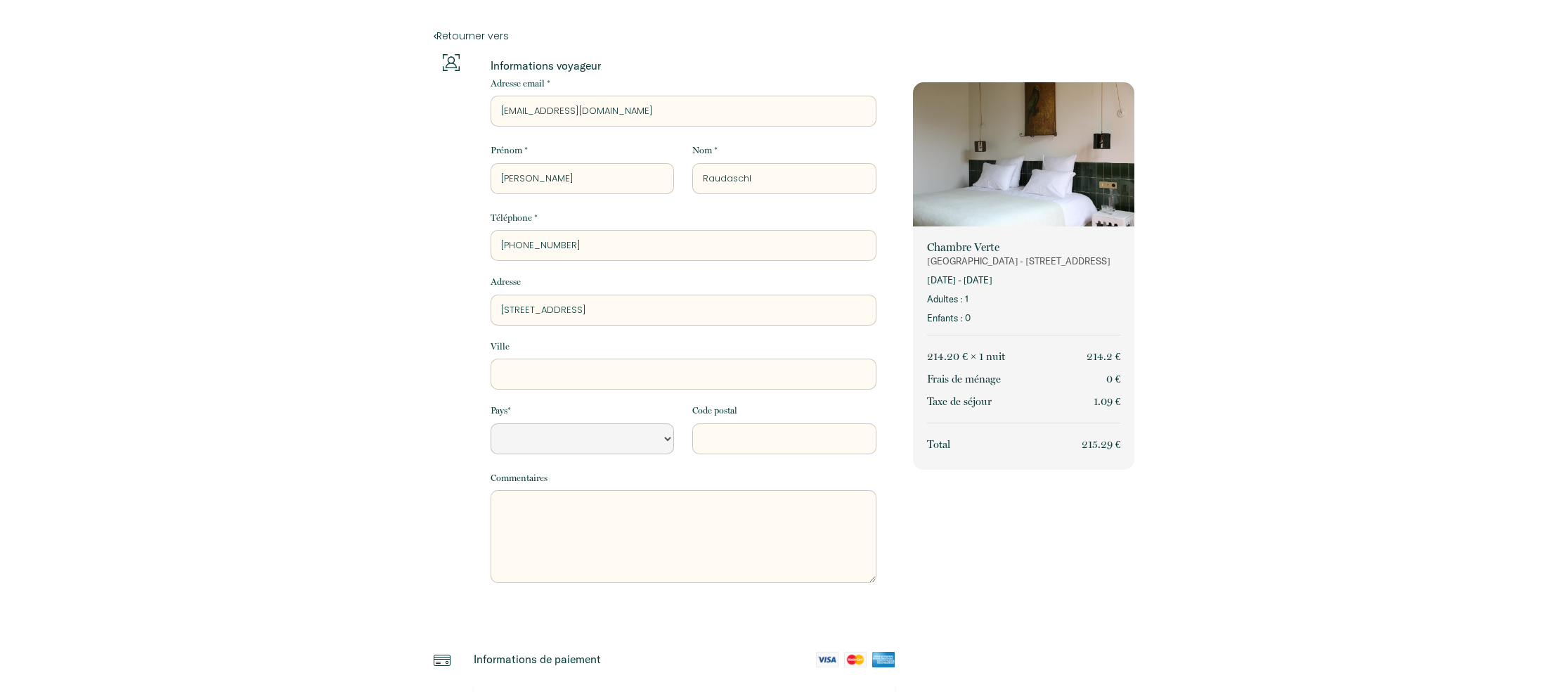
type input "[STREET_ADDRESS]"
select select "Default select example"
type input "[STREET_ADDRESS]"
select select "Default select example"
type input "[STREET_ADDRESS]"
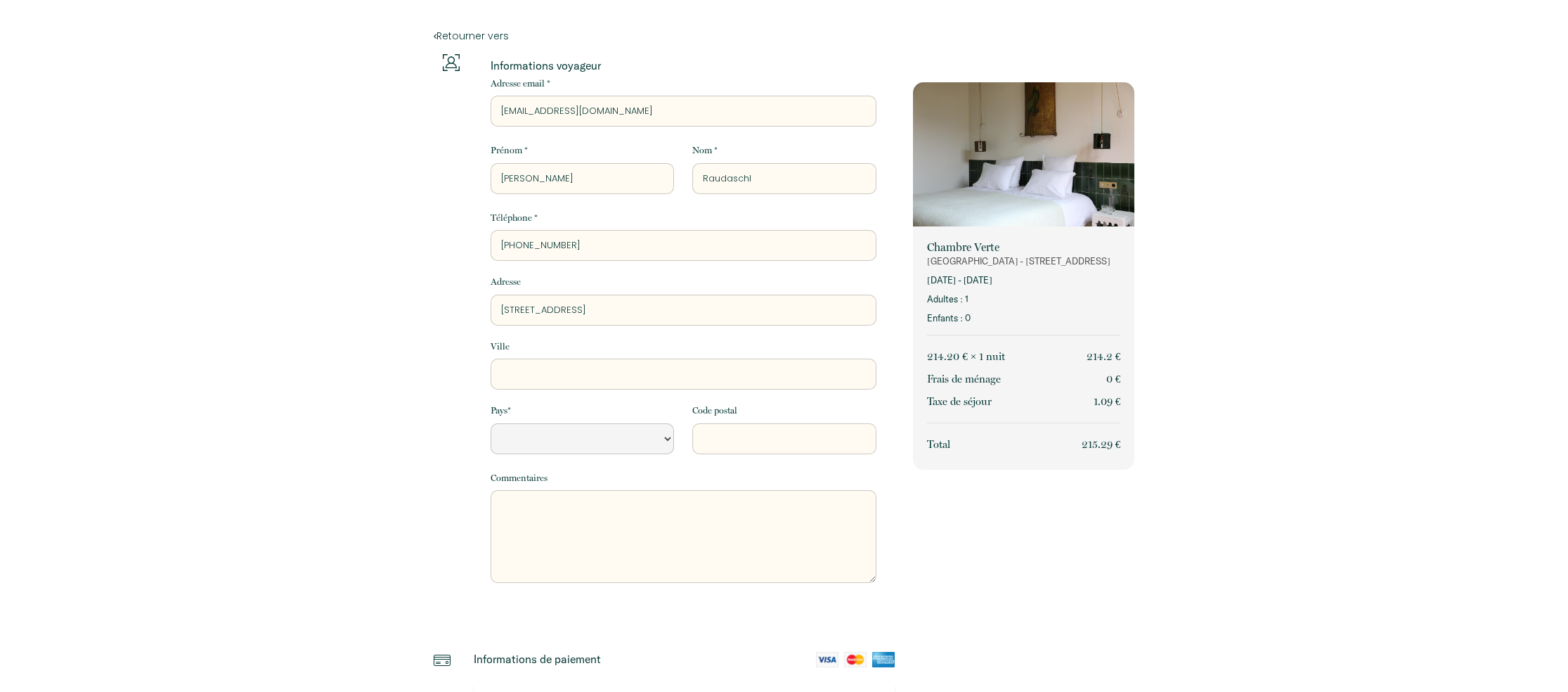
type input "A"
select select "Default select example"
type input "Am"
select select "Default select example"
type input "Ams"
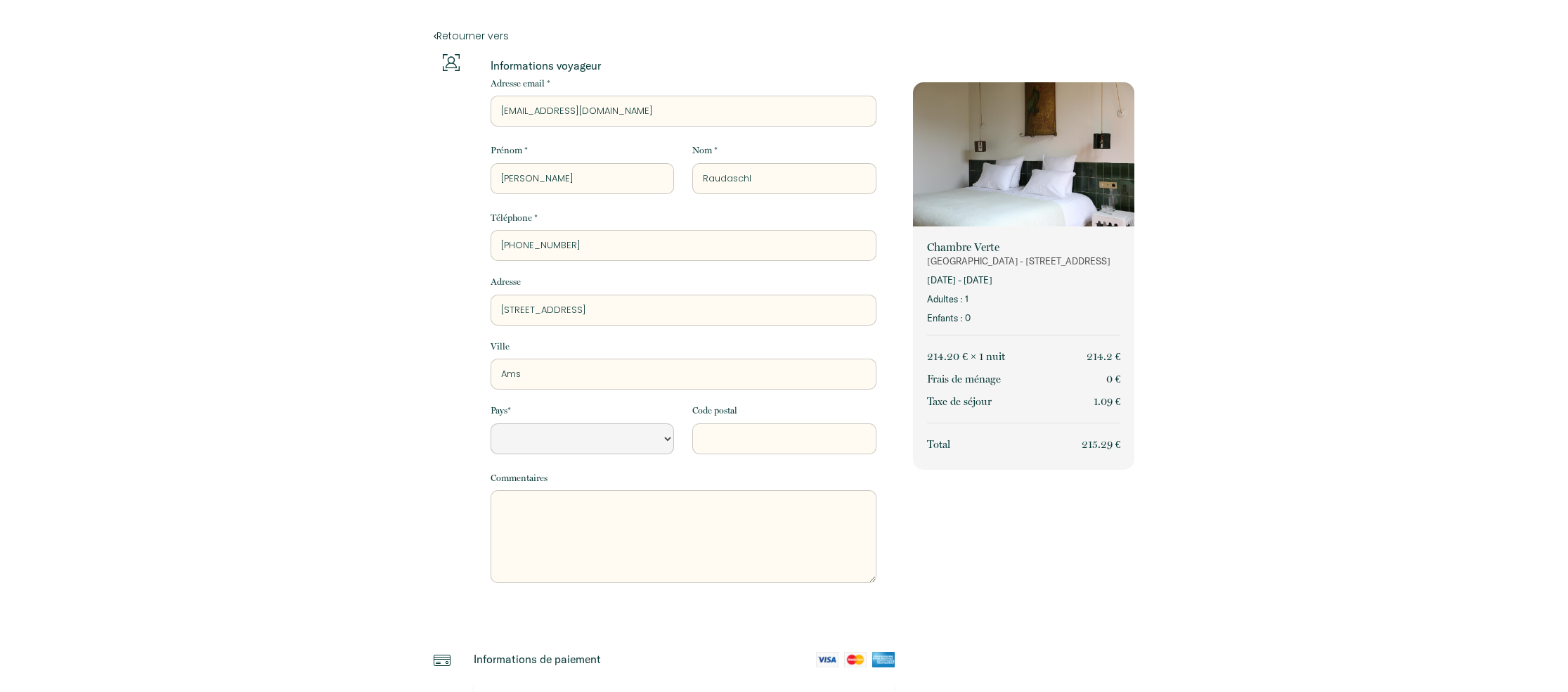
select select "Default select example"
type input "Amst"
select select "Default select example"
type input "Amste"
select select "Default select example"
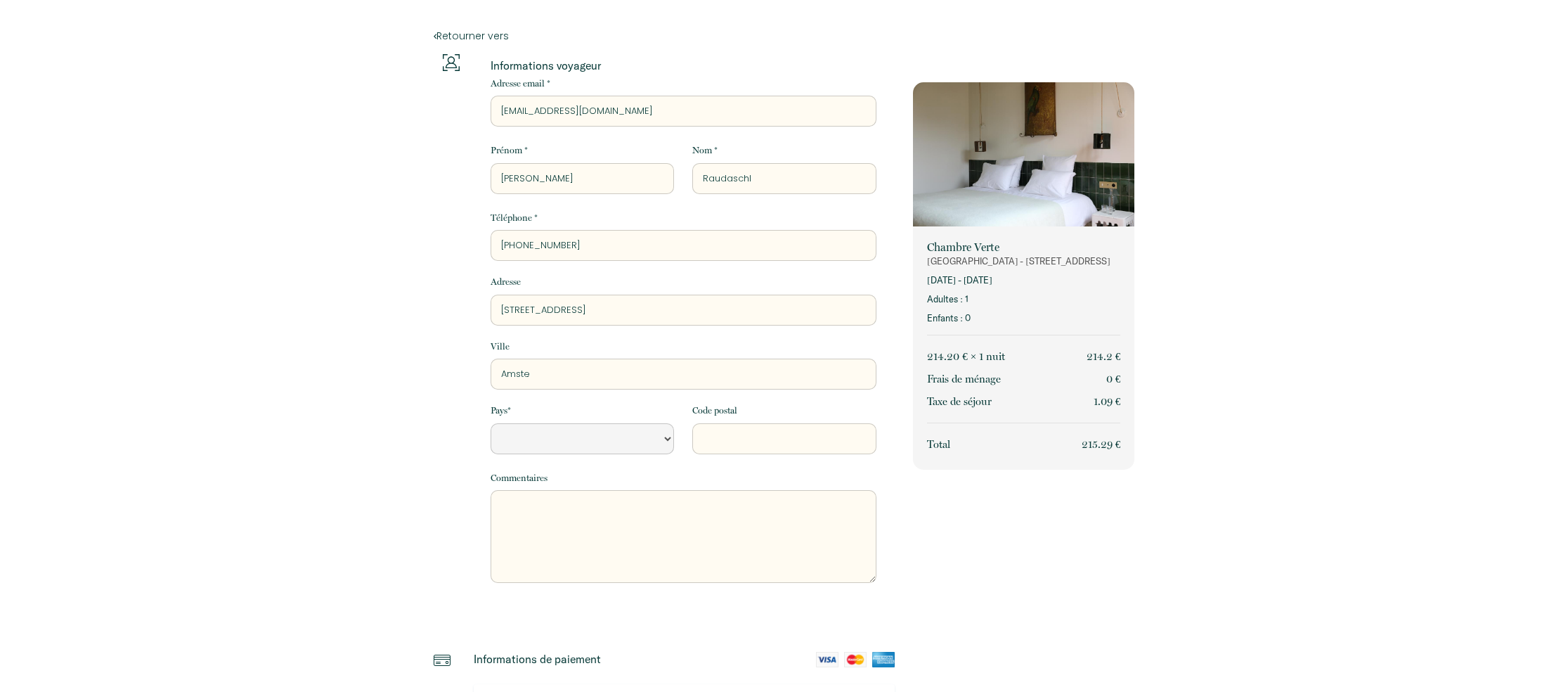
type input "[PERSON_NAME]"
select select "Default select example"
type input "Amsterd"
select select "Default select example"
type input "Amsterda"
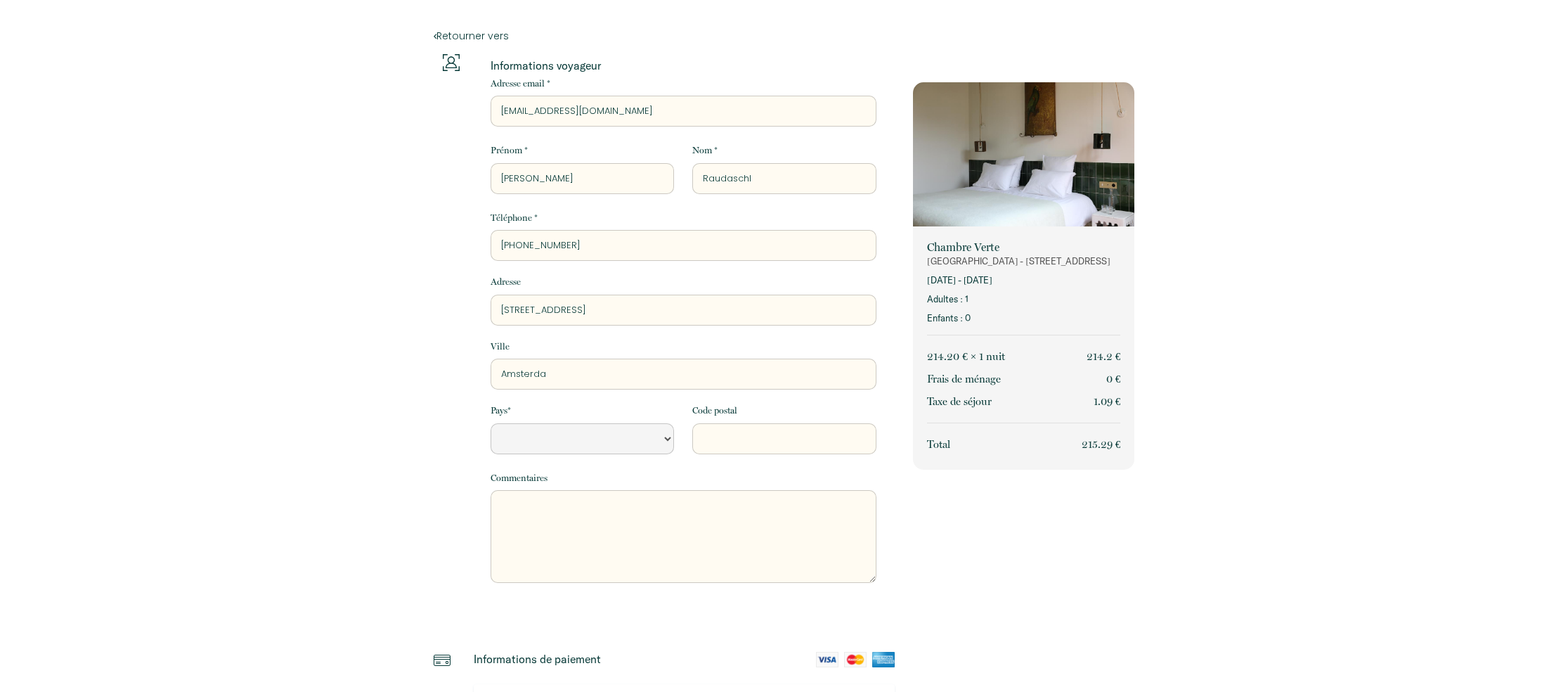
select select "Default select example"
type input "[GEOGRAPHIC_DATA]"
select select "Default select example"
type input "[GEOGRAPHIC_DATA]"
select select "NL"
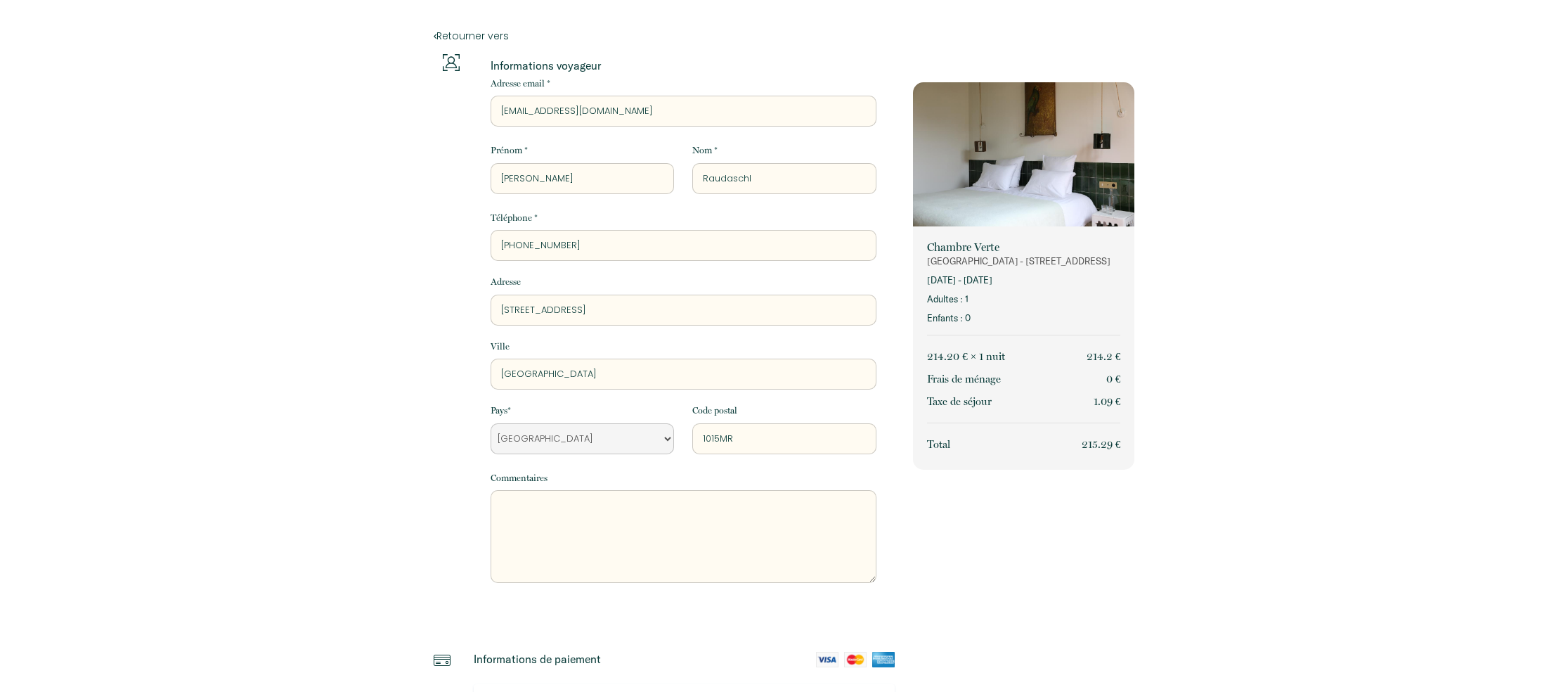
type input "1015MR"
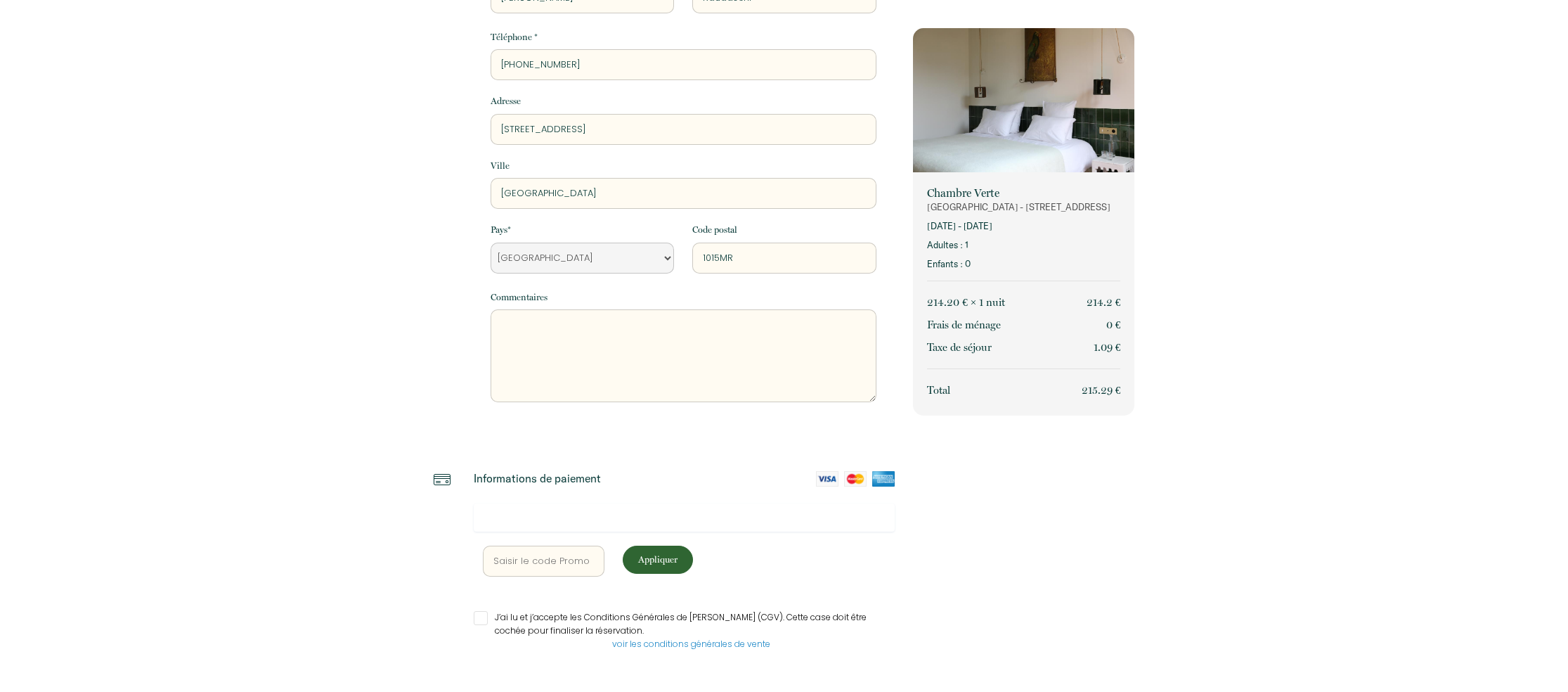
scroll to position [202, 0]
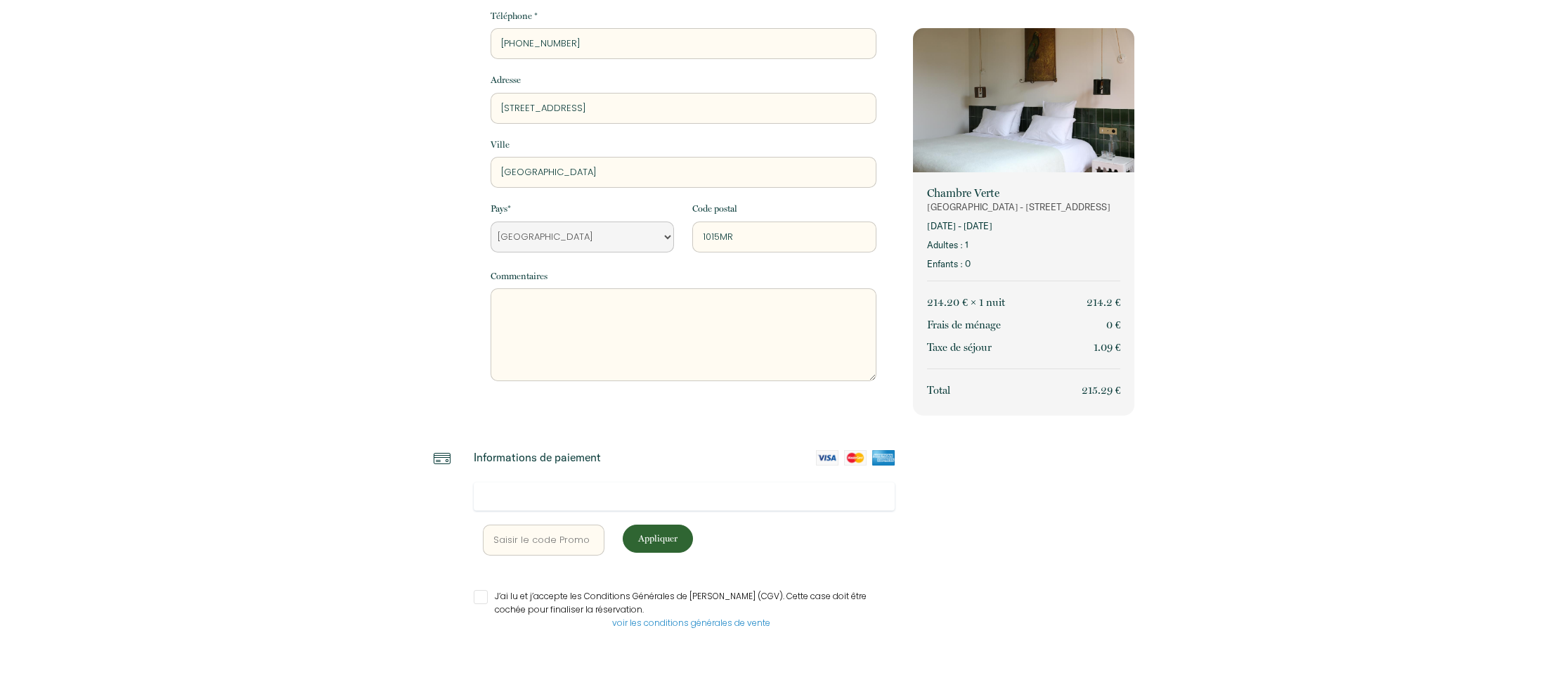
click at [829, 457] on img at bounding box center [827, 458] width 23 height 15
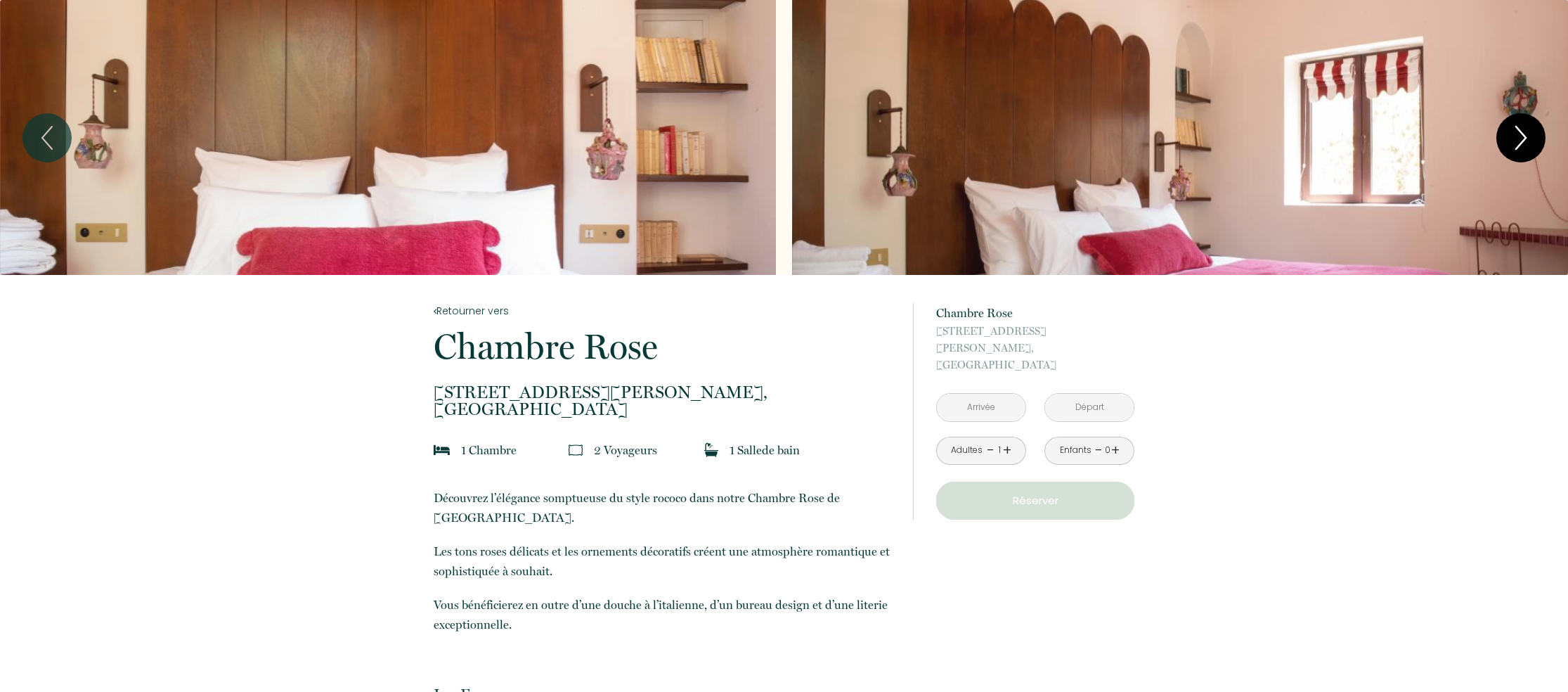
click at [1519, 137] on icon "Next" at bounding box center [1521, 137] width 29 height 43
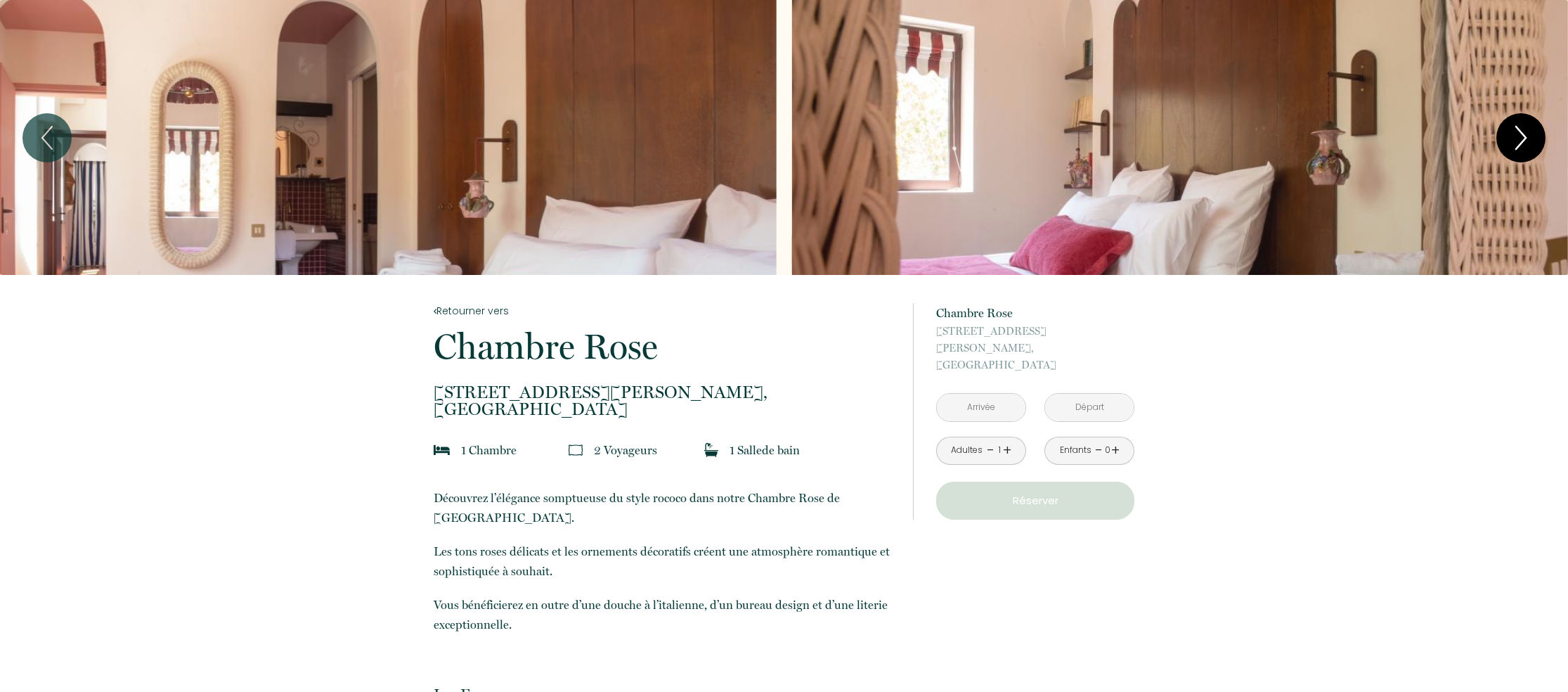
click at [1519, 137] on icon "Next" at bounding box center [1521, 137] width 29 height 43
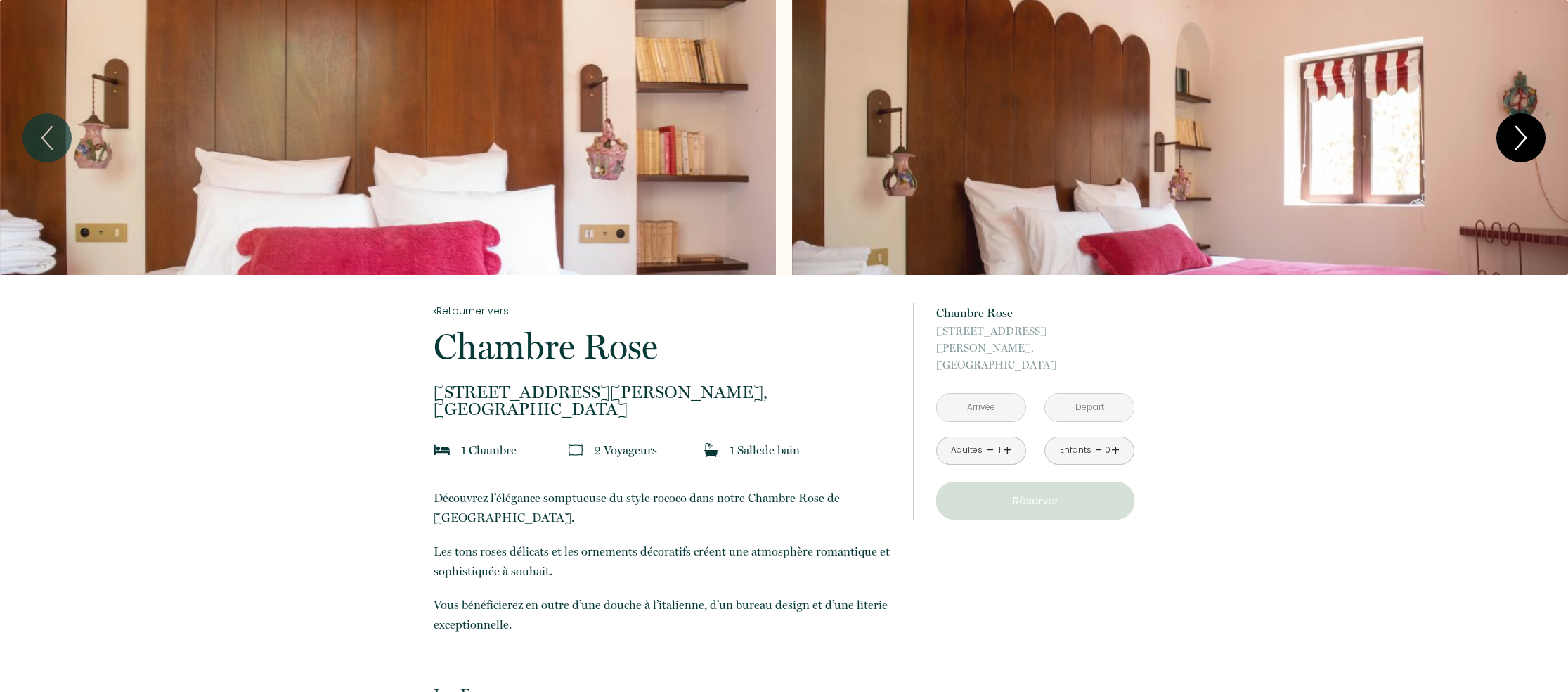
click at [1519, 137] on icon "Next" at bounding box center [1521, 137] width 29 height 43
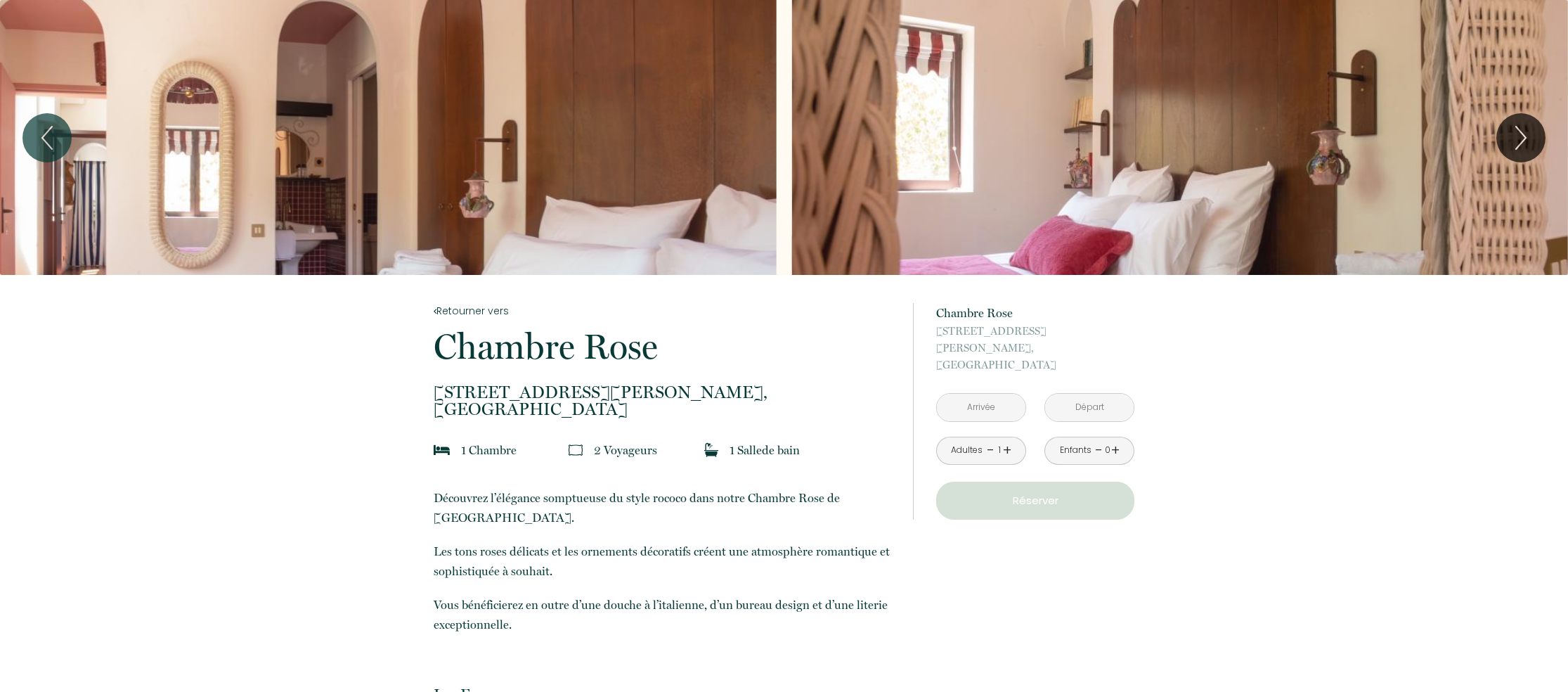
click at [972, 393] on input "text" at bounding box center [981, 407] width 88 height 27
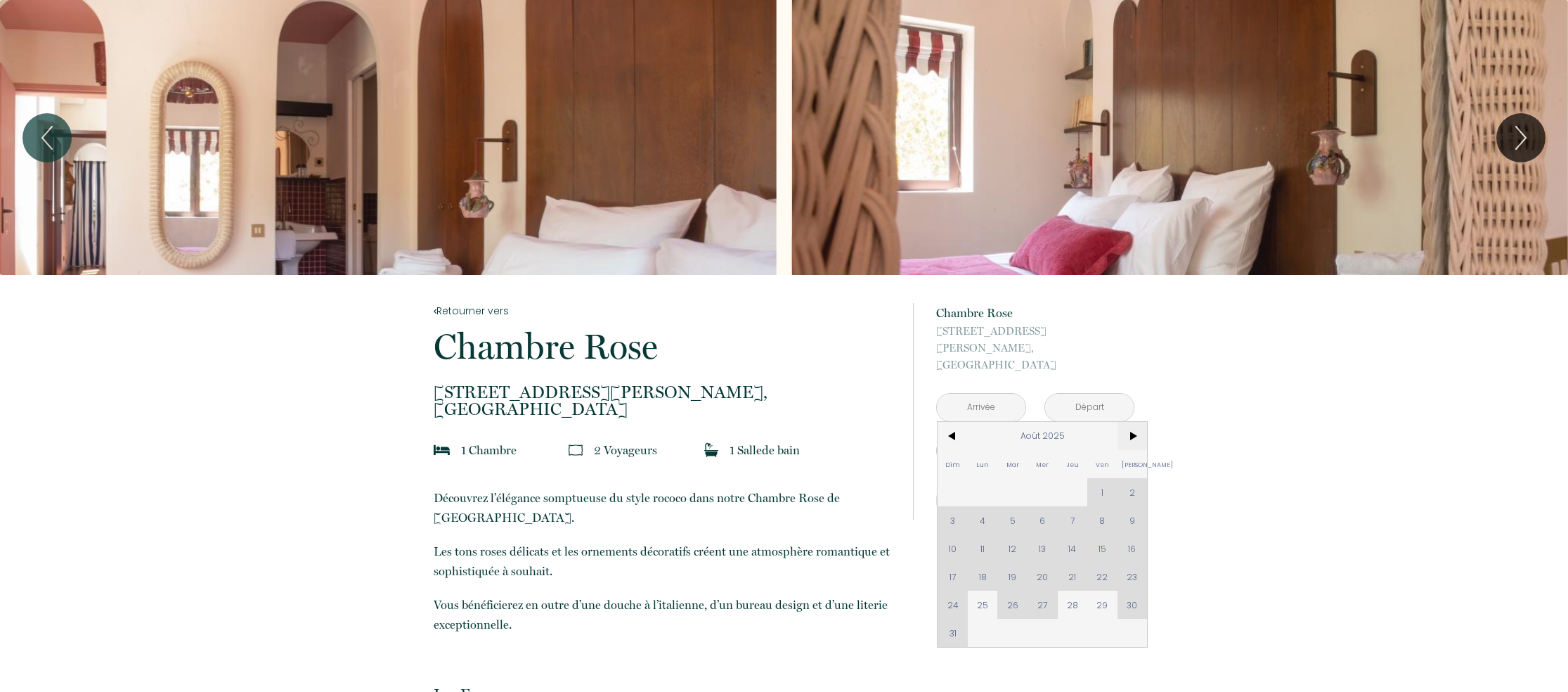
click at [1137, 422] on span ">" at bounding box center [1133, 436] width 30 height 28
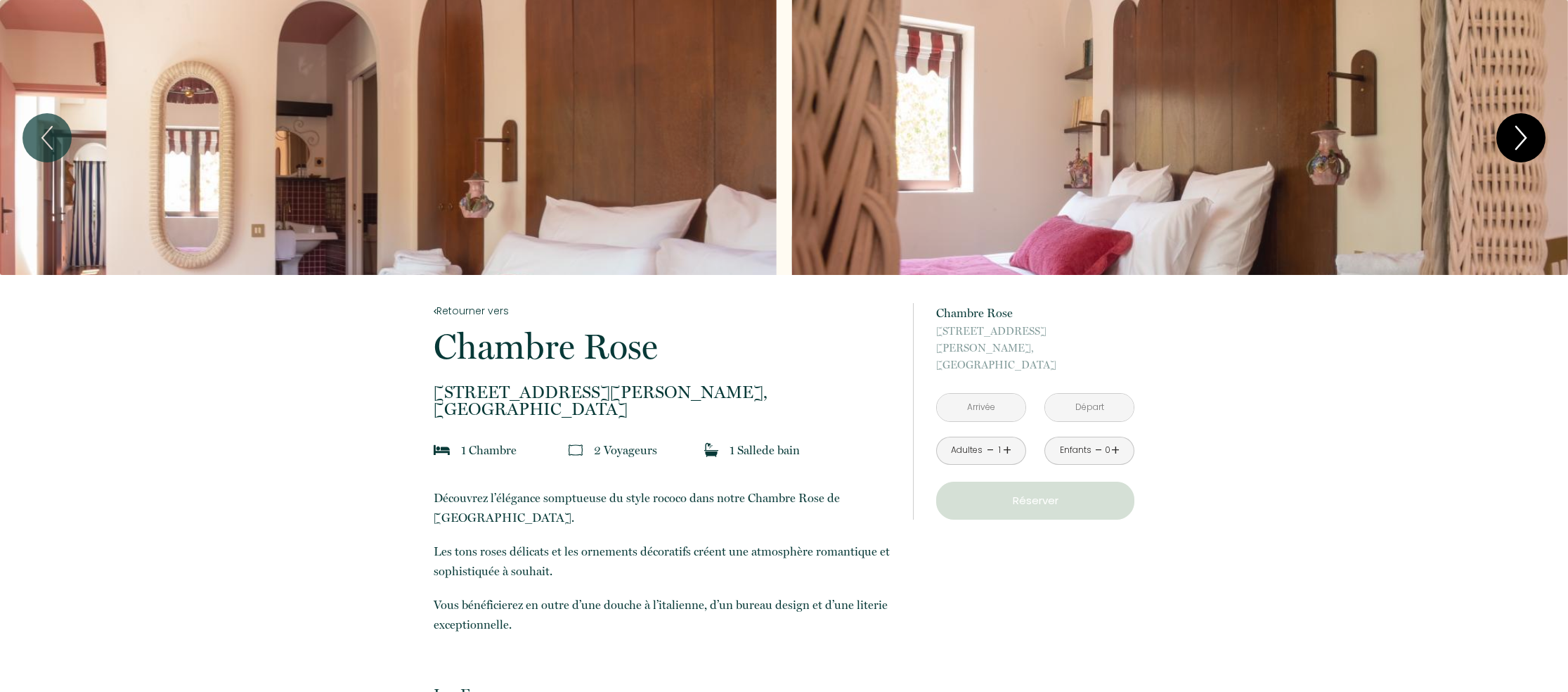
click at [1513, 132] on icon "Next" at bounding box center [1521, 137] width 29 height 43
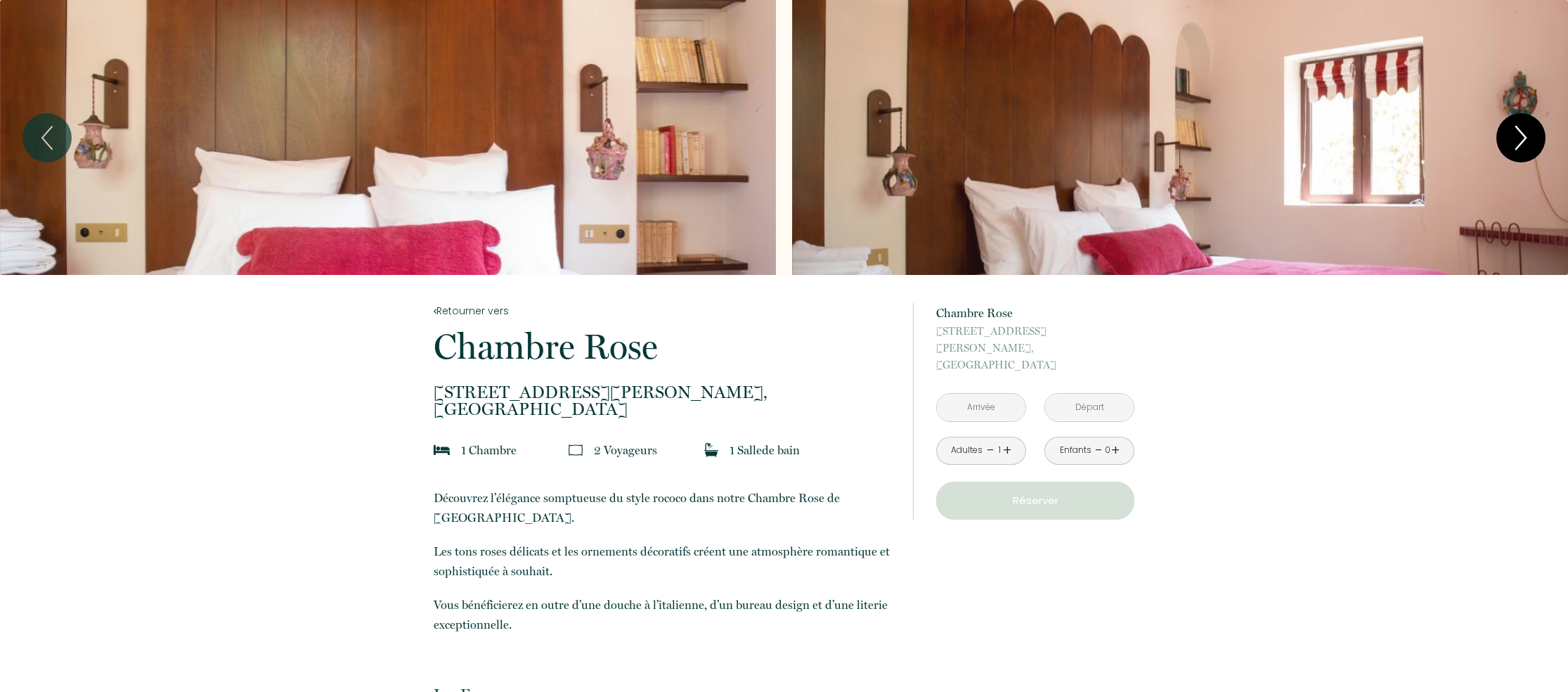
click at [1521, 137] on icon "Next" at bounding box center [1521, 137] width 29 height 43
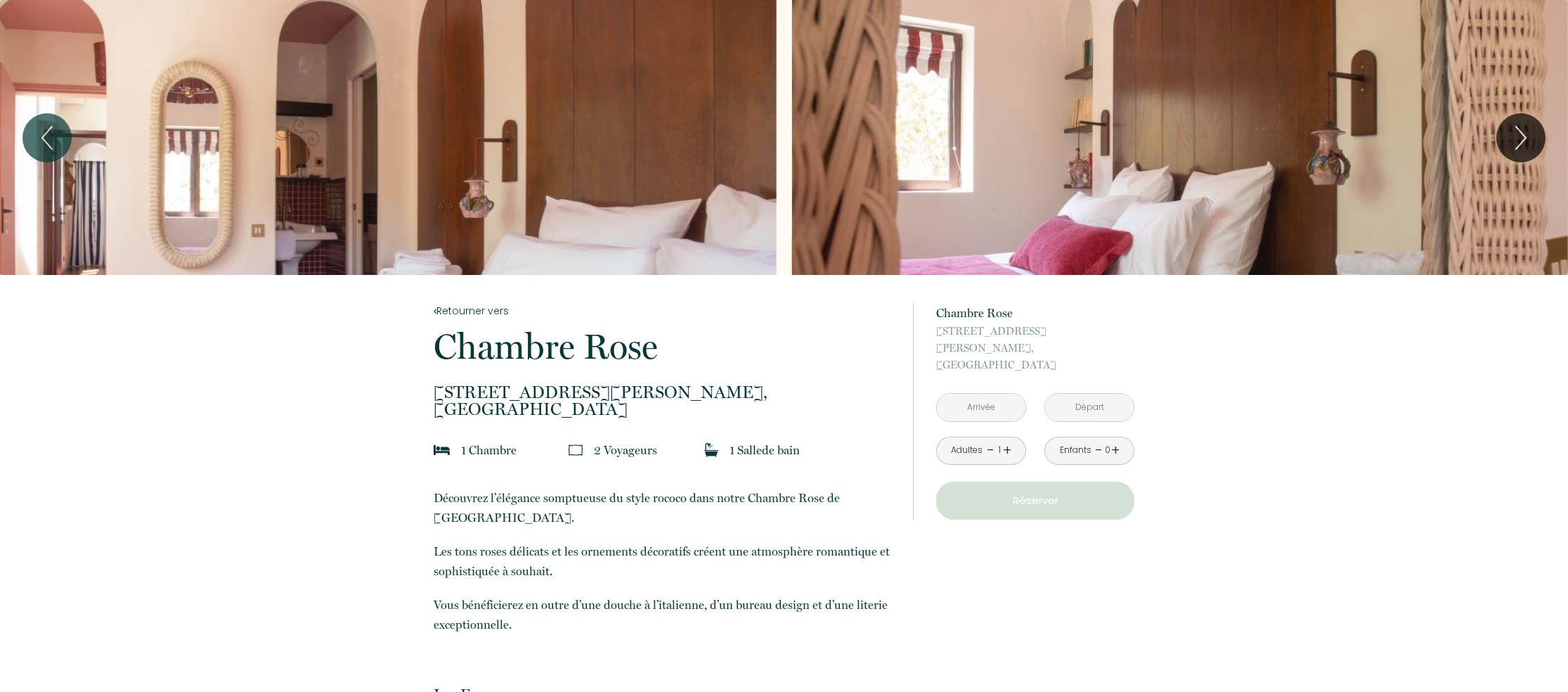
click at [457, 113] on div "Slideshow" at bounding box center [387, 137] width 776 height 275
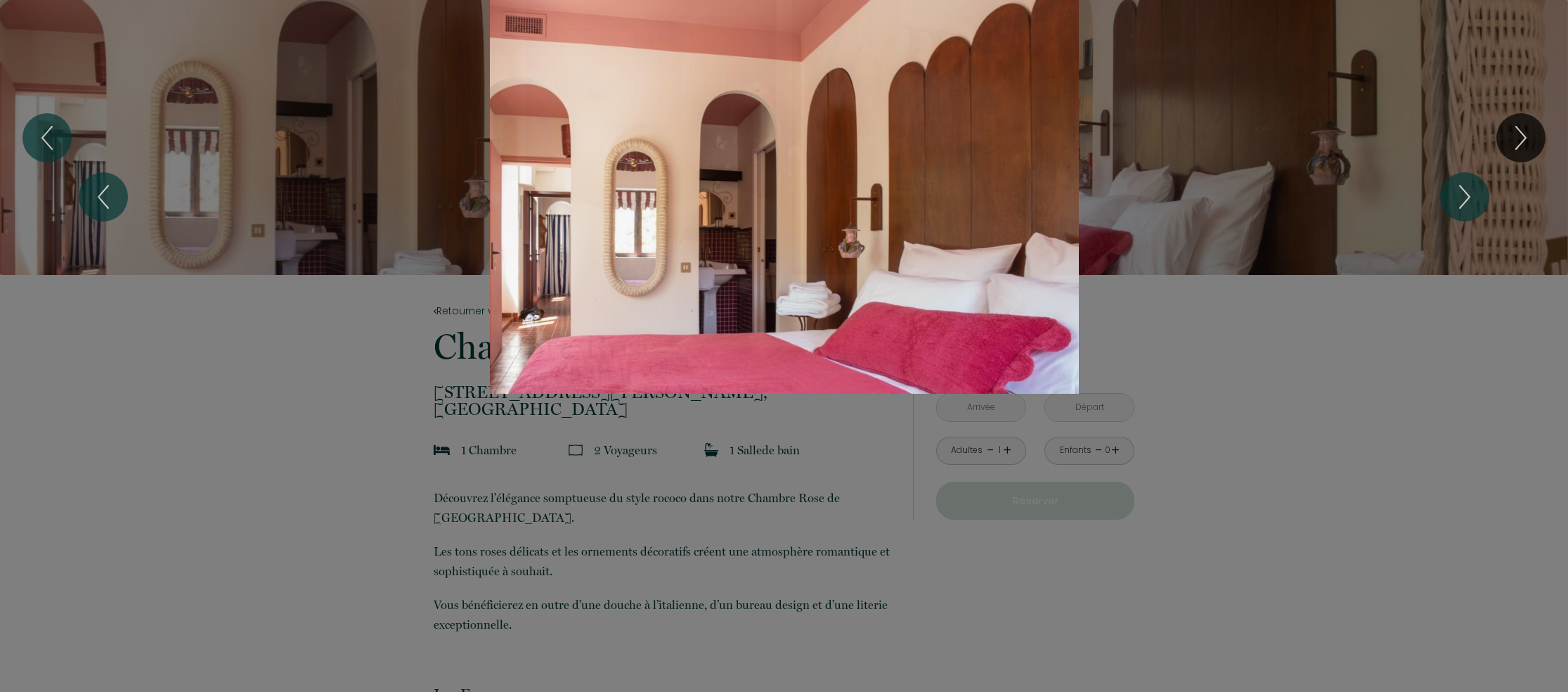
click at [1531, 135] on div "1 2 3 4" at bounding box center [784, 196] width 1568 height 393
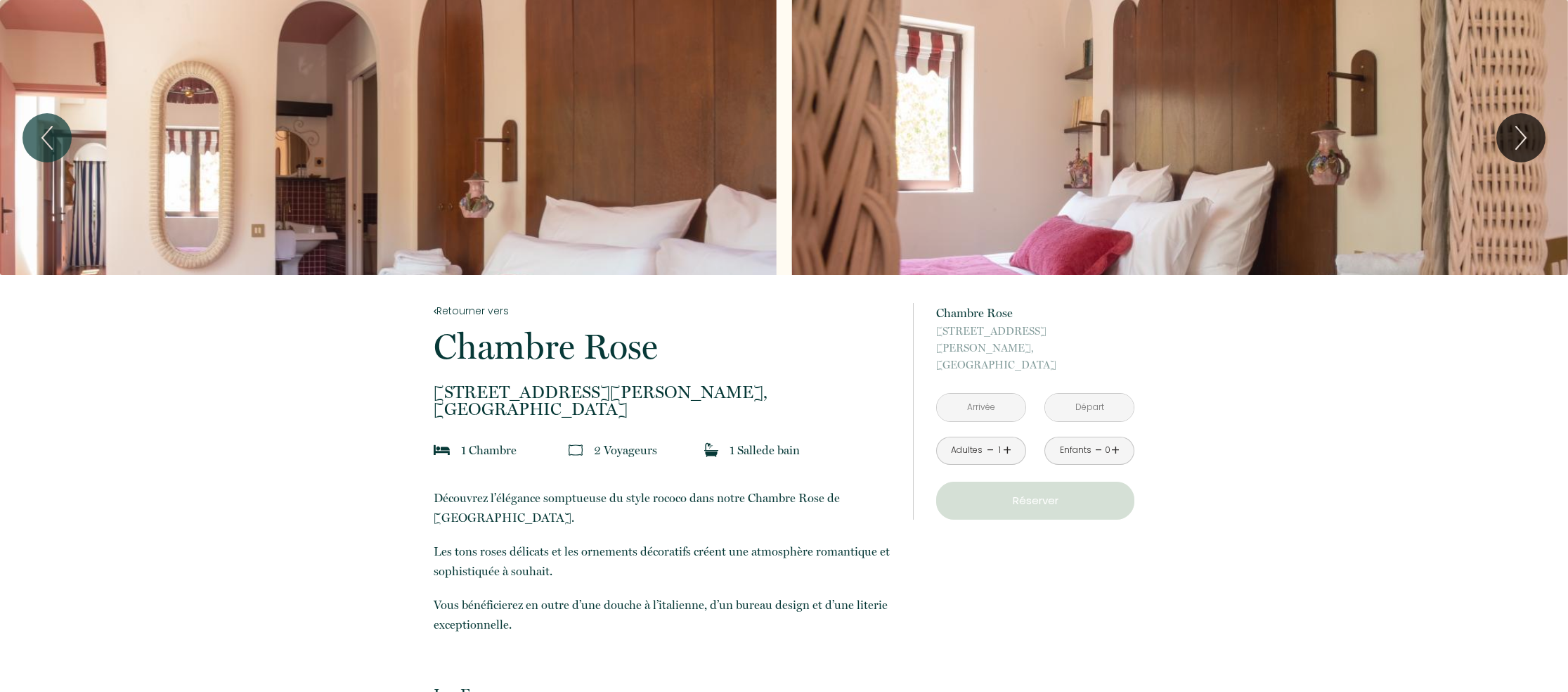
click at [1392, 142] on div "Slideshow" at bounding box center [1180, 137] width 776 height 275
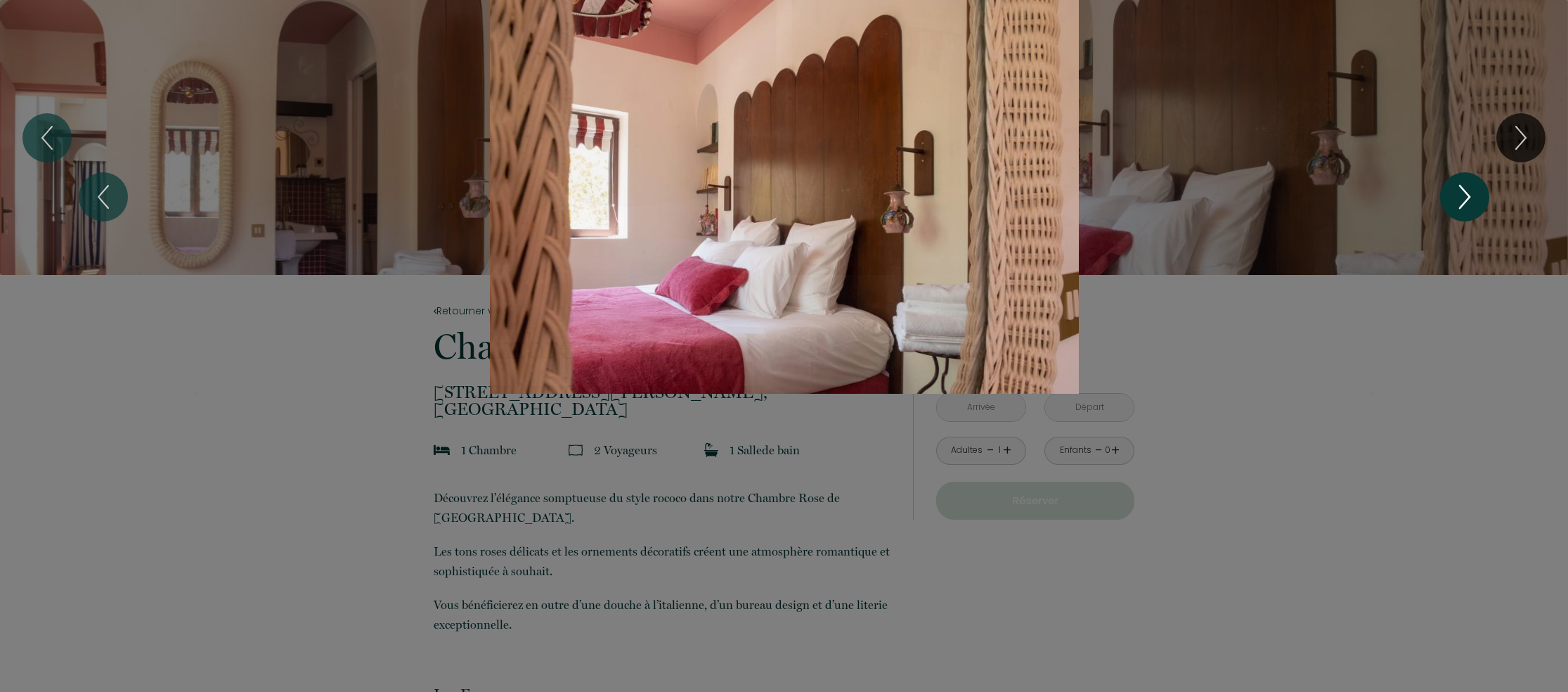
click at [1469, 201] on icon "Next" at bounding box center [1465, 196] width 29 height 43
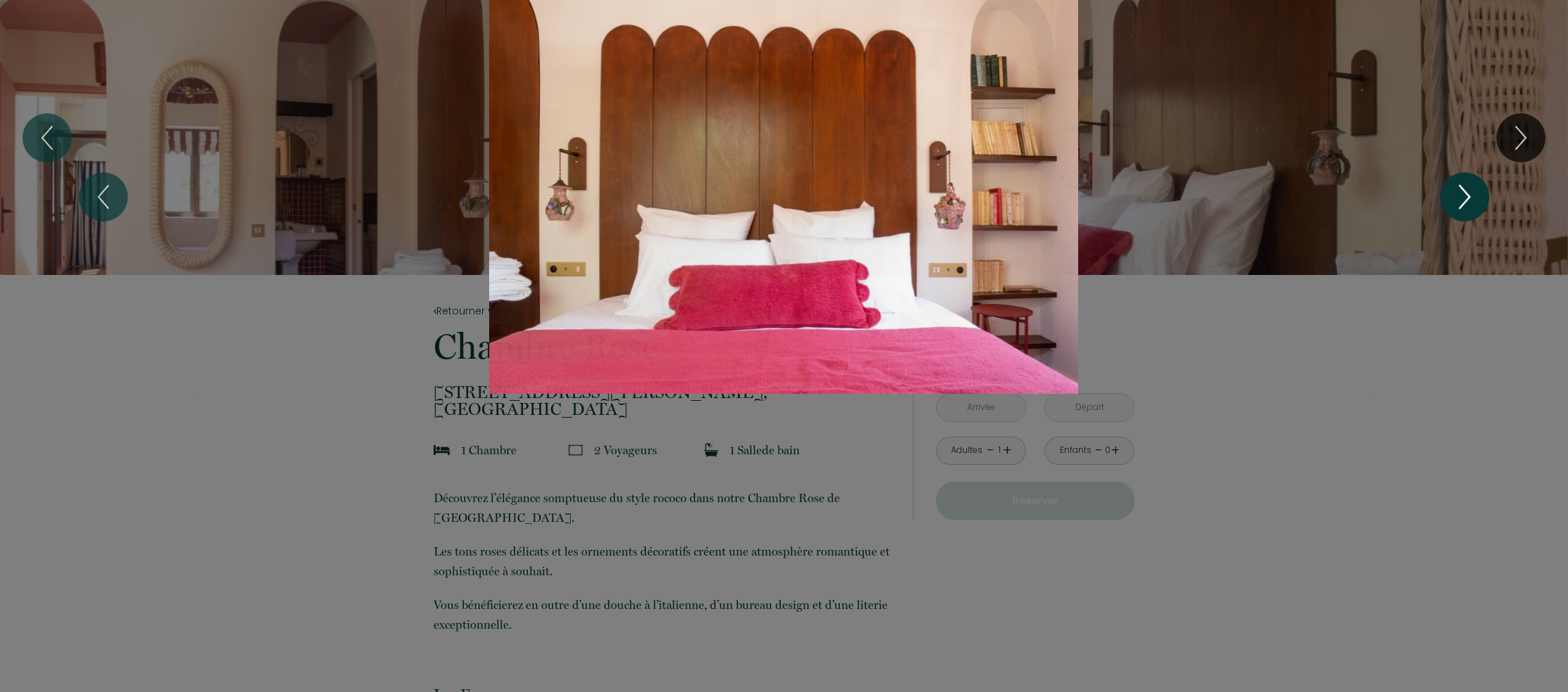
click at [1469, 201] on icon "Next" at bounding box center [1465, 196] width 29 height 43
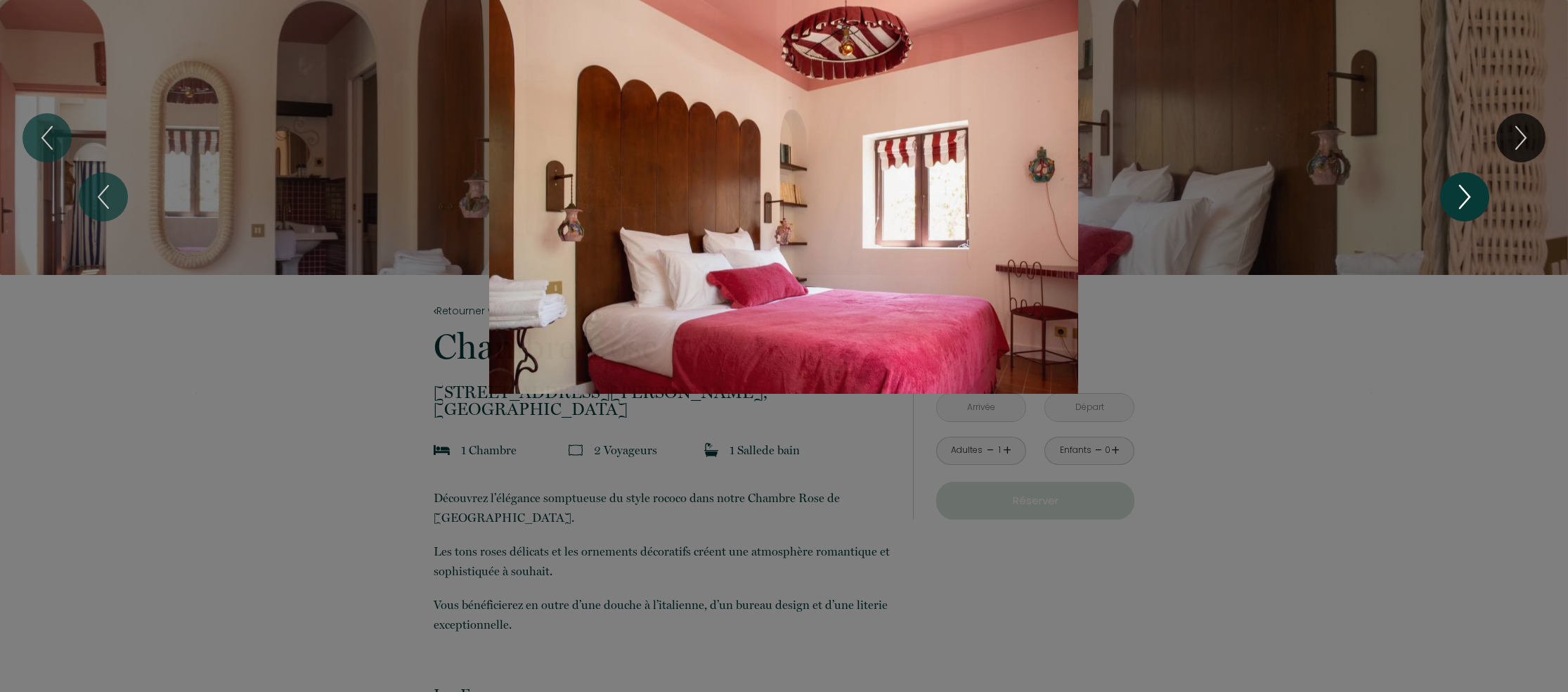
click at [1469, 201] on icon "Next" at bounding box center [1465, 196] width 29 height 43
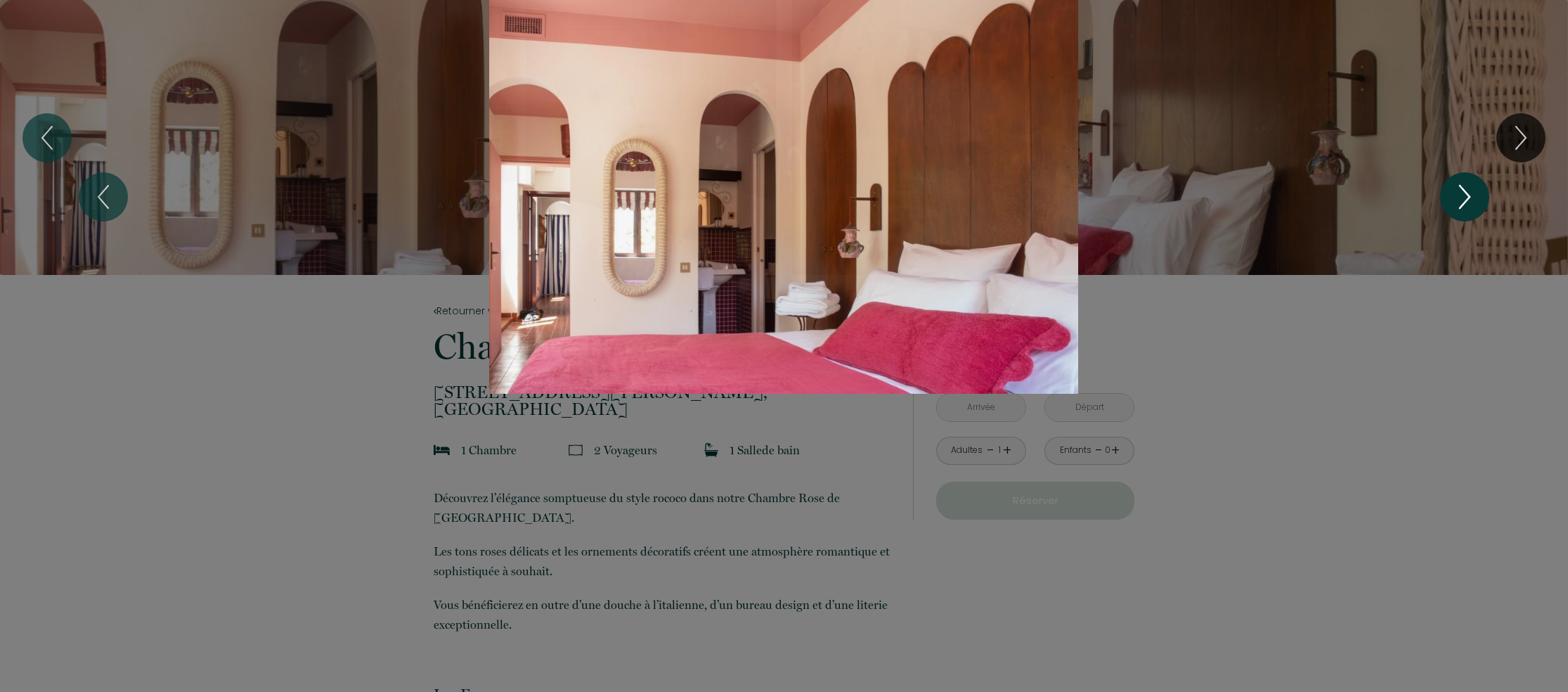
click at [1469, 201] on icon "Next" at bounding box center [1465, 196] width 29 height 43
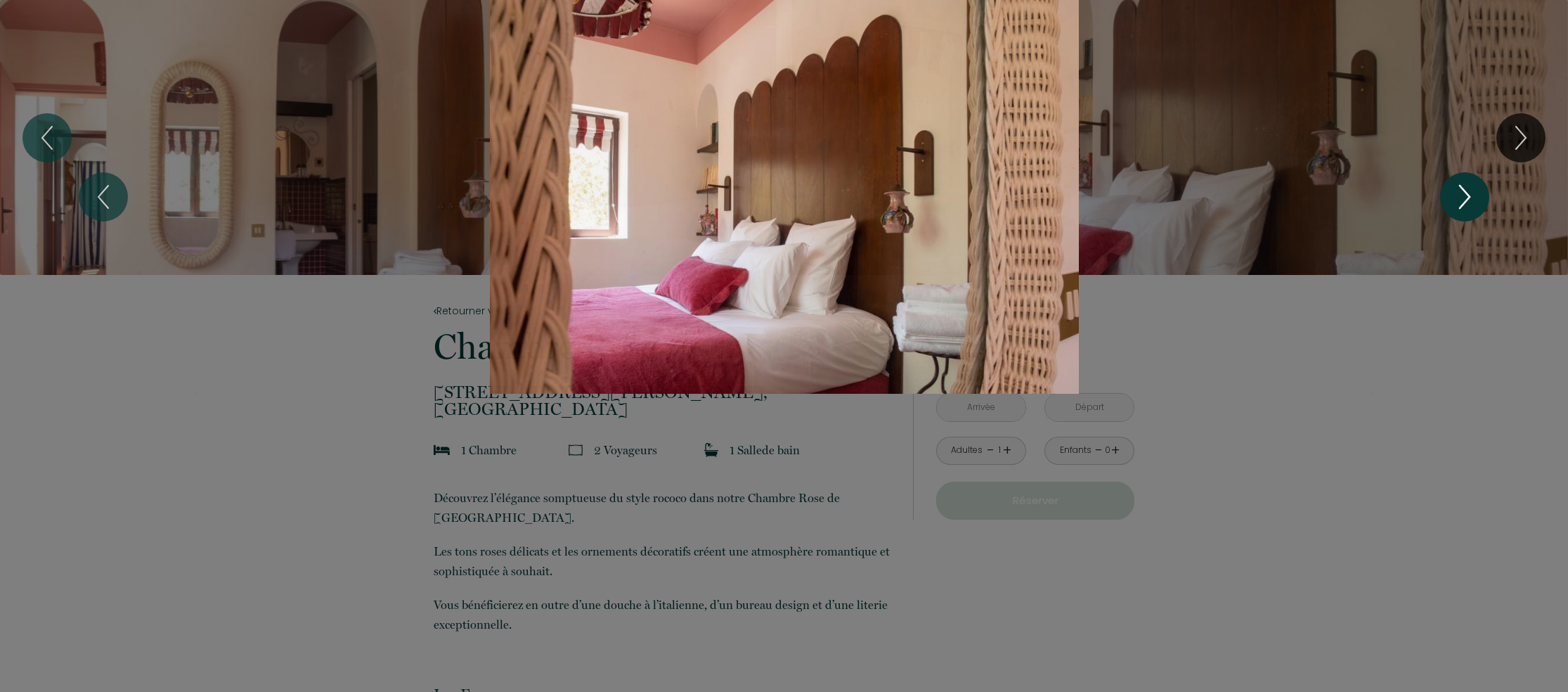
click at [1472, 200] on icon "Next" at bounding box center [1465, 196] width 29 height 43
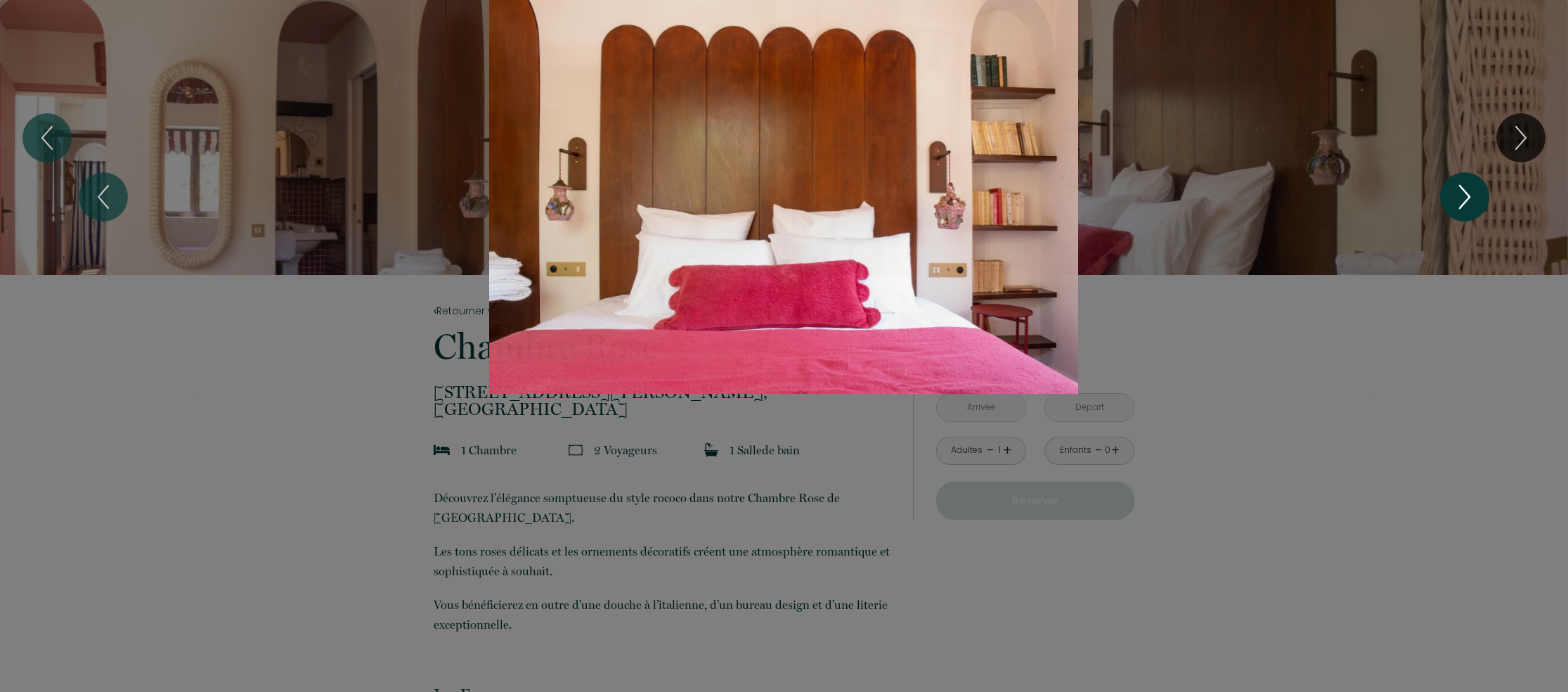
click at [1472, 200] on icon "Next" at bounding box center [1465, 196] width 29 height 43
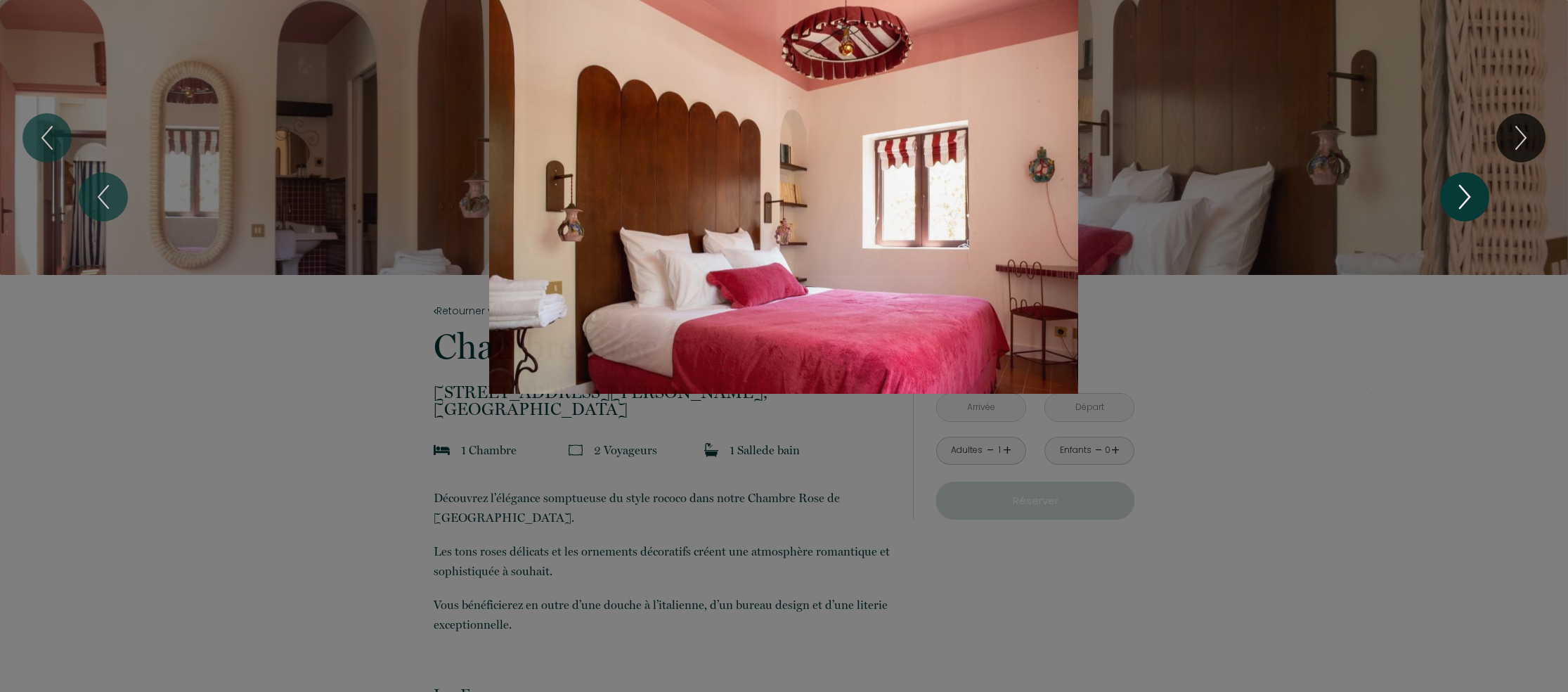
click at [1472, 200] on icon "Next" at bounding box center [1465, 196] width 29 height 43
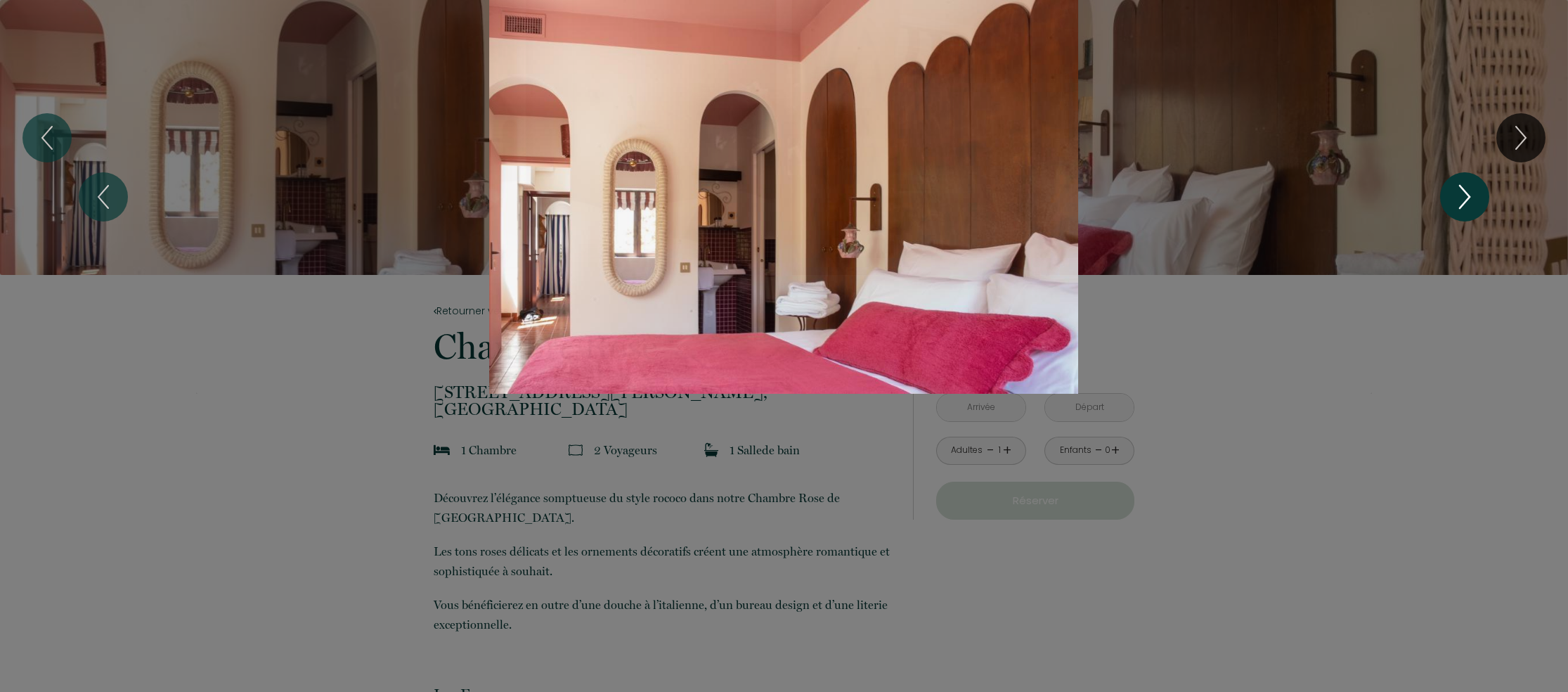
click at [1472, 200] on icon "Next" at bounding box center [1465, 196] width 29 height 43
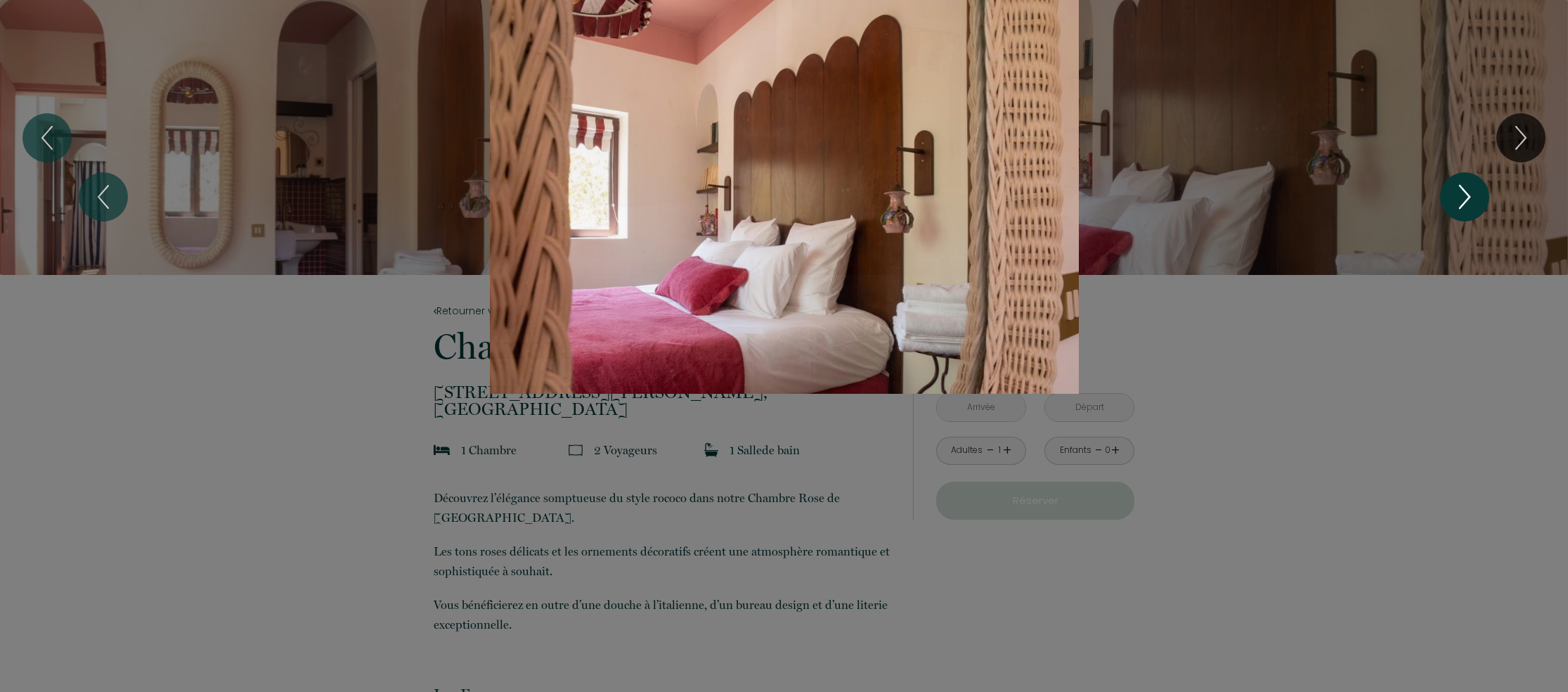
click at [1472, 200] on icon "Next" at bounding box center [1465, 196] width 29 height 43
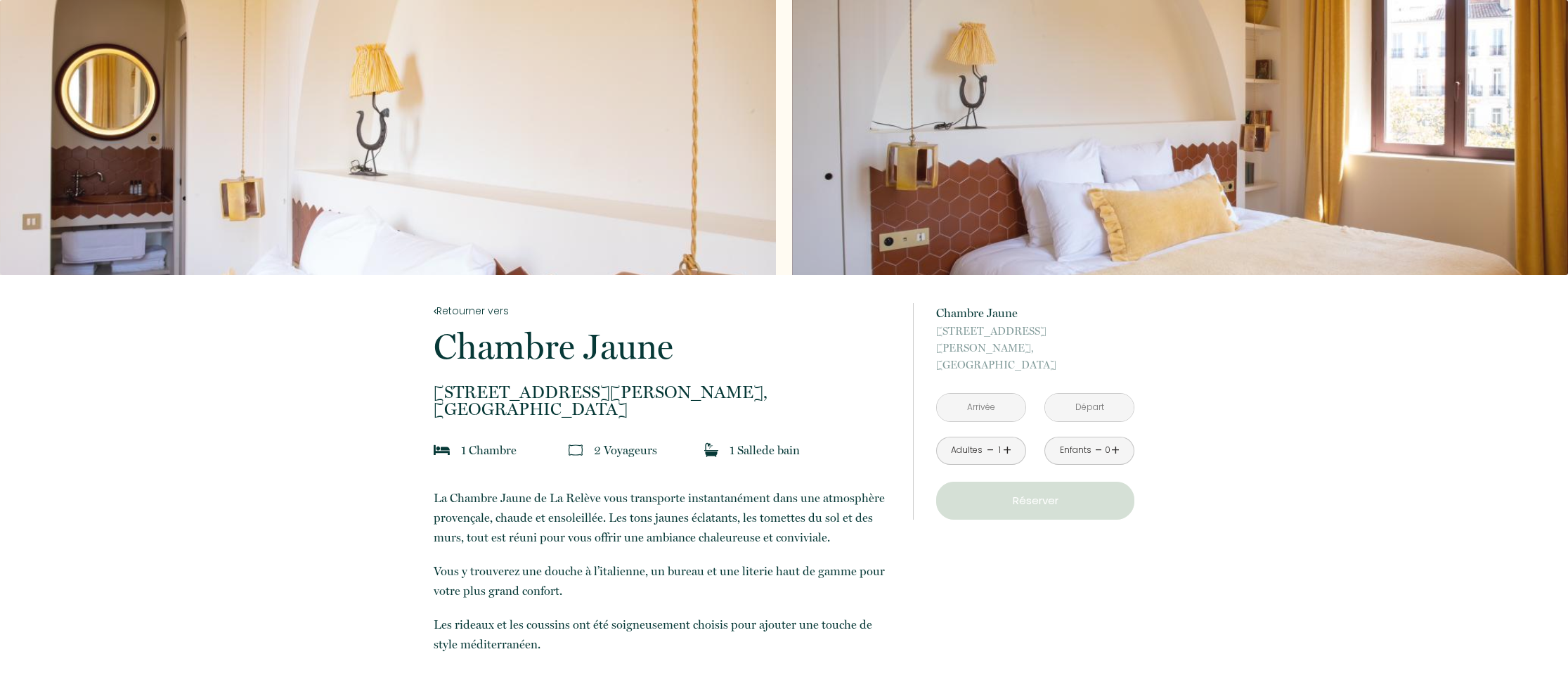
click at [991, 393] on input "text" at bounding box center [981, 407] width 88 height 27
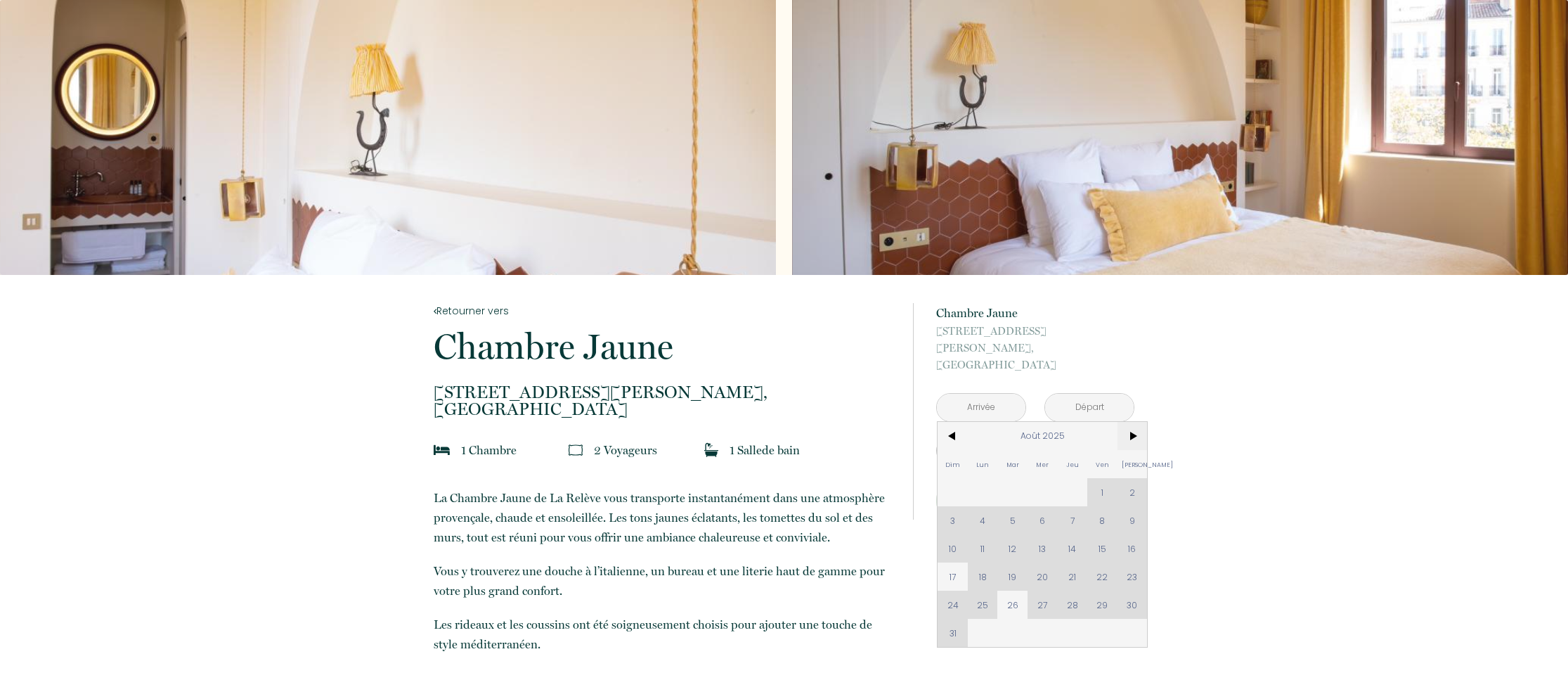
click at [1126, 423] on span ">" at bounding box center [1133, 436] width 30 height 28
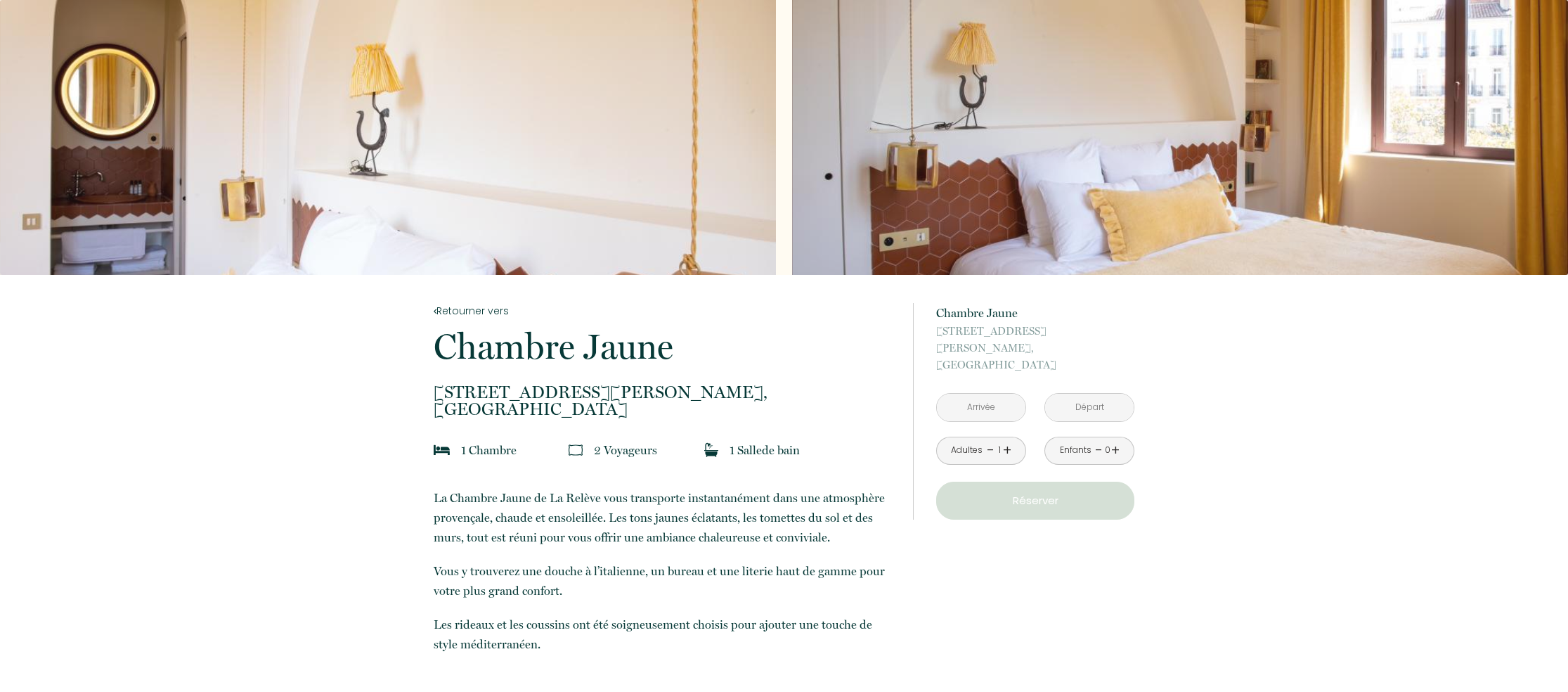
click at [1341, 147] on div "Slideshow" at bounding box center [1180, 137] width 776 height 275
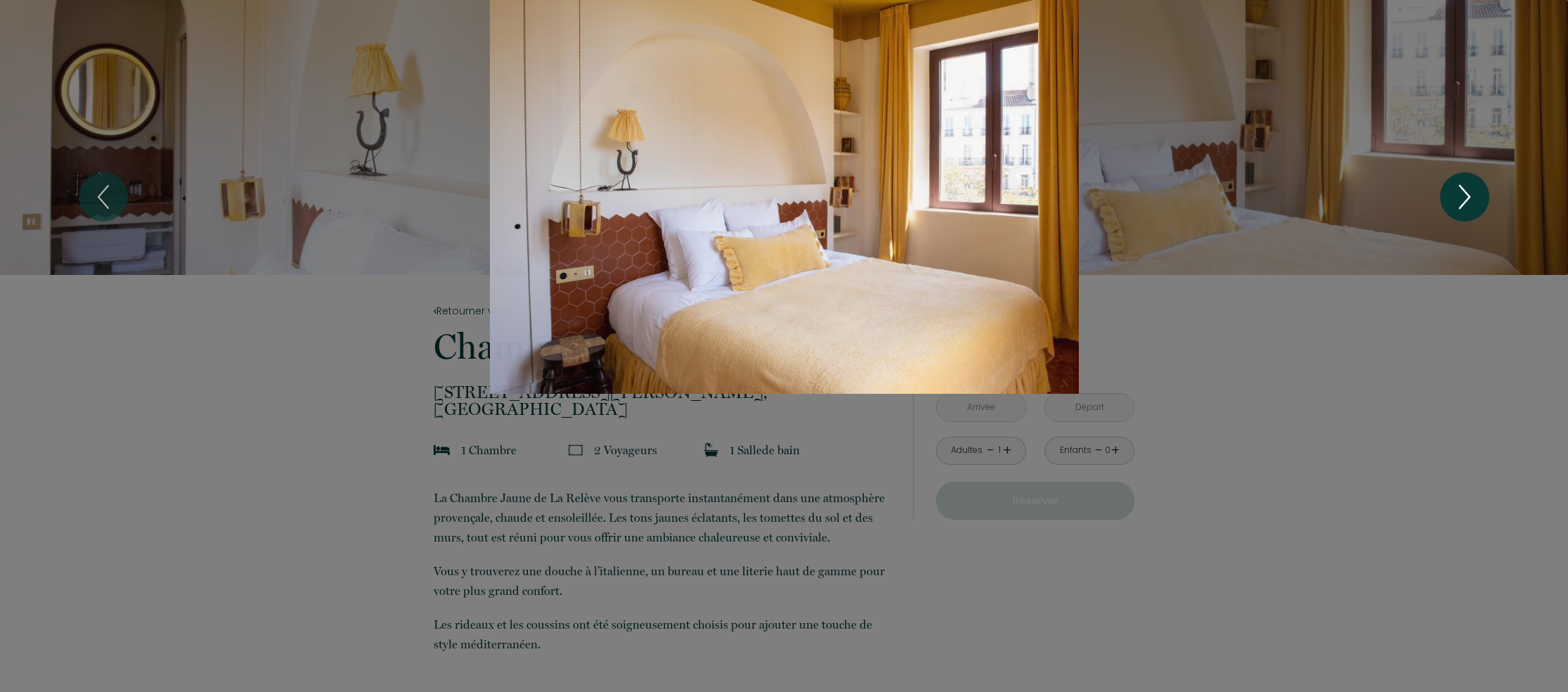
click at [1469, 206] on icon "Next" at bounding box center [1465, 196] width 29 height 43
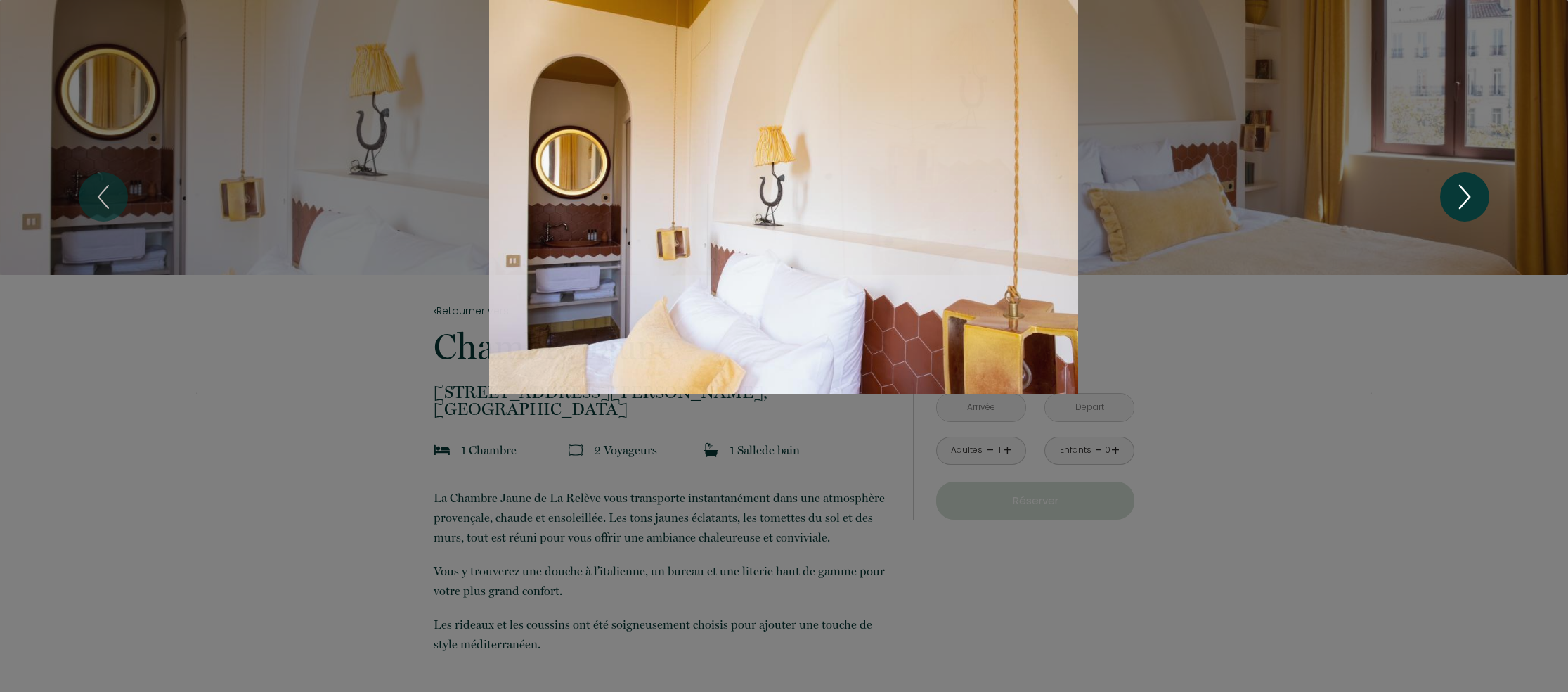
click at [1468, 206] on icon "Next" at bounding box center [1465, 196] width 29 height 43
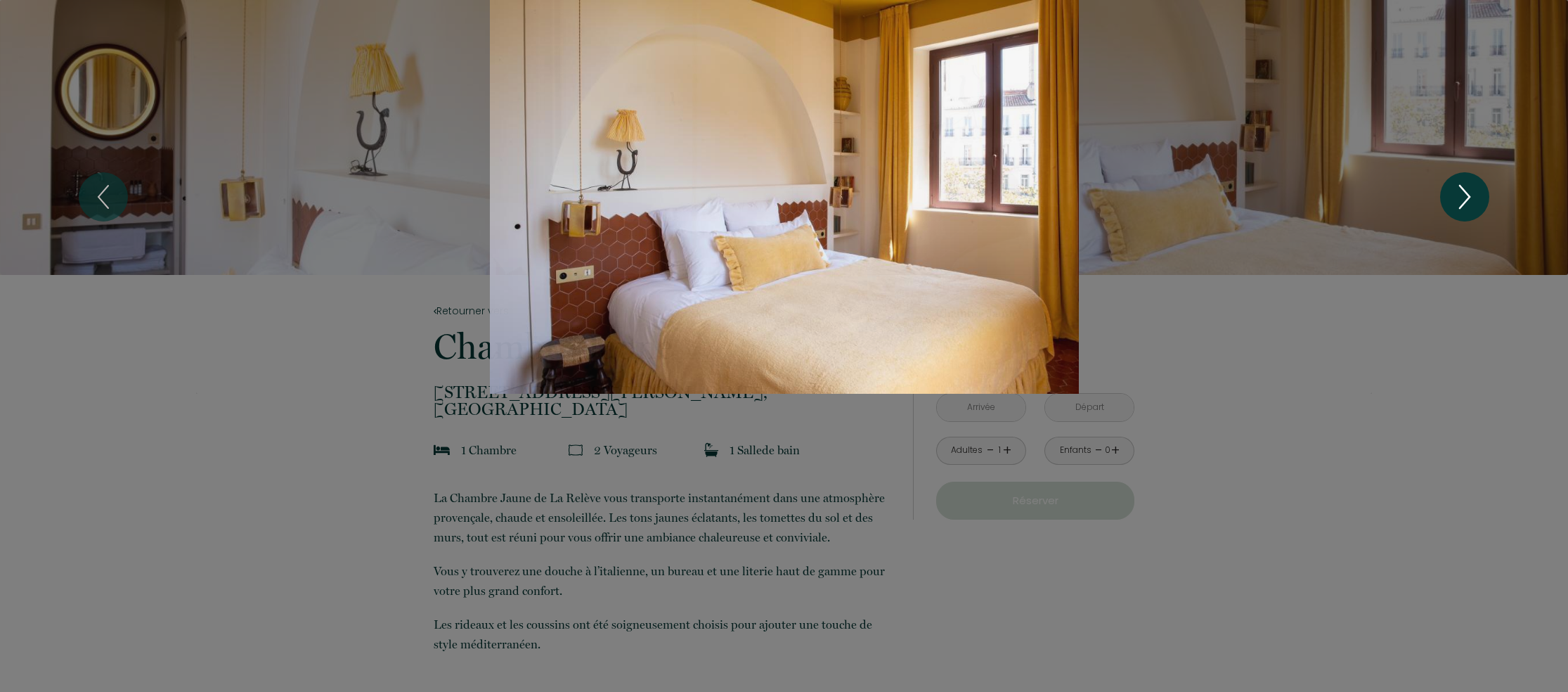
click at [1469, 191] on icon "Next" at bounding box center [1465, 196] width 29 height 43
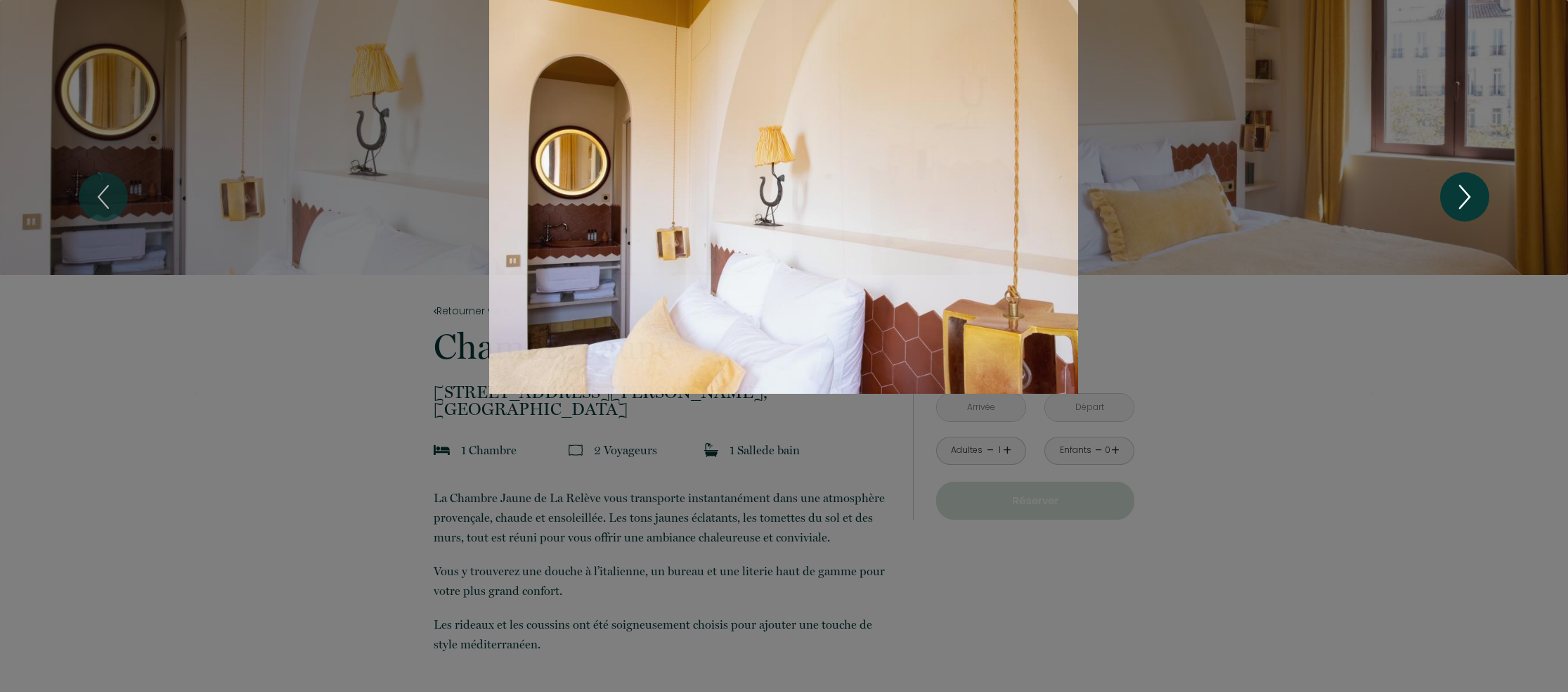
click at [1469, 191] on icon "Next" at bounding box center [1465, 196] width 29 height 43
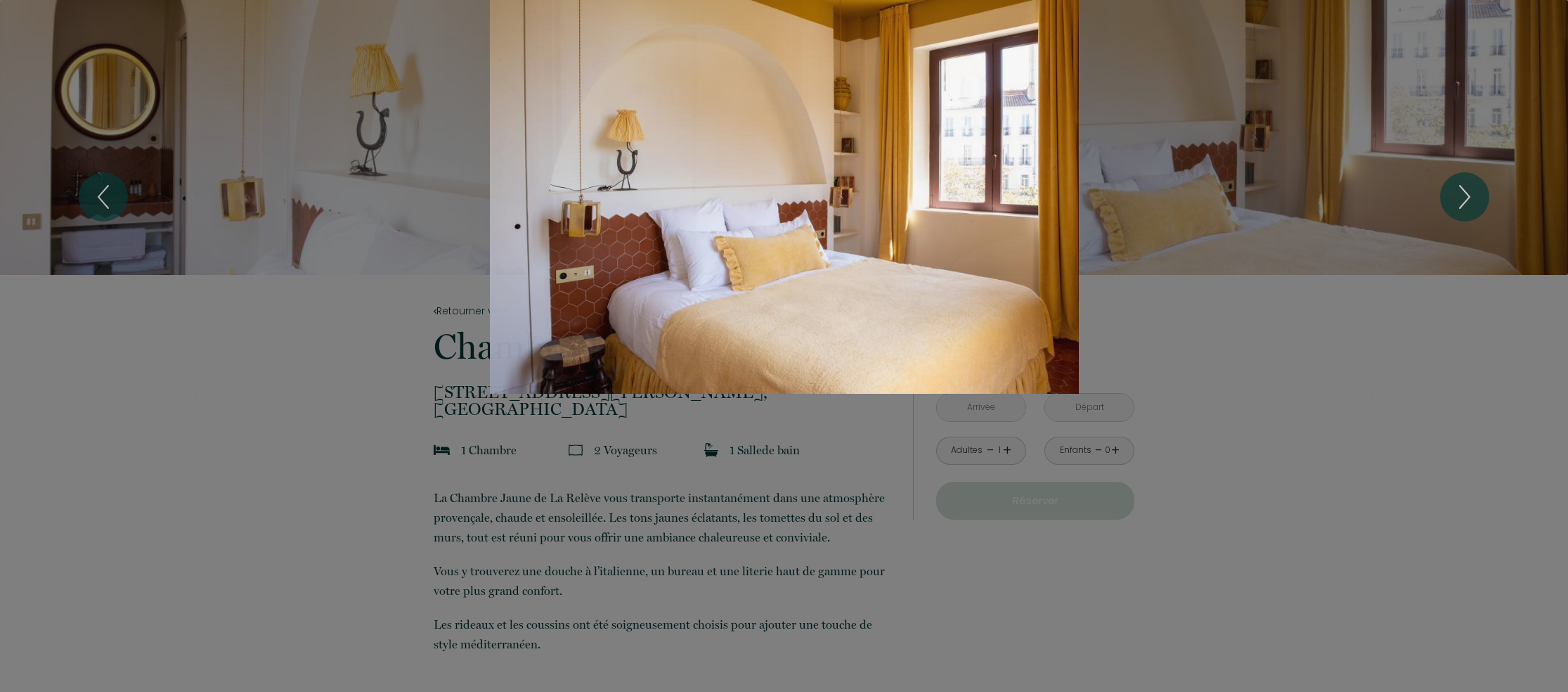
click at [1287, 493] on div at bounding box center [784, 346] width 1568 height 692
drag, startPoint x: 25, startPoint y: 324, endPoint x: 93, endPoint y: 224, distance: 120.9
click at [26, 320] on div "1 2" at bounding box center [784, 196] width 1568 height 393
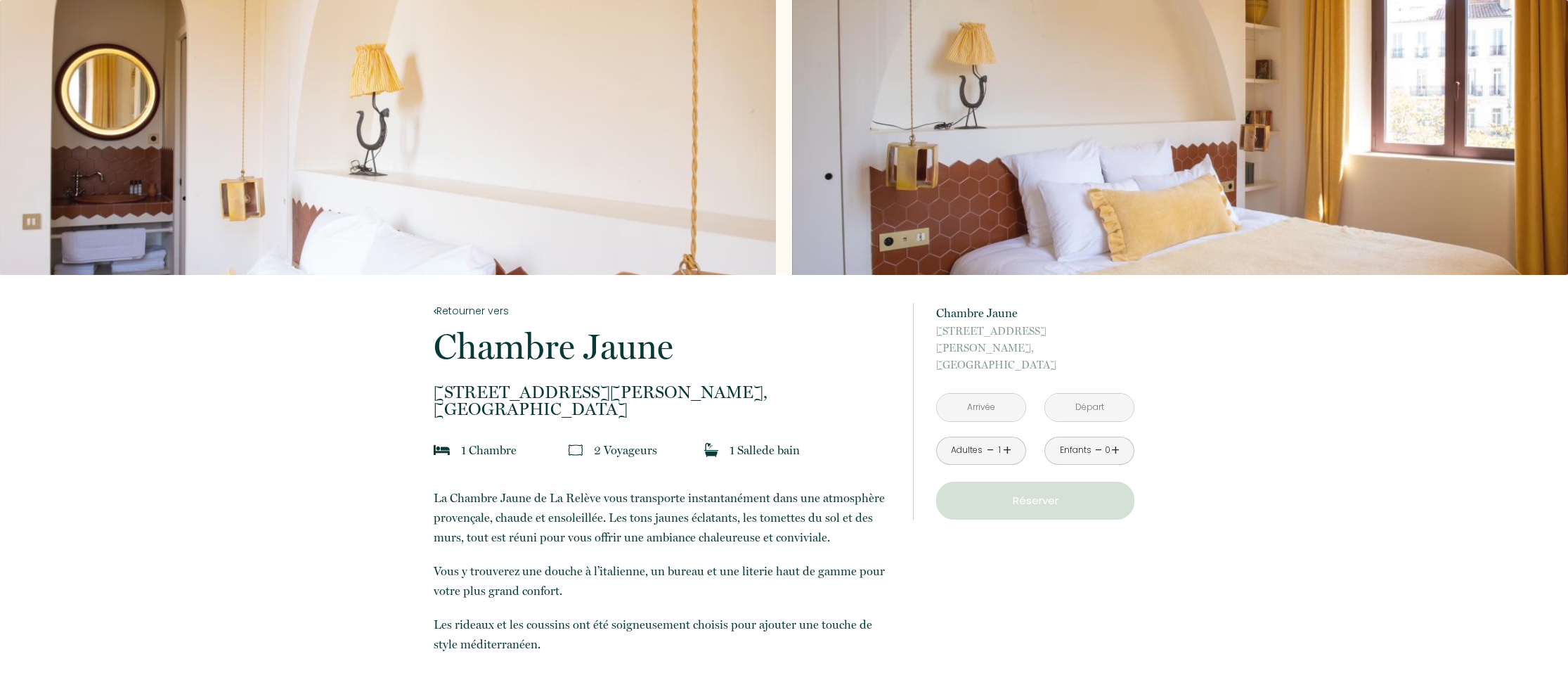
click at [962, 393] on input "text" at bounding box center [981, 407] width 88 height 27
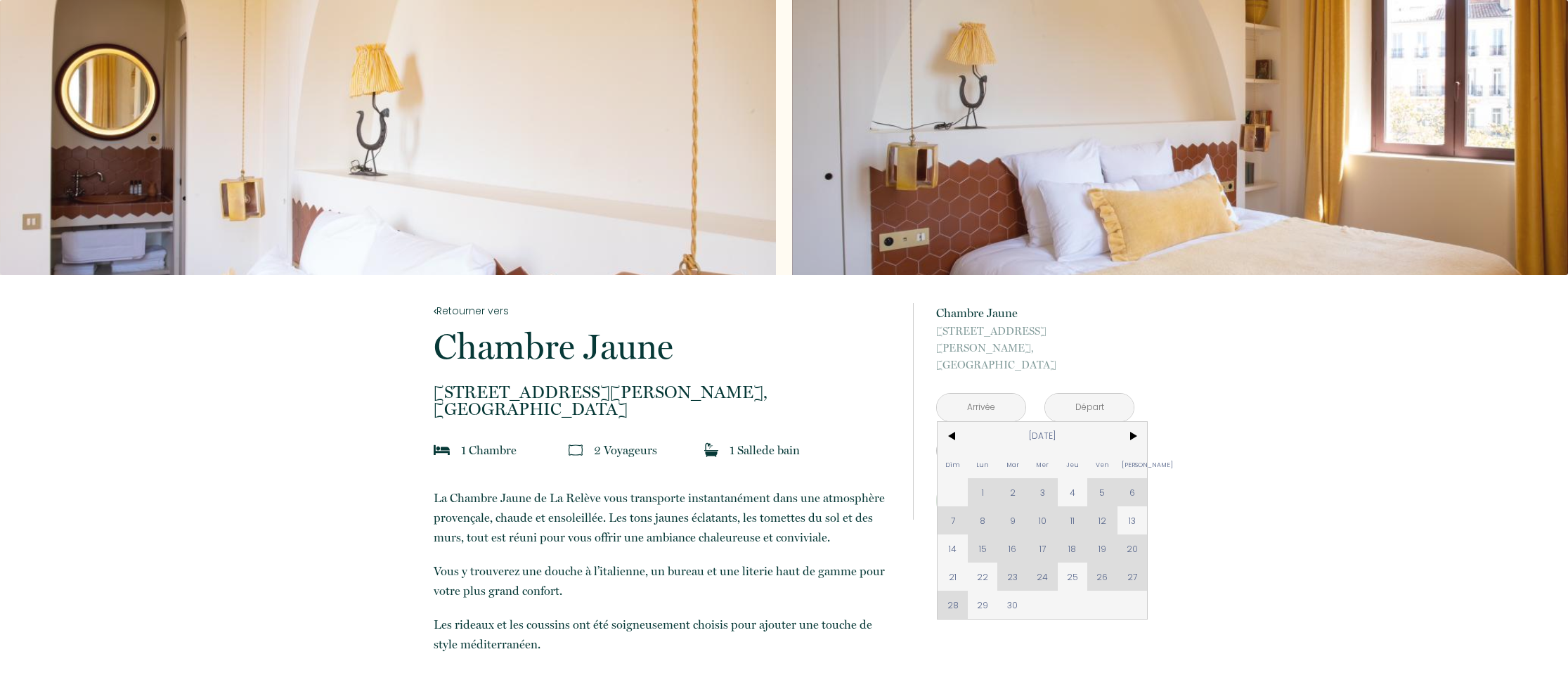
drag, startPoint x: 1067, startPoint y: 557, endPoint x: 1091, endPoint y: 399, distance: 159.8
click at [1067, 563] on span "25" at bounding box center [1073, 577] width 30 height 28
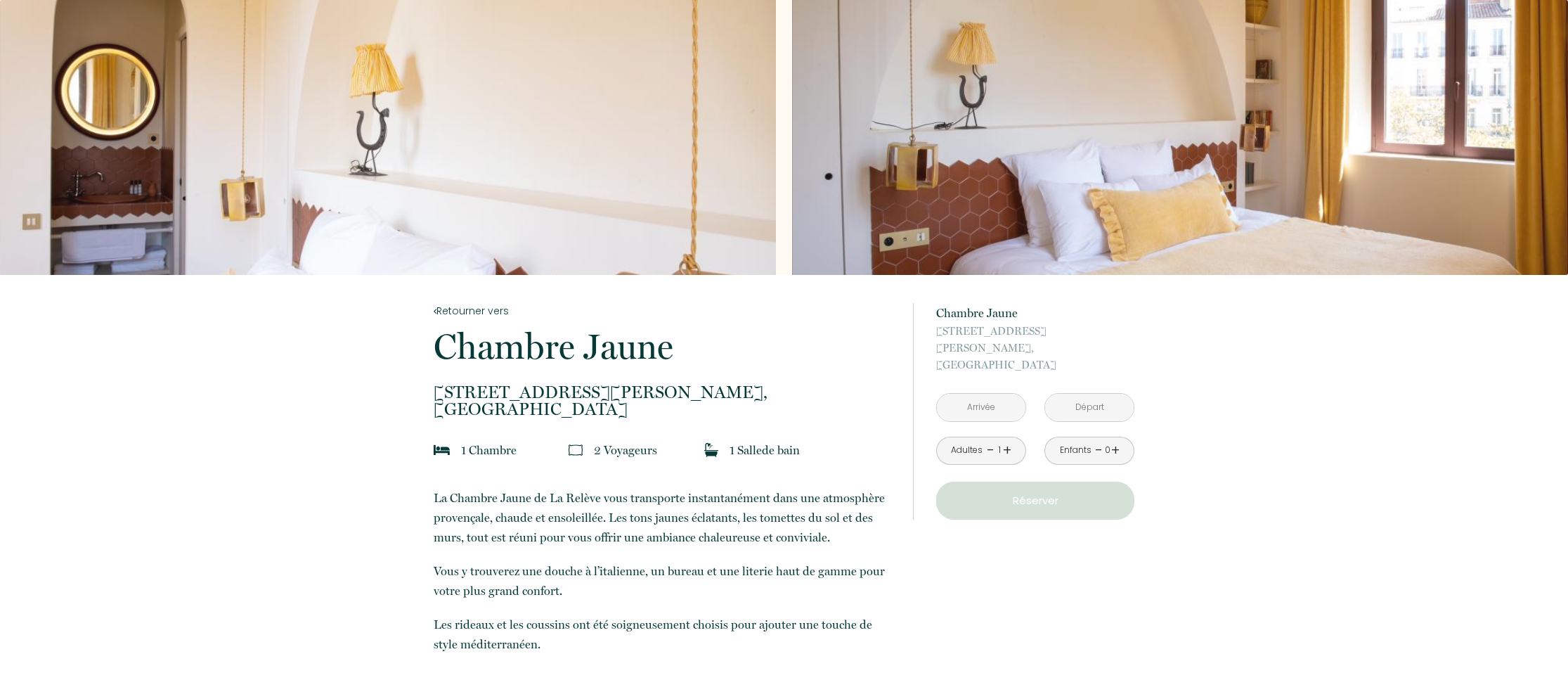
type input "Jeu [DATE]"
type input "Ven [DATE]"
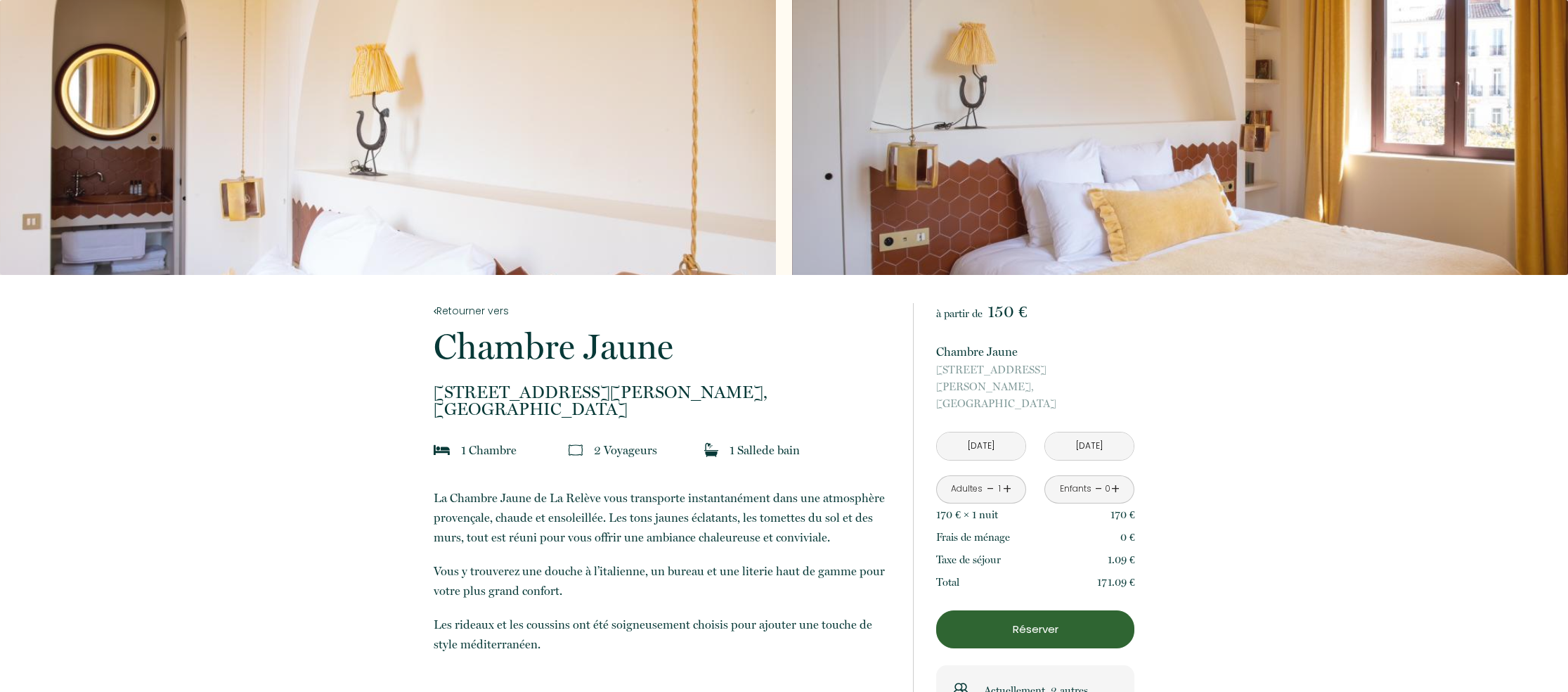
scroll to position [9, 0]
